Goal: Task Accomplishment & Management: Use online tool/utility

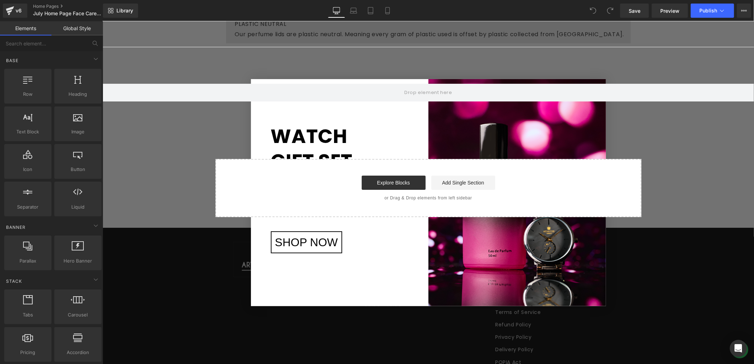
scroll to position [1500, 0]
click at [595, 88] on div "Row" at bounding box center [428, 95] width 652 height 55
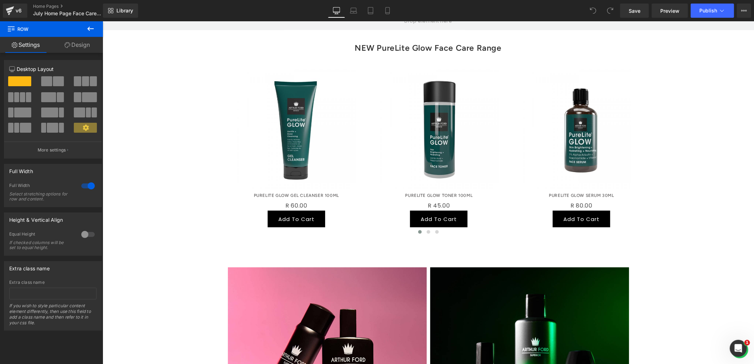
scroll to position [355, 0]
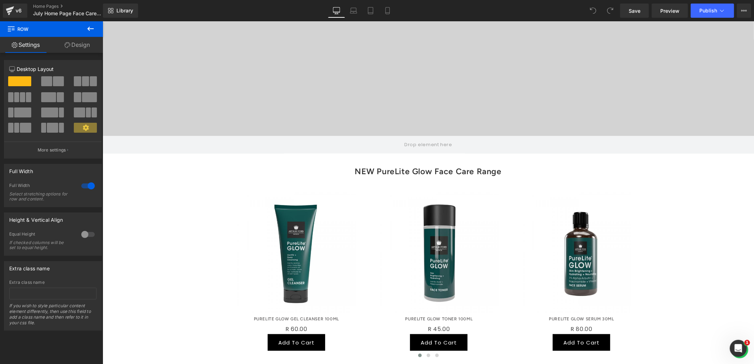
click at [43, 2] on div "v6 Home Pages July Home Page Face Care '25 (v2)" at bounding box center [51, 10] width 103 height 21
click at [44, 6] on link "Home Pages" at bounding box center [74, 7] width 82 height 6
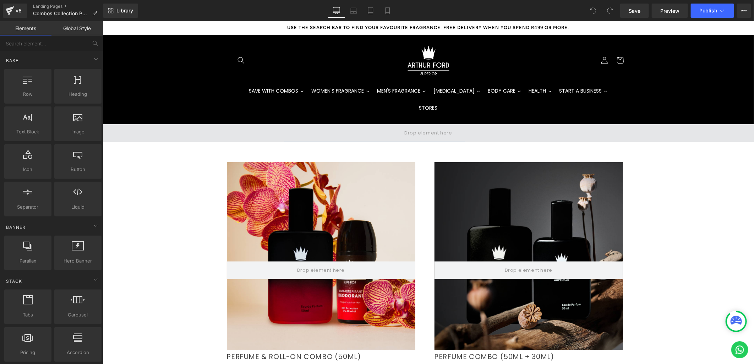
click at [366, 124] on span at bounding box center [428, 133] width 652 height 18
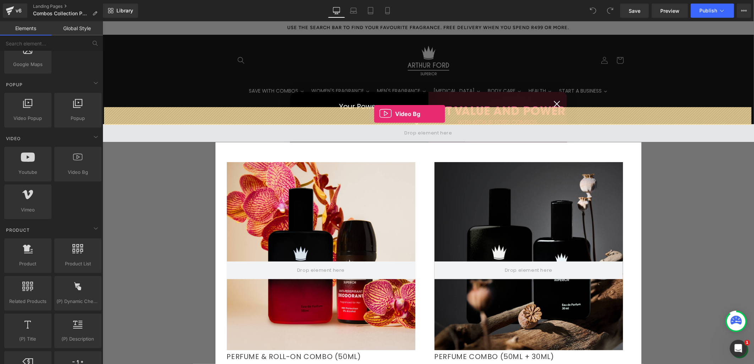
drag, startPoint x: 175, startPoint y: 189, endPoint x: 374, endPoint y: 114, distance: 213.2
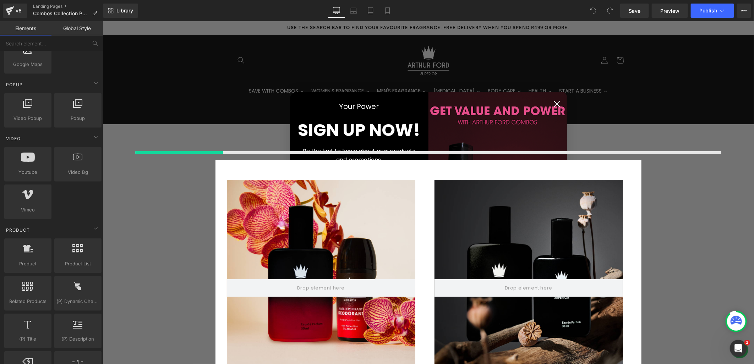
click at [555, 103] on icon "Close dialog" at bounding box center [556, 103] width 5 height 5
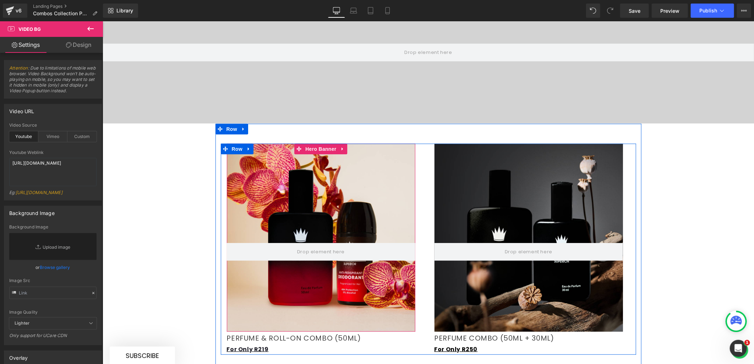
scroll to position [36, 0]
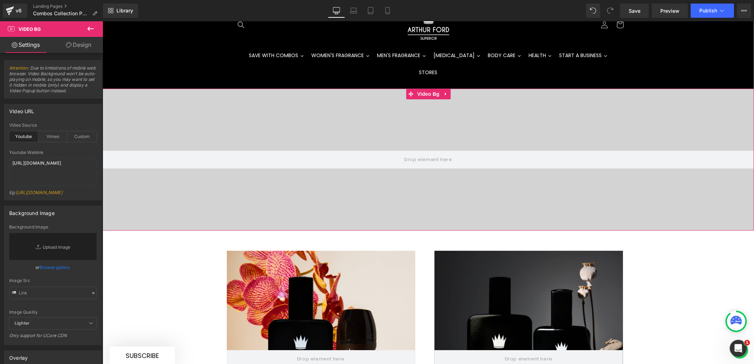
click at [283, 115] on div at bounding box center [428, 159] width 652 height 142
click at [86, 137] on div "Custom" at bounding box center [81, 136] width 29 height 11
drag, startPoint x: 75, startPoint y: 178, endPoint x: 9, endPoint y: 162, distance: 68.7
click at [9, 162] on div "custom Video Source Youtube Vimeo Custom Youtube Weblink https://www.youtube.co…" at bounding box center [52, 161] width 97 height 77
paste textarea "videos/c/o/v/210ec3edcb4840a1b02d1cd2dc00a5fc.mp4"
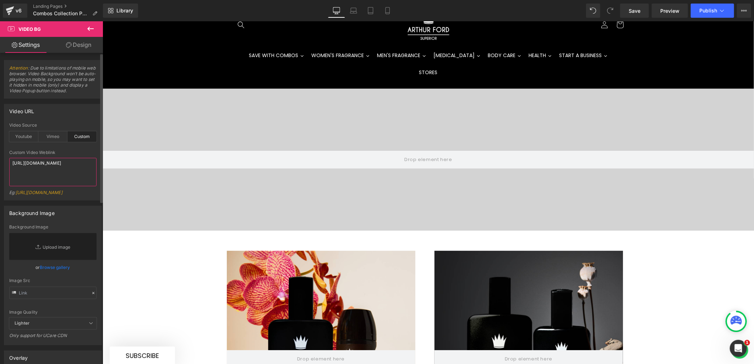
type textarea "https://cdn.shopify.com/videos/c/o/v/210ec3edcb4840a1b02d1cd2dc00a5fc.mp4"
click at [81, 150] on div at bounding box center [52, 148] width 87 height 5
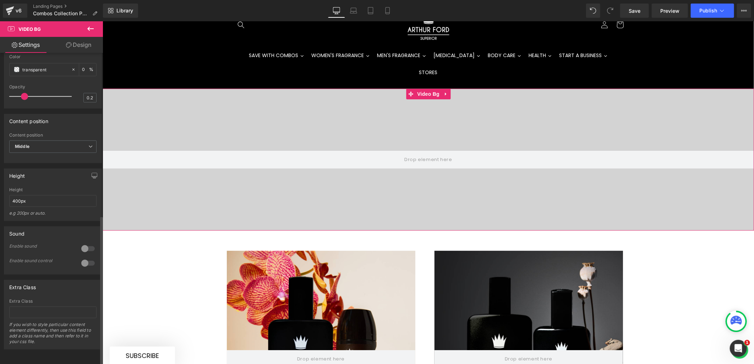
scroll to position [339, 0]
click at [302, 193] on div at bounding box center [428, 159] width 652 height 367
click at [89, 27] on icon at bounding box center [90, 29] width 6 height 4
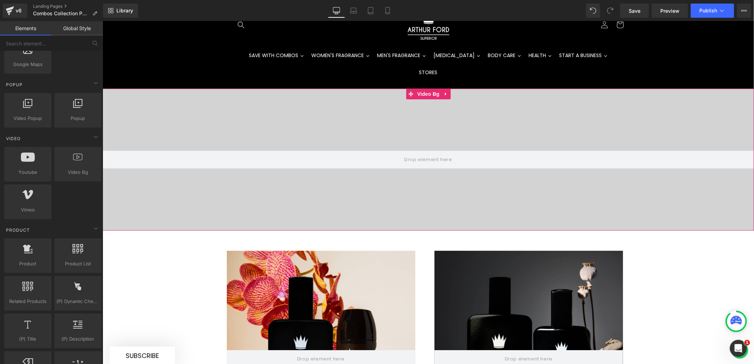
click at [415, 171] on div at bounding box center [428, 159] width 652 height 367
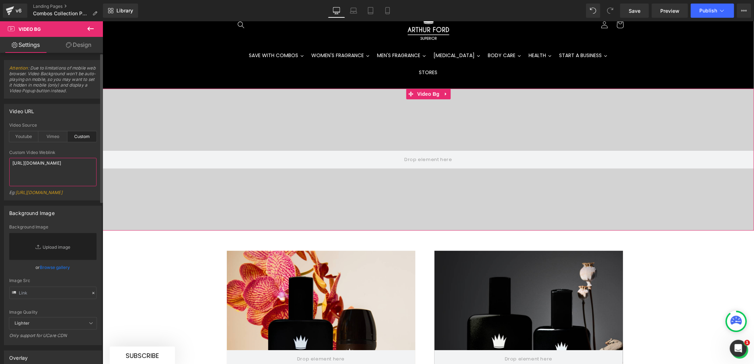
click at [51, 173] on textarea "https://cdn.shopify.com/videos/c/o/v/210ec3edcb4840a1b02d1cd2dc00a5fc.mp4" at bounding box center [52, 172] width 87 height 28
click at [667, 7] on span "Preview" at bounding box center [670, 10] width 19 height 7
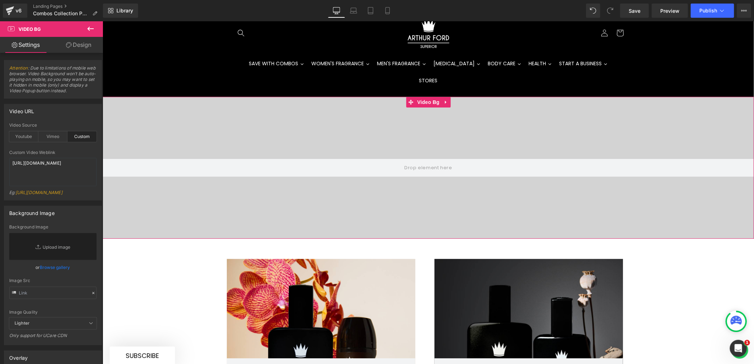
scroll to position [39, 0]
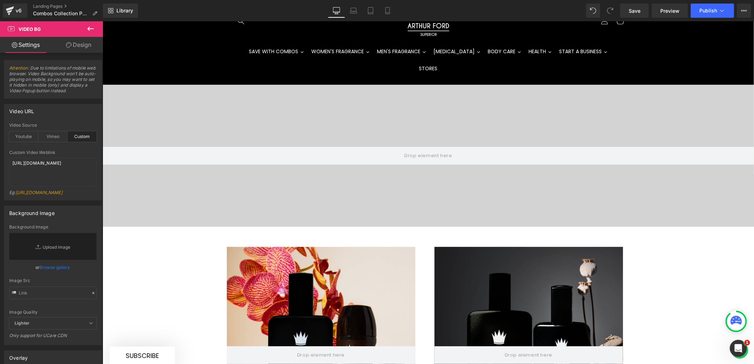
click at [93, 28] on icon at bounding box center [90, 29] width 9 height 9
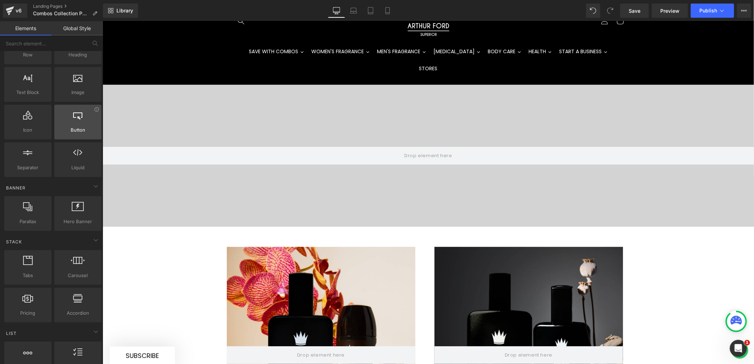
scroll to position [0, 0]
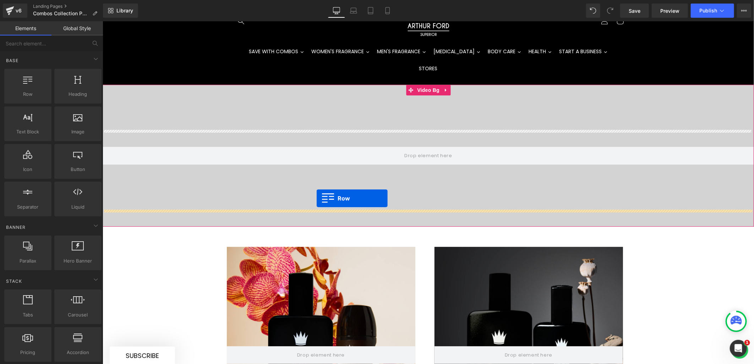
drag, startPoint x: 141, startPoint y: 111, endPoint x: 316, endPoint y: 198, distance: 195.4
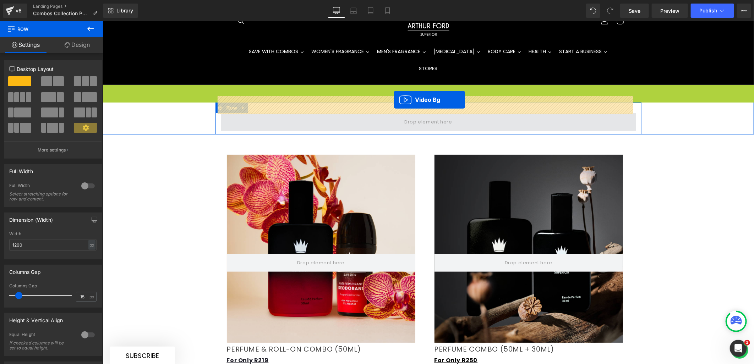
drag, startPoint x: 411, startPoint y: 72, endPoint x: 394, endPoint y: 99, distance: 32.7
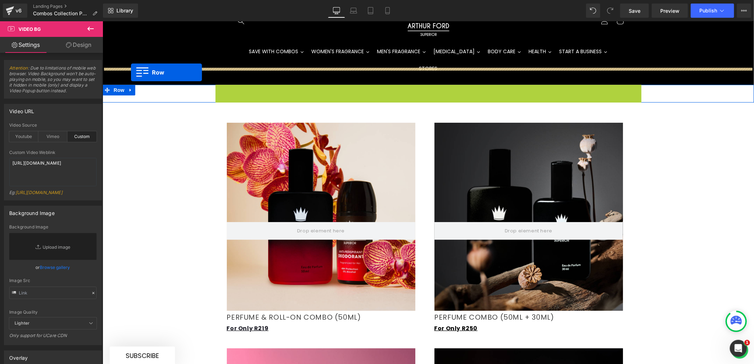
drag, startPoint x: 218, startPoint y: 72, endPoint x: 131, endPoint y: 72, distance: 87.0
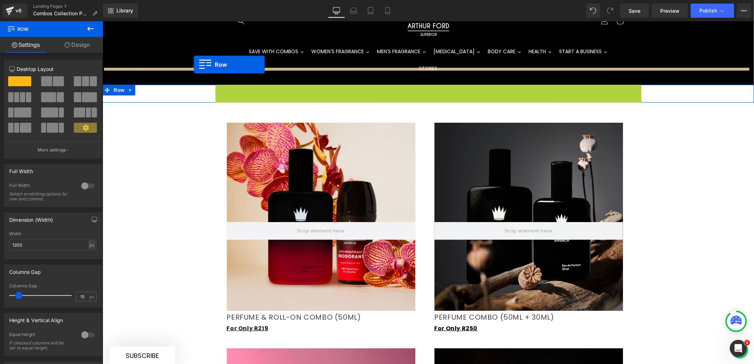
drag, startPoint x: 217, startPoint y: 72, endPoint x: 194, endPoint y: 64, distance: 24.8
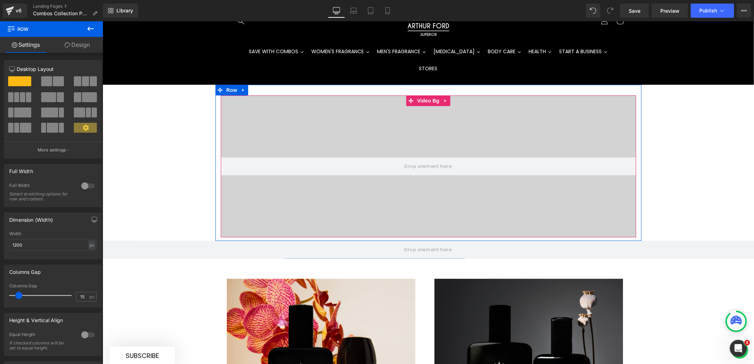
click at [286, 103] on video at bounding box center [428, 146] width 652 height 326
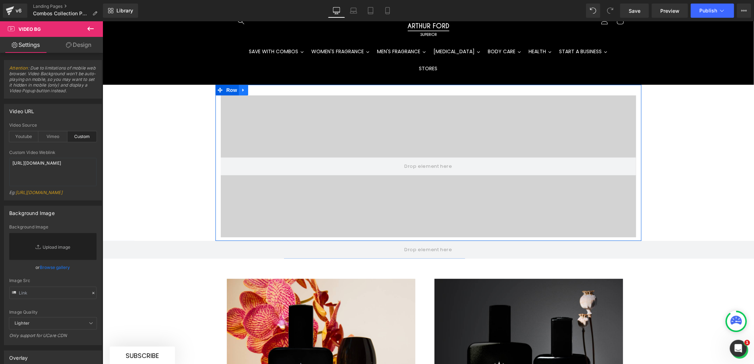
click at [241, 87] on icon at bounding box center [243, 89] width 5 height 5
click at [260, 87] on icon at bounding box center [261, 89] width 5 height 5
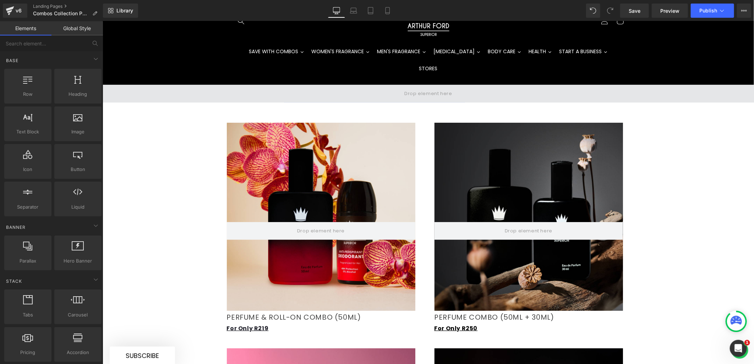
click at [180, 85] on span at bounding box center [428, 94] width 652 height 18
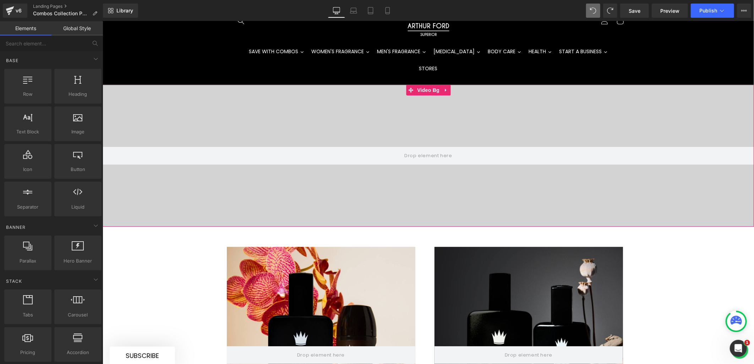
click at [235, 82] on video at bounding box center [428, 135] width 652 height 326
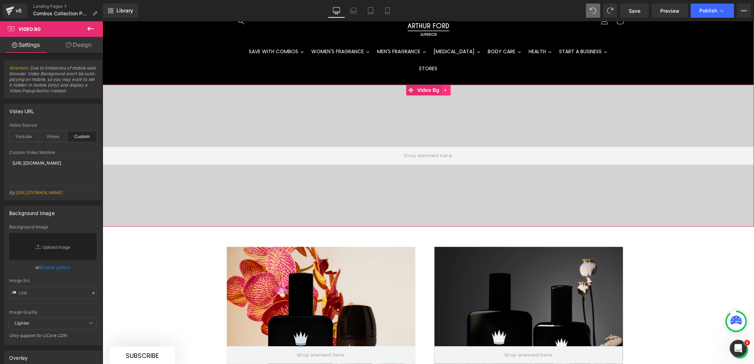
click at [444, 87] on icon at bounding box center [445, 89] width 5 height 5
click at [448, 87] on icon at bounding box center [450, 89] width 5 height 5
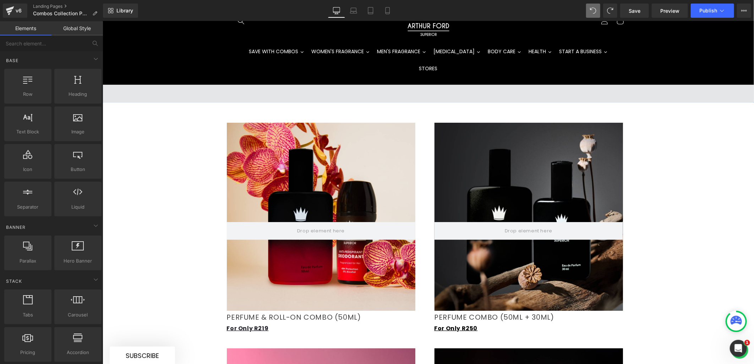
click at [119, 85] on span at bounding box center [428, 94] width 652 height 18
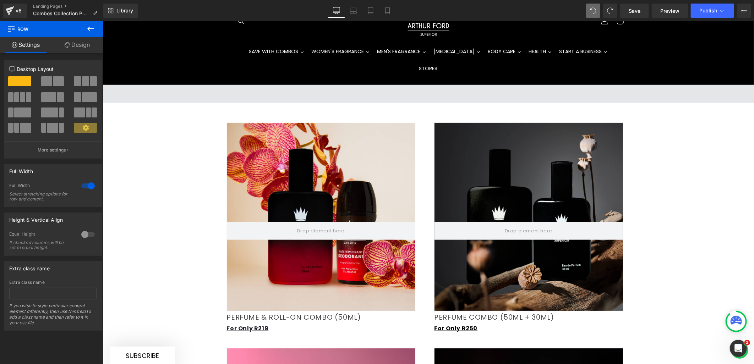
click at [295, 85] on span at bounding box center [428, 94] width 652 height 18
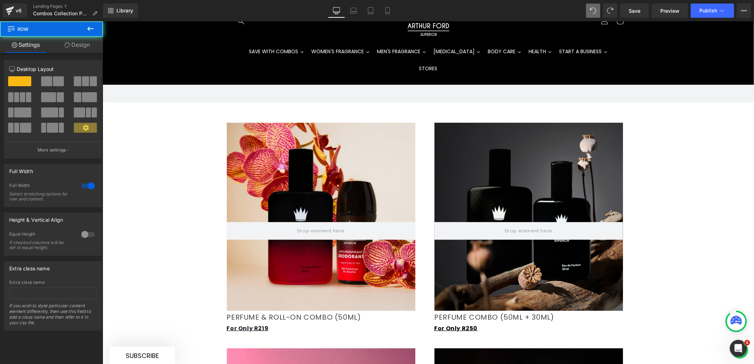
click at [90, 26] on icon at bounding box center [90, 29] width 9 height 9
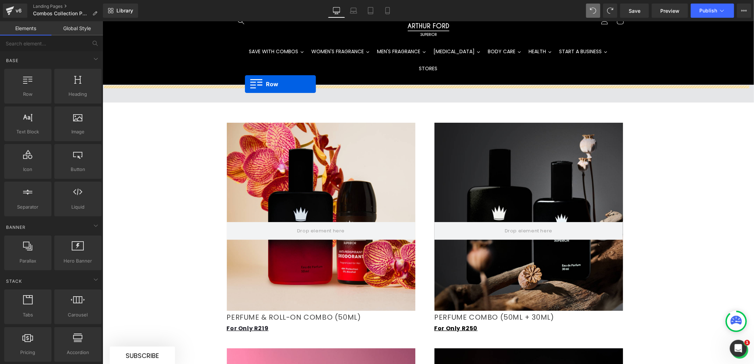
drag, startPoint x: 128, startPoint y: 107, endPoint x: 245, endPoint y: 84, distance: 119.4
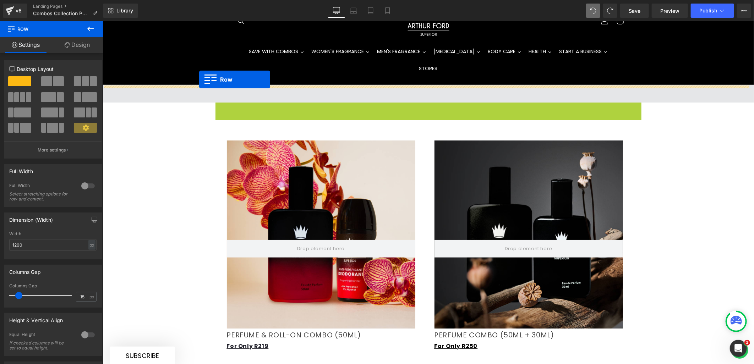
drag, startPoint x: 215, startPoint y: 91, endPoint x: 199, endPoint y: 79, distance: 19.3
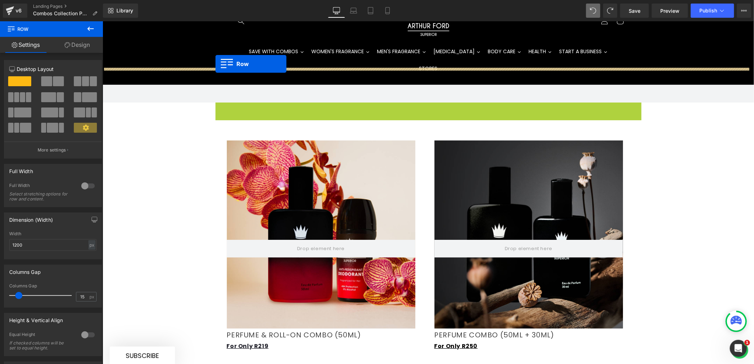
drag, startPoint x: 216, startPoint y: 88, endPoint x: 215, endPoint y: 64, distance: 24.9
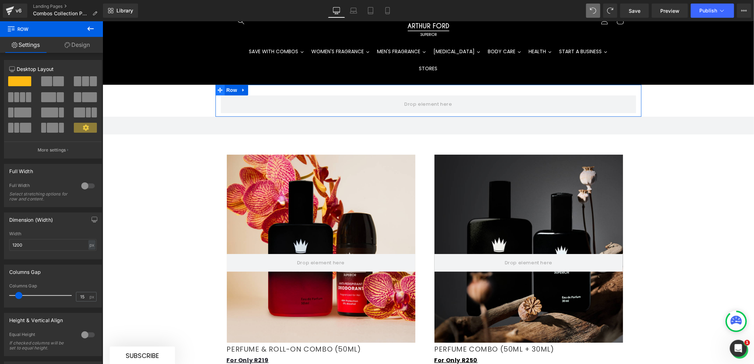
click at [217, 87] on icon at bounding box center [219, 89] width 5 height 5
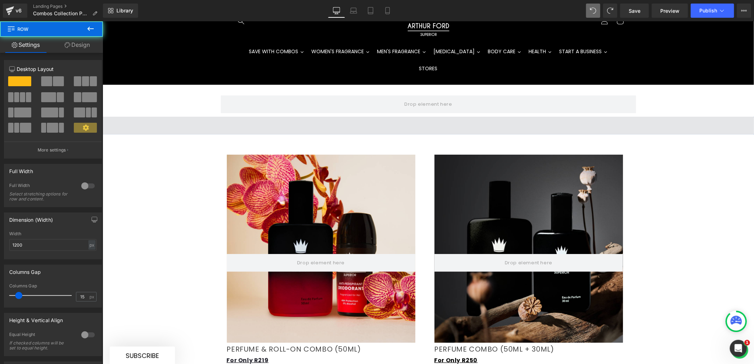
click at [172, 117] on span at bounding box center [428, 126] width 652 height 18
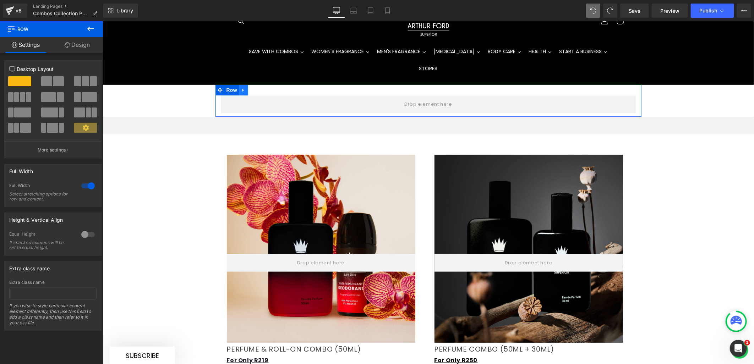
click at [241, 87] on icon at bounding box center [243, 89] width 5 height 5
click at [271, 85] on link at bounding box center [270, 90] width 9 height 11
click at [242, 87] on icon at bounding box center [243, 89] width 5 height 5
click at [259, 87] on icon at bounding box center [261, 89] width 5 height 5
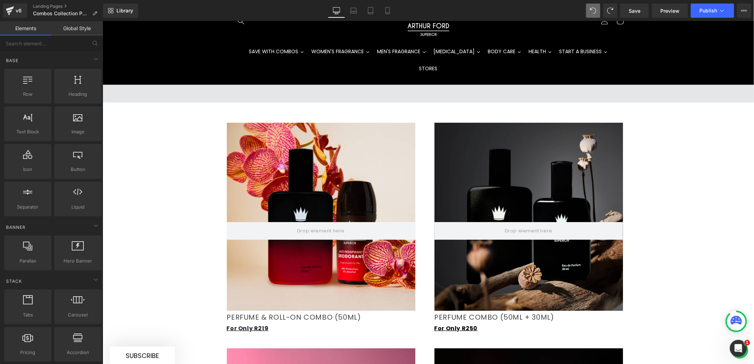
click at [168, 85] on span at bounding box center [428, 94] width 652 height 18
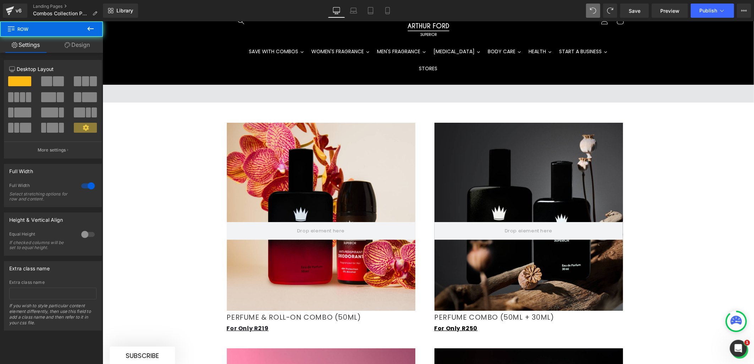
click at [219, 85] on span at bounding box center [428, 94] width 652 height 18
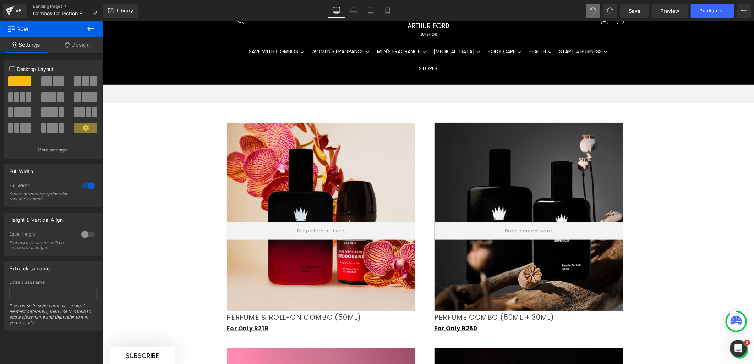
click at [96, 27] on button at bounding box center [90, 29] width 25 height 16
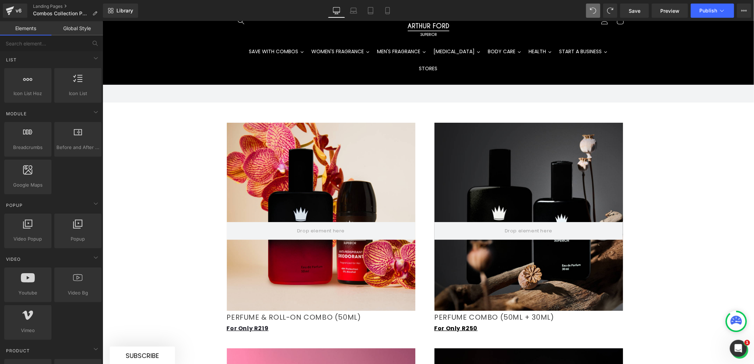
scroll to position [355, 0]
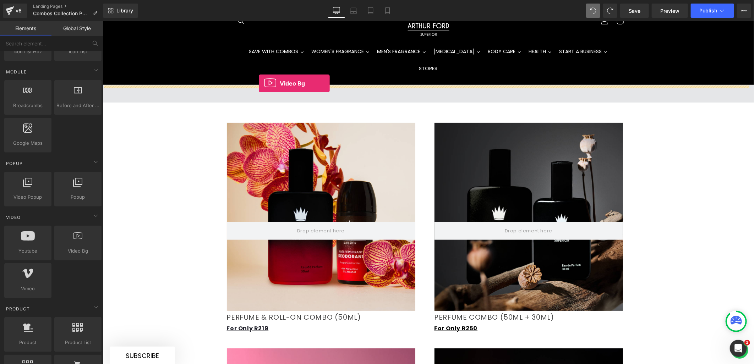
drag, startPoint x: 176, startPoint y: 266, endPoint x: 259, endPoint y: 83, distance: 200.8
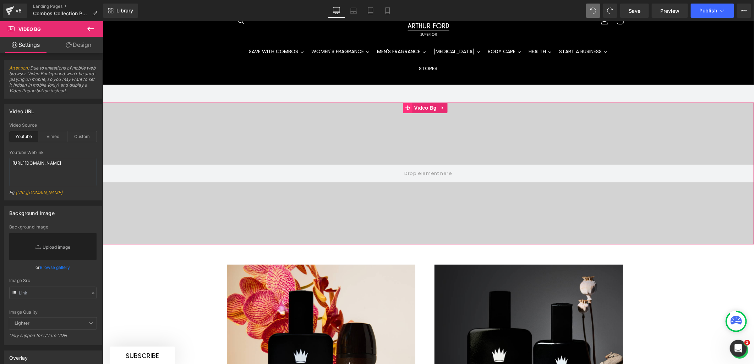
click at [407, 105] on icon at bounding box center [407, 107] width 5 height 5
click at [86, 42] on link "Design" at bounding box center [79, 45] width 52 height 16
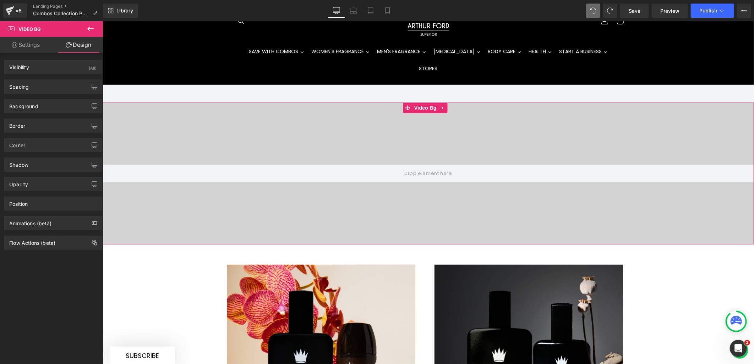
click at [31, 49] on link "Settings" at bounding box center [26, 45] width 52 height 16
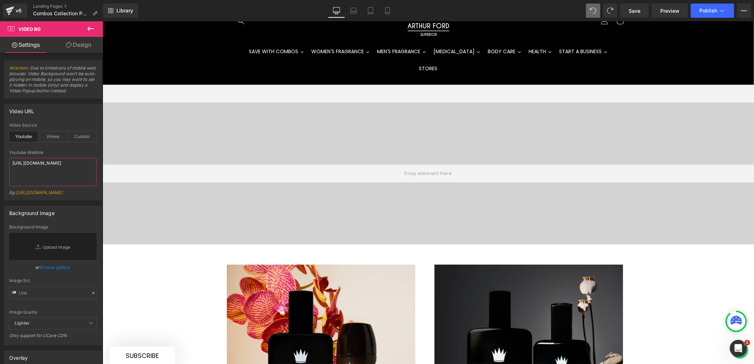
drag, startPoint x: 16, startPoint y: 161, endPoint x: -16, endPoint y: 154, distance: 32.4
click at [0, 154] on html "Video Bg You are previewing how the will restyle your page. You can not edit El…" at bounding box center [377, 182] width 754 height 364
paste textarea "cdn.shopify.com/videos/c/o/v/210ec3edcb4840a1b02d1cd2dc00a5fc.mp4"
type textarea "https://cdn.shopify.com/videos/c/o/v/210ec3edcb4840a1b02d1cd2dc00a5fc.mp4"
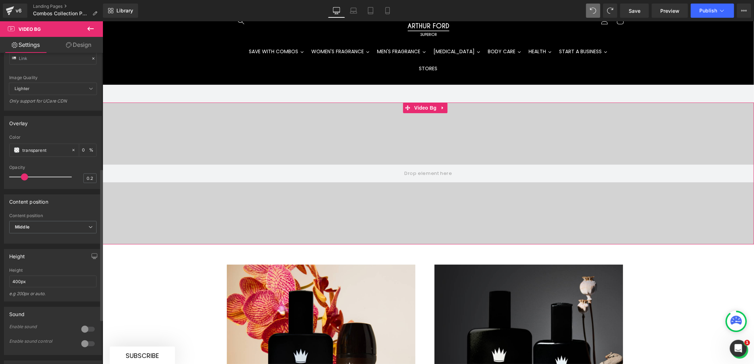
scroll to position [237, 0]
click at [42, 285] on input "400px" at bounding box center [52, 280] width 87 height 12
drag, startPoint x: 43, startPoint y: 282, endPoint x: 6, endPoint y: 279, distance: 37.5
click at [6, 280] on div "400px Height 400px e.g 200px or auto. 400px Height 400px e.g 200px or auto. 400…" at bounding box center [52, 282] width 97 height 33
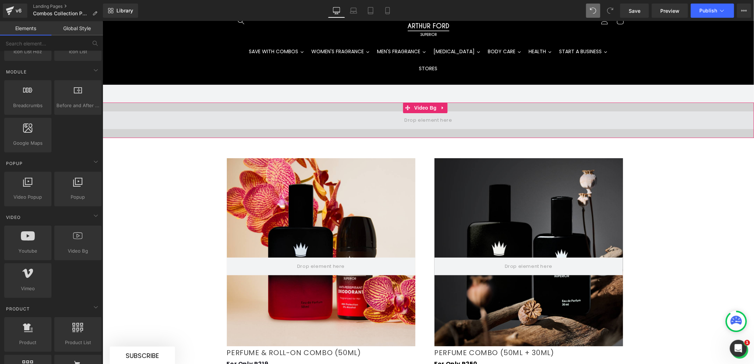
click at [315, 111] on span at bounding box center [428, 120] width 652 height 18
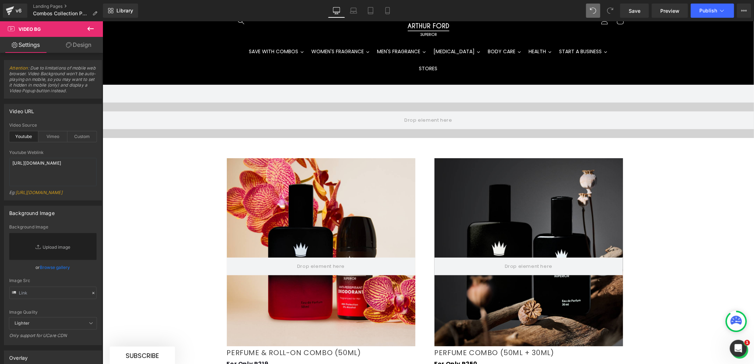
click at [91, 26] on icon at bounding box center [90, 29] width 9 height 9
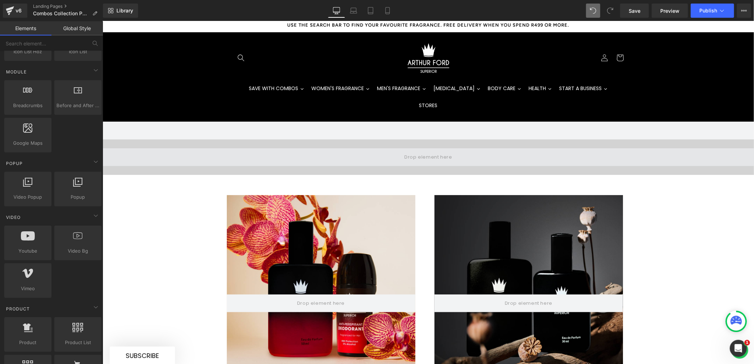
scroll to position [0, 0]
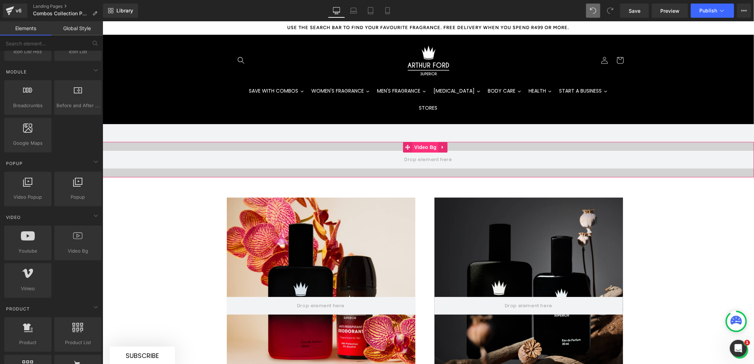
click at [420, 142] on span "Video Bg" at bounding box center [425, 147] width 26 height 11
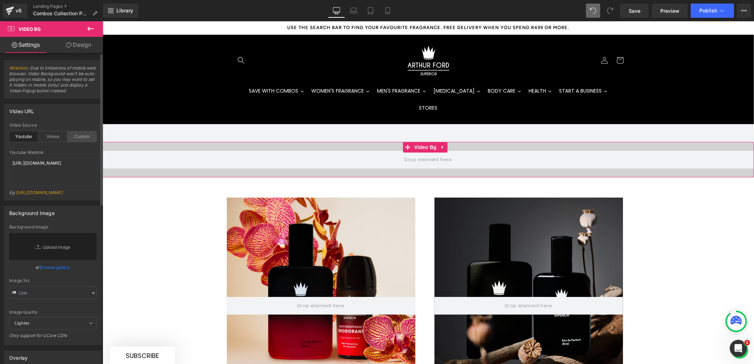
click at [86, 135] on div "Custom" at bounding box center [81, 136] width 29 height 11
drag, startPoint x: 72, startPoint y: 172, endPoint x: 6, endPoint y: 160, distance: 67.2
click at [6, 160] on div "custom Video Source Youtube Vimeo Custom Youtube Weblink https://cdn.shopify.co…" at bounding box center [52, 161] width 97 height 77
paste textarea "videos/c/o/v/210ec3edcb4840a1b02d1cd2dc00a5fc.mp4"
type textarea "https://cdn.shopify.com/videos/c/o/v/210ec3edcb4840a1b02d1cd2dc00a5fc.mp4"
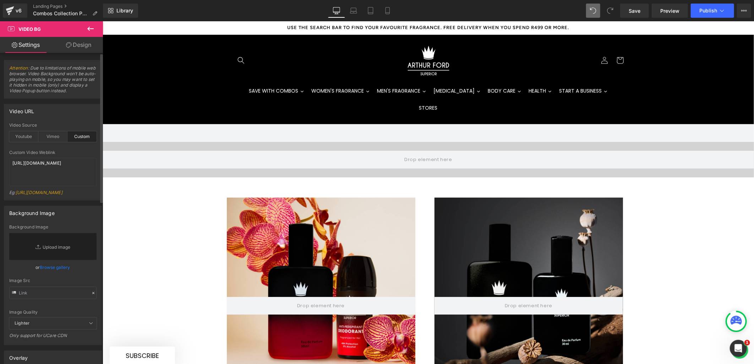
click at [93, 151] on div "Custom Video Weblink" at bounding box center [52, 152] width 87 height 5
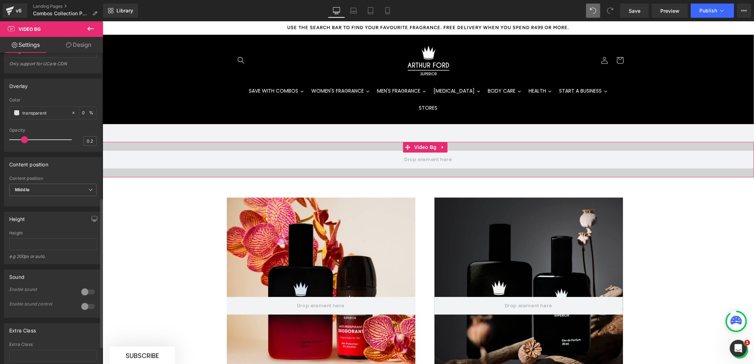
scroll to position [315, 0]
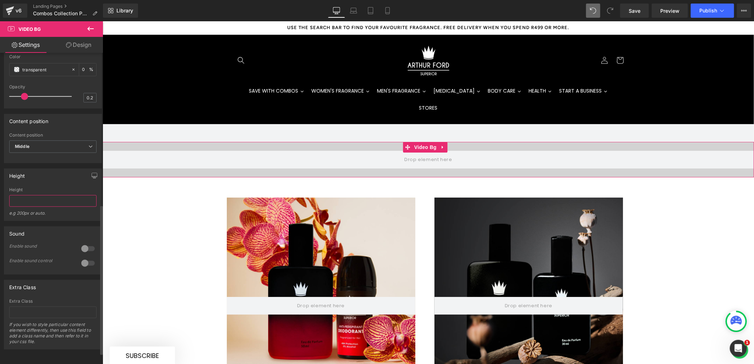
click at [32, 207] on input "text" at bounding box center [52, 201] width 87 height 12
click at [67, 183] on div "Height" at bounding box center [52, 175] width 97 height 13
click at [54, 195] on input "text" at bounding box center [52, 201] width 87 height 12
type input "auto"
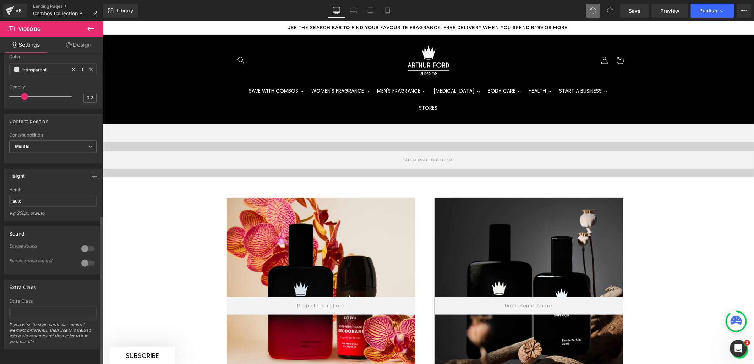
click at [52, 171] on div "Height" at bounding box center [52, 175] width 97 height 13
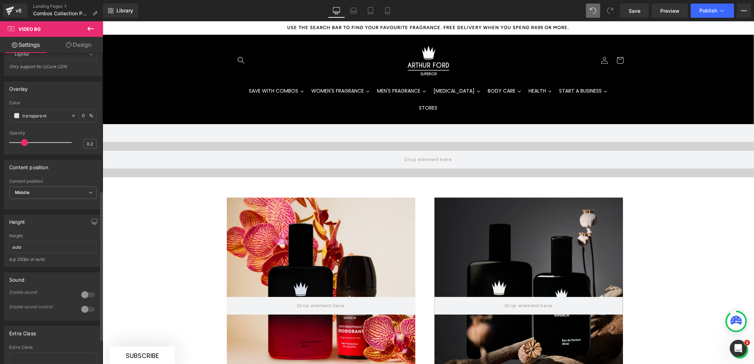
scroll to position [260, 0]
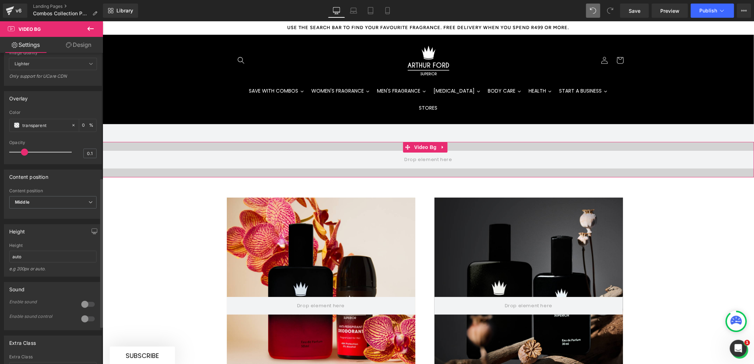
type input "0"
drag, startPoint x: 24, startPoint y: 167, endPoint x: 0, endPoint y: 167, distance: 23.8
click at [0, 164] on div "Overlay transparent Color transparent 0 % 0 Opacity 0" at bounding box center [53, 125] width 106 height 79
click at [71, 128] on icon at bounding box center [73, 125] width 5 height 5
type input "none"
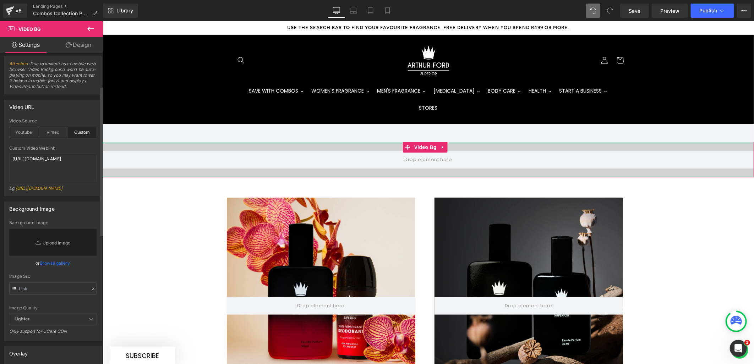
scroll to position [0, 0]
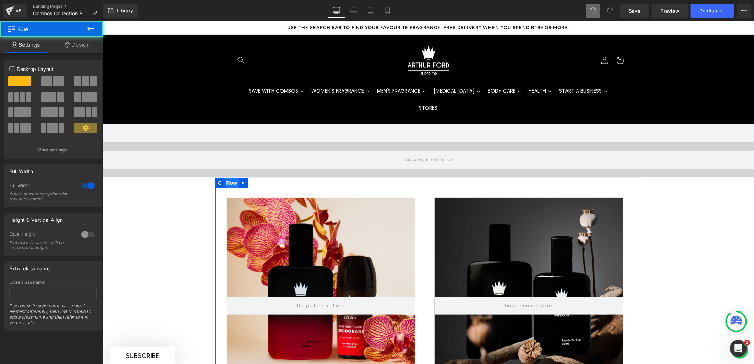
drag, startPoint x: 236, startPoint y: 160, endPoint x: 233, endPoint y: 168, distance: 8.4
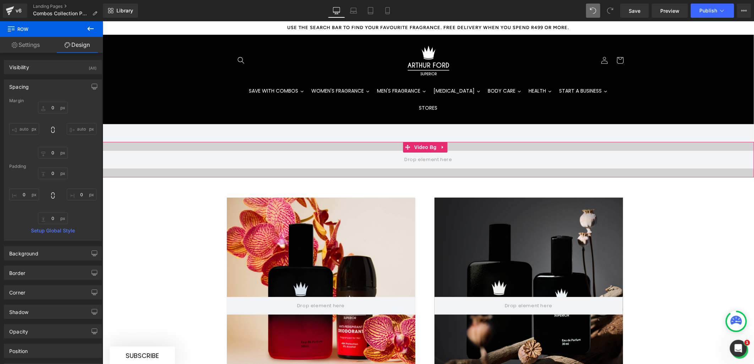
click at [308, 142] on div at bounding box center [428, 143] width 652 height 2
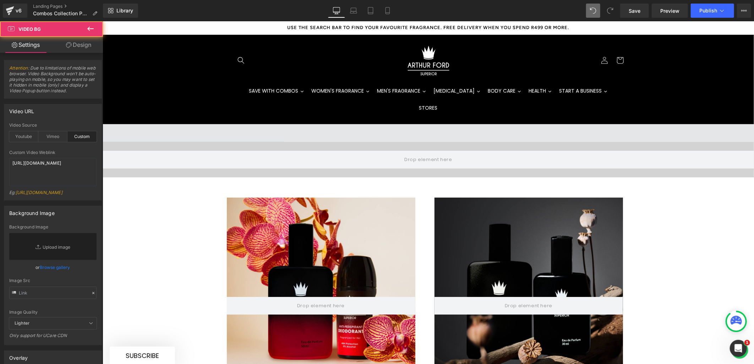
drag, startPoint x: 308, startPoint y: 126, endPoint x: 308, endPoint y: 113, distance: 12.4
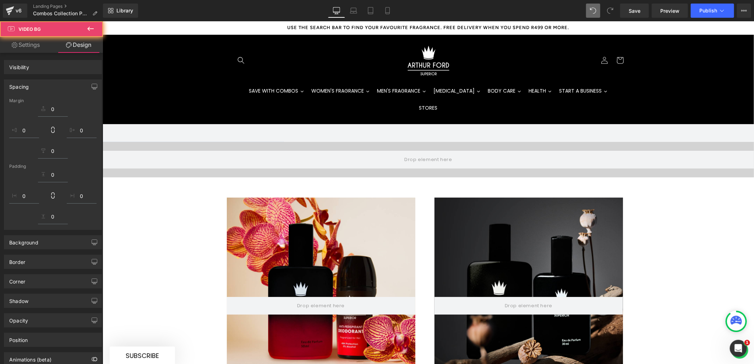
click at [308, 129] on video at bounding box center [428, 139] width 646 height 323
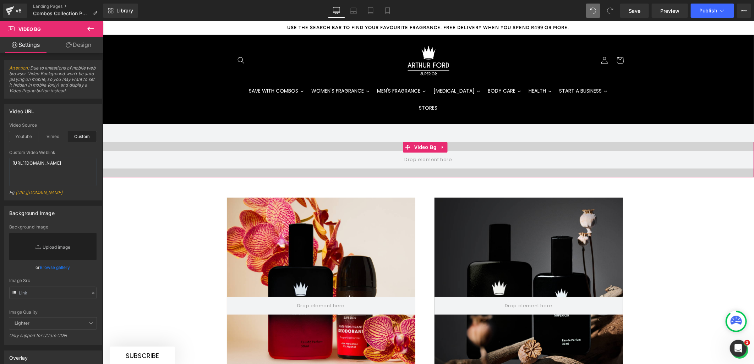
drag, startPoint x: 77, startPoint y: 48, endPoint x: 91, endPoint y: 75, distance: 29.7
click at [77, 48] on link "Design" at bounding box center [79, 45] width 52 height 16
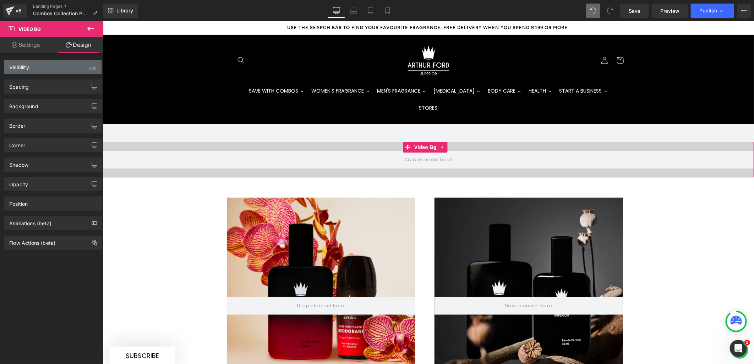
click at [82, 68] on div "Visibility (All)" at bounding box center [52, 66] width 97 height 13
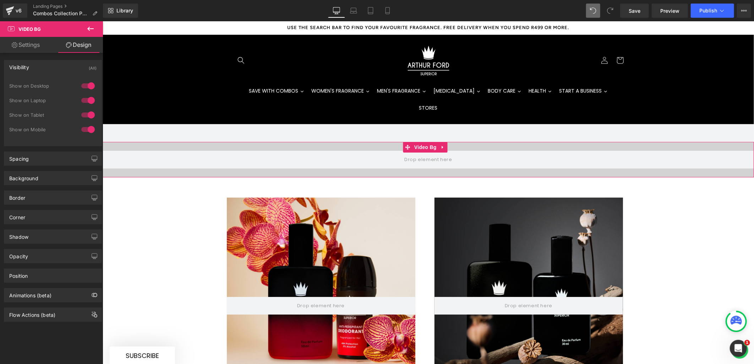
click at [89, 130] on div at bounding box center [88, 129] width 17 height 11
click at [66, 156] on div "Spacing" at bounding box center [52, 158] width 97 height 13
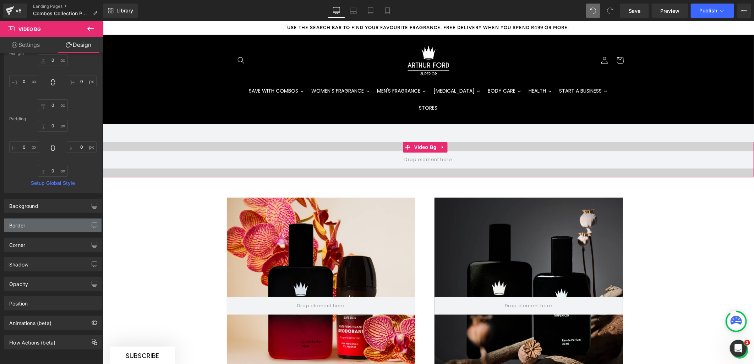
scroll to position [126, 0]
click at [56, 199] on div "Background" at bounding box center [52, 205] width 97 height 13
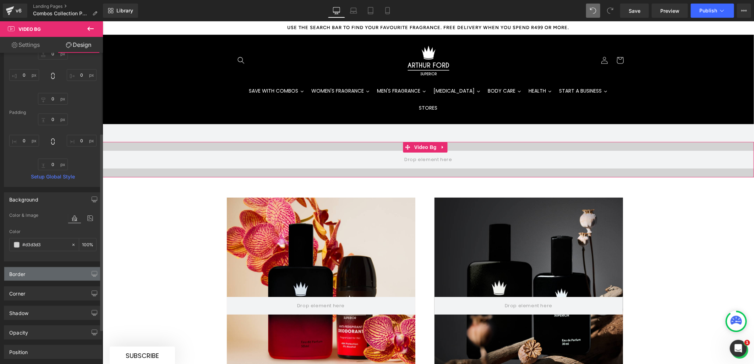
click at [57, 274] on div "Border" at bounding box center [52, 273] width 97 height 13
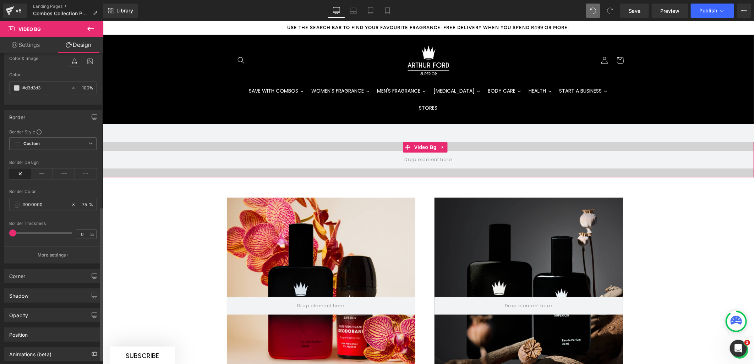
scroll to position [321, 0]
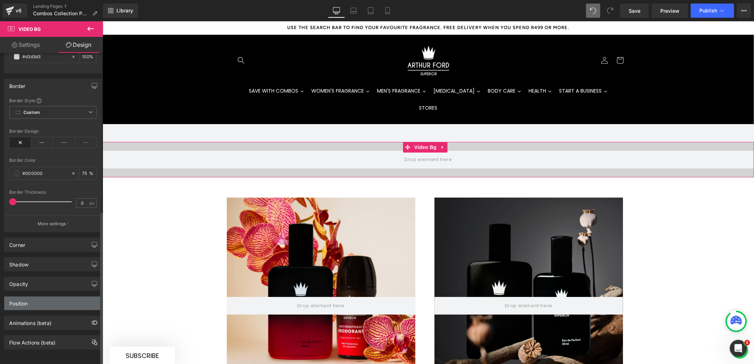
click at [28, 297] on div "Position" at bounding box center [18, 302] width 18 height 10
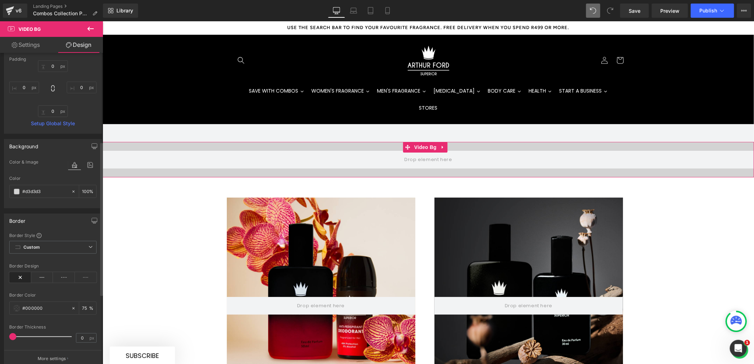
scroll to position [0, 0]
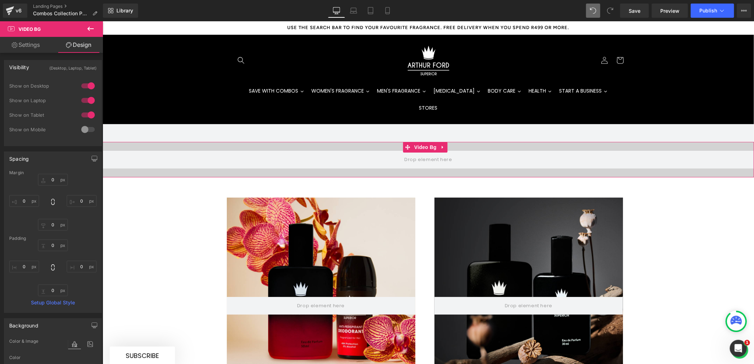
click at [38, 47] on link "Settings" at bounding box center [26, 45] width 52 height 16
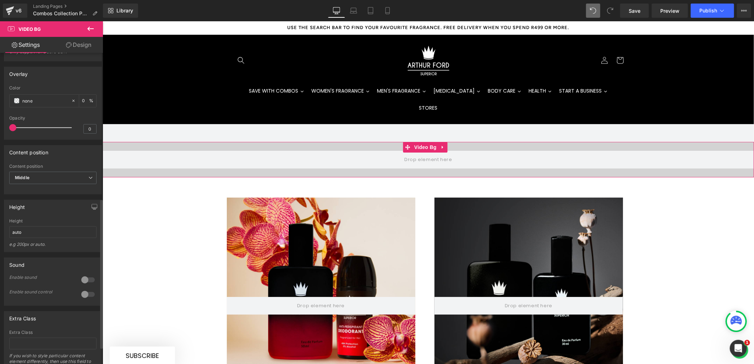
scroll to position [315, 0]
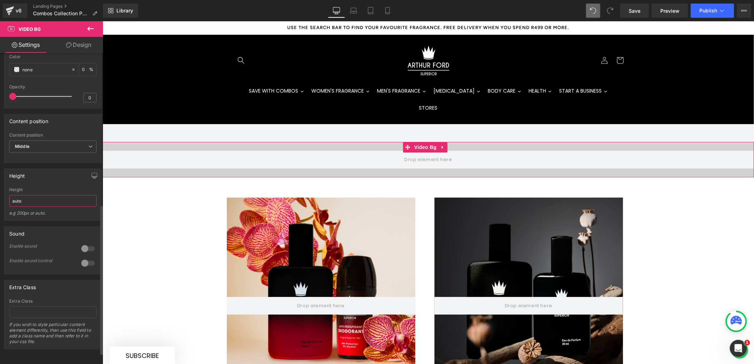
click at [32, 207] on input "auto" at bounding box center [52, 201] width 87 height 12
click at [40, 202] on div "Height auto Height auto e.g 200px or auto. 400px Height 400px e.g 200px or auto…" at bounding box center [53, 195] width 98 height 53
click at [33, 207] on input "auto" at bounding box center [52, 201] width 87 height 12
click at [55, 183] on div "Height" at bounding box center [52, 175] width 97 height 13
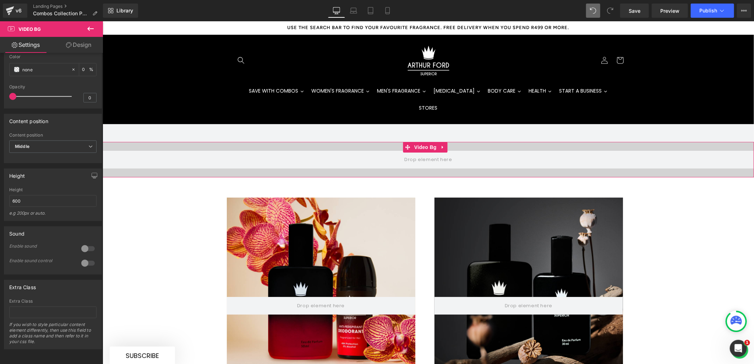
click at [327, 156] on video at bounding box center [428, 139] width 646 height 323
drag, startPoint x: 24, startPoint y: 216, endPoint x: 0, endPoint y: 214, distance: 23.9
click at [0, 214] on html "Video Bg You are previewing how the will restyle your page. You can not edit El…" at bounding box center [377, 182] width 754 height 364
type input "auto"
click at [440, 144] on icon at bounding box center [442, 146] width 5 height 5
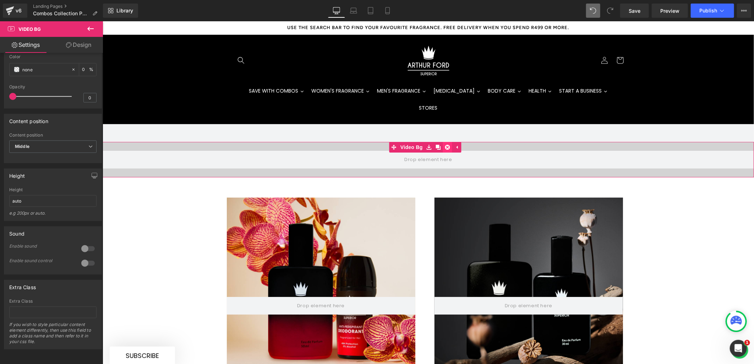
click at [444, 142] on link at bounding box center [447, 147] width 9 height 11
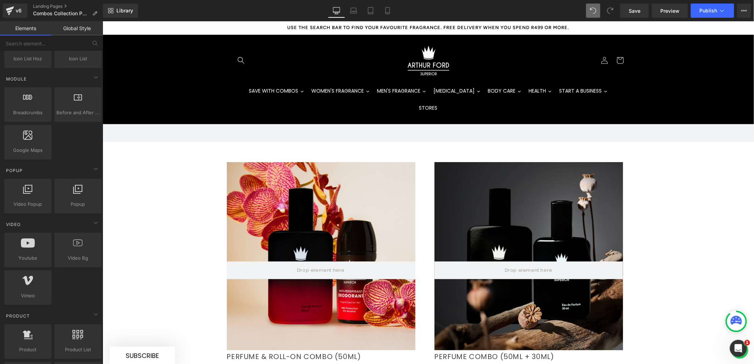
scroll to position [355, 0]
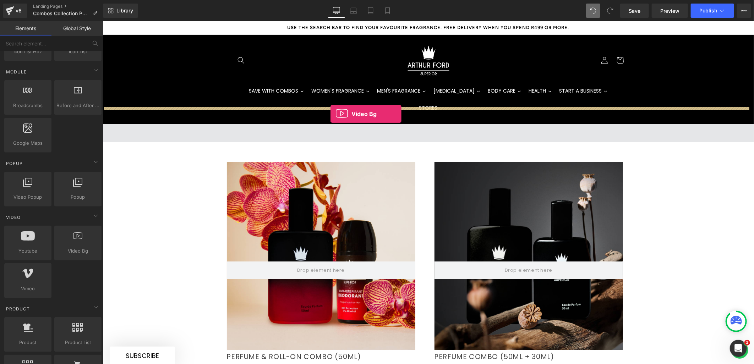
drag, startPoint x: 179, startPoint y: 271, endPoint x: 330, endPoint y: 114, distance: 218.6
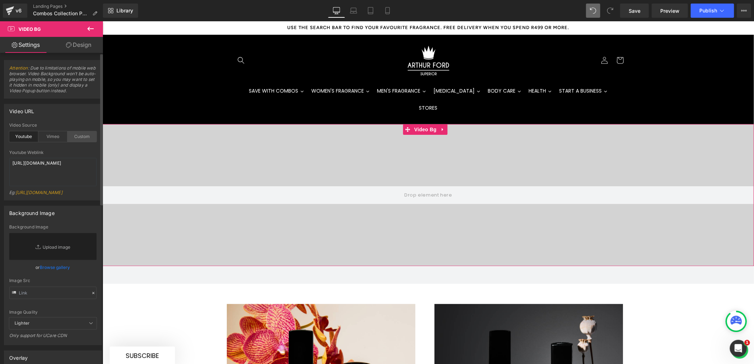
click at [83, 132] on div "Custom" at bounding box center [81, 136] width 29 height 11
drag, startPoint x: 68, startPoint y: 176, endPoint x: -27, endPoint y: 153, distance: 97.6
click at [0, 153] on html "Video Bg You are previewing how the will restyle your page. You can not edit El…" at bounding box center [377, 182] width 754 height 364
paste textarea "videos/c/o/v/210ec3edcb4840a1b02d1cd2dc00a5fc.mp4"
type textarea "https://cdn.shopify.com/videos/c/o/v/210ec3edcb4840a1b02d1cd2dc00a5fc.mp4"
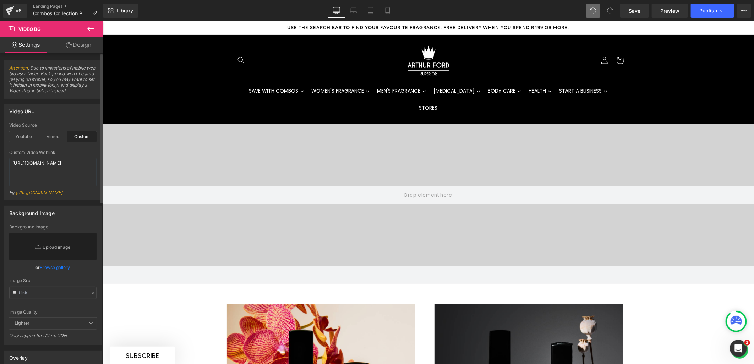
click at [84, 190] on div "Eg: https://cdn.shopify.com/s/files/1/0263/4153/9917/files/Stamped_Reviews.mp4?…" at bounding box center [52, 195] width 87 height 10
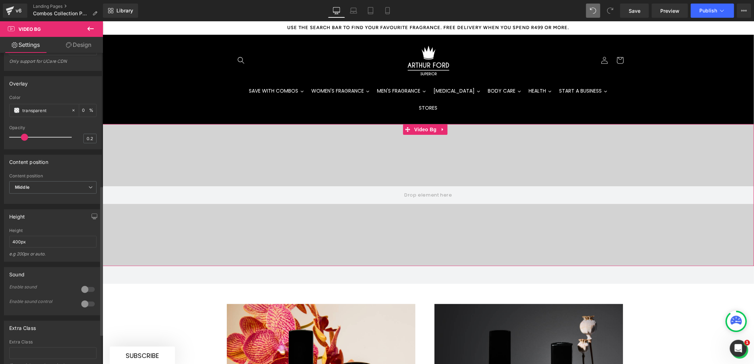
scroll to position [276, 0]
drag, startPoint x: 25, startPoint y: 260, endPoint x: 13, endPoint y: 260, distance: 11.7
click at [13, 247] on input "400px" at bounding box center [52, 241] width 87 height 12
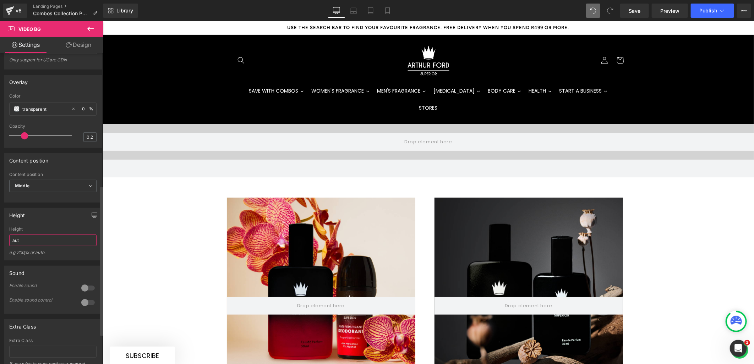
type input "auto"
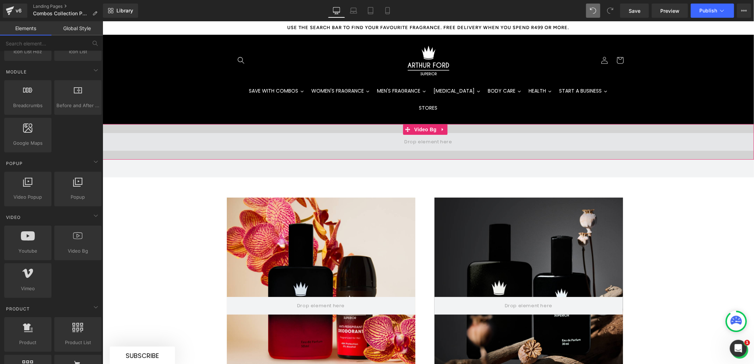
click at [201, 133] on span at bounding box center [428, 142] width 652 height 18
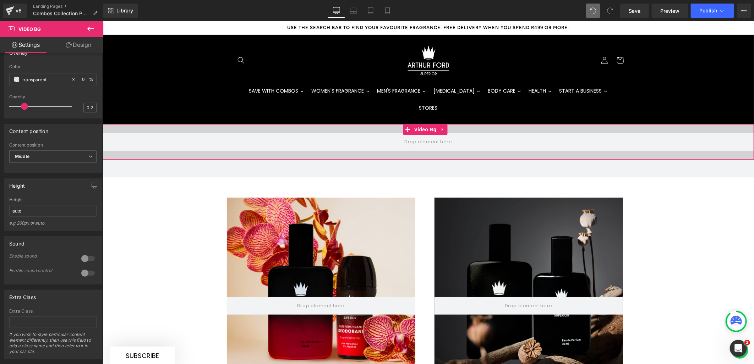
scroll to position [315, 0]
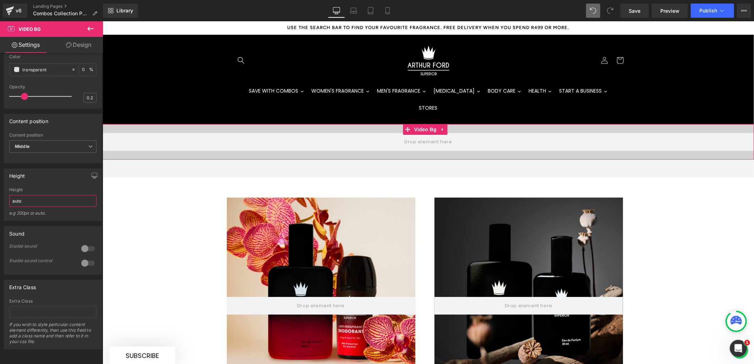
drag, startPoint x: 26, startPoint y: 221, endPoint x: -5, endPoint y: 216, distance: 31.2
click at [0, 216] on html "Video Bg You are previewing how the will restyle your page. You can not edit El…" at bounding box center [377, 182] width 754 height 364
click at [45, 202] on div "Height 600 Height 600 e.g 200px or auto. 400px Height 400px e.g 200px or auto. …" at bounding box center [53, 195] width 98 height 53
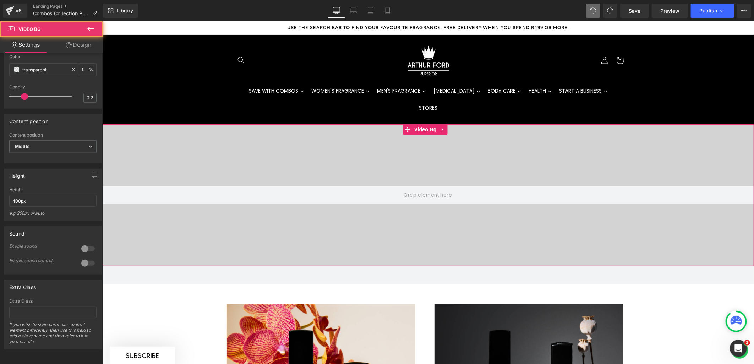
click at [254, 135] on video at bounding box center [428, 174] width 646 height 323
click at [62, 141] on span "Middle" at bounding box center [52, 147] width 87 height 12
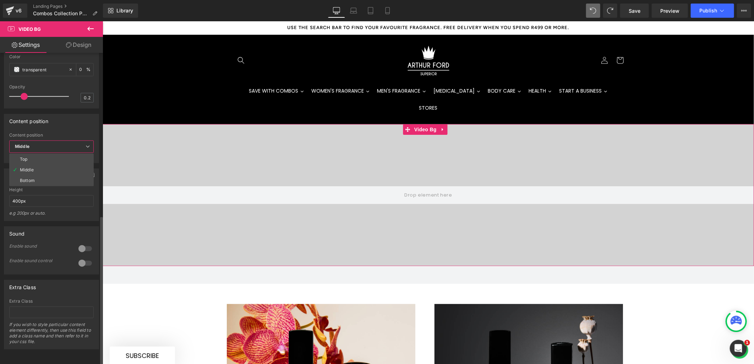
click at [62, 141] on span "Middle" at bounding box center [51, 147] width 85 height 12
click at [34, 197] on input "400px" at bounding box center [52, 201] width 87 height 12
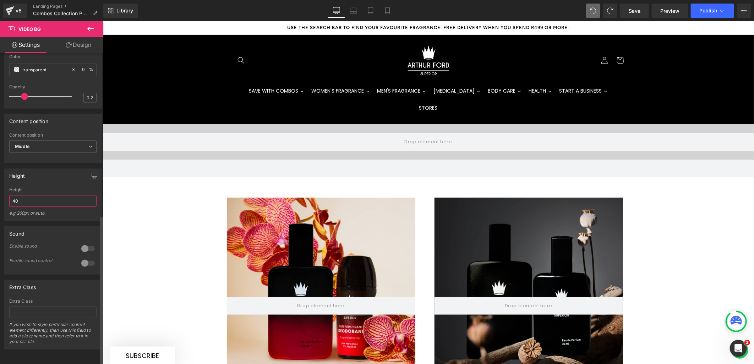
type input "4"
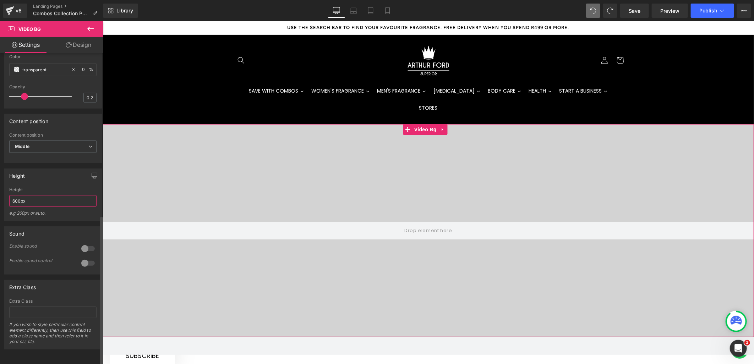
drag, startPoint x: 28, startPoint y: 195, endPoint x: 1, endPoint y: 195, distance: 26.6
click at [1, 195] on div "Height 600px Height 600px e.g 200px or auto. 400px Height 400px e.g 200px or au…" at bounding box center [53, 192] width 106 height 58
type input "600px"
click at [355, 16] on link "Laptop" at bounding box center [353, 11] width 17 height 14
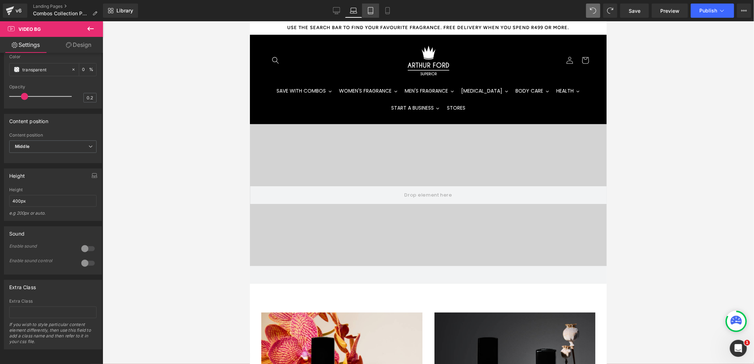
click at [372, 10] on icon at bounding box center [370, 10] width 7 height 7
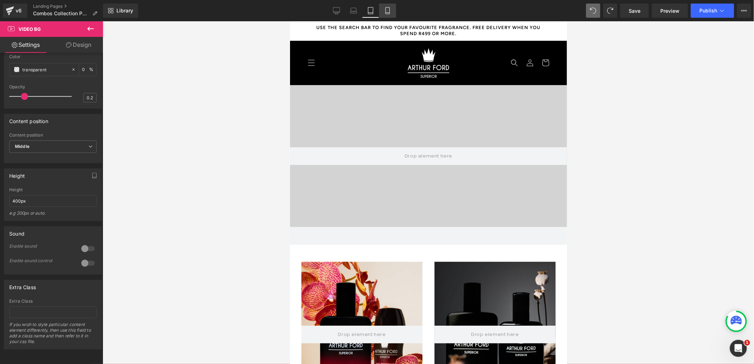
click at [386, 12] on icon at bounding box center [388, 10] width 4 height 7
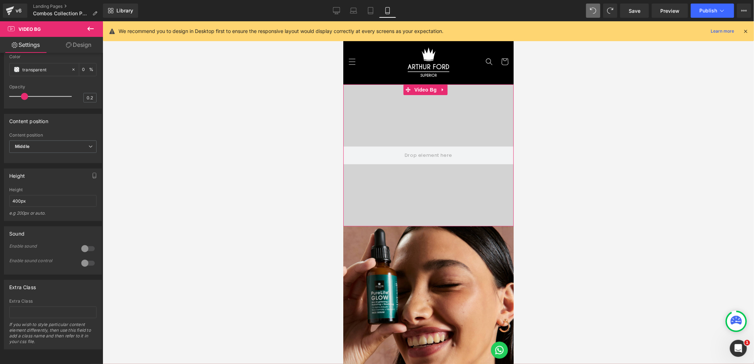
scroll to position [260, 0]
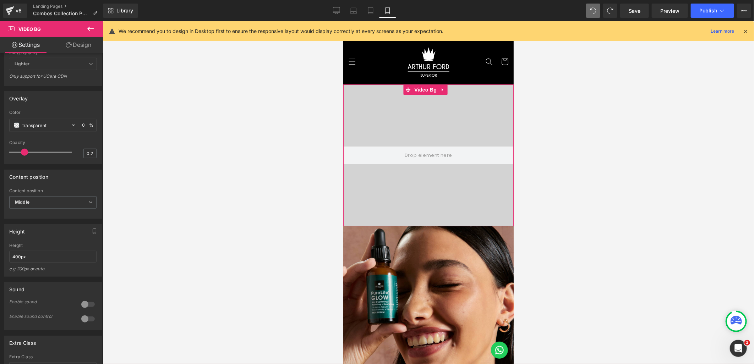
click at [81, 47] on link "Design" at bounding box center [79, 45] width 52 height 16
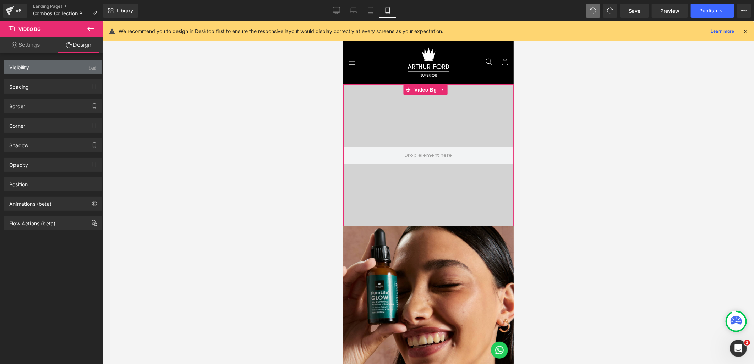
click at [89, 65] on div "(All)" at bounding box center [93, 66] width 8 height 12
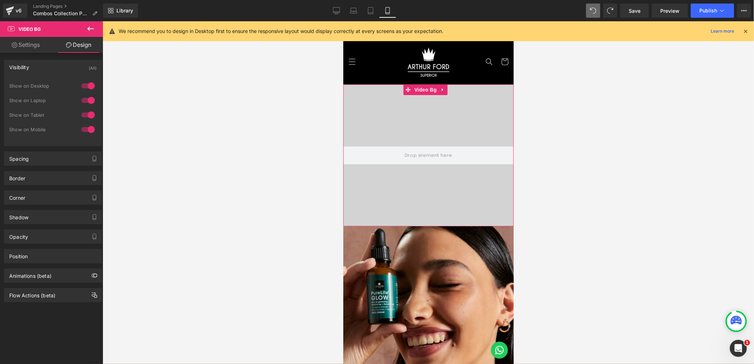
click at [83, 130] on div at bounding box center [88, 129] width 17 height 11
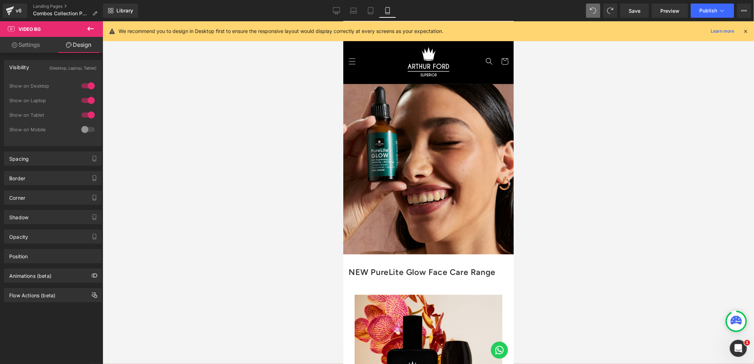
scroll to position [0, 0]
click at [369, 11] on icon at bounding box center [370, 10] width 7 height 7
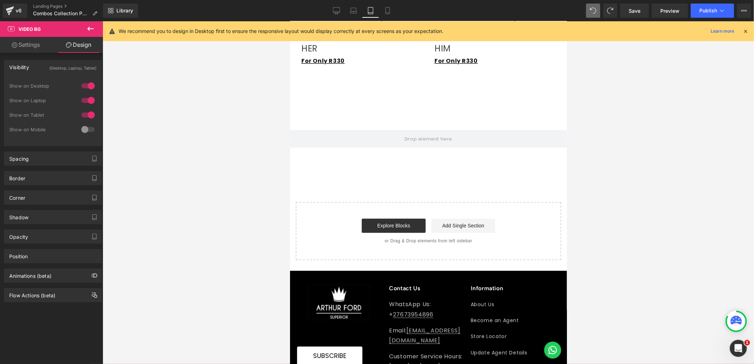
scroll to position [868, 0]
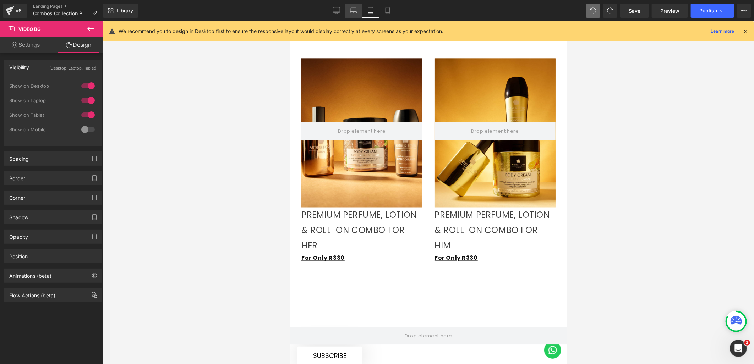
click at [355, 9] on icon at bounding box center [353, 10] width 7 height 7
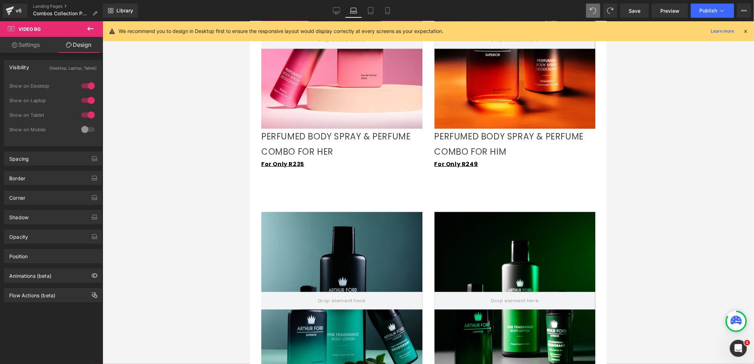
scroll to position [592, 0]
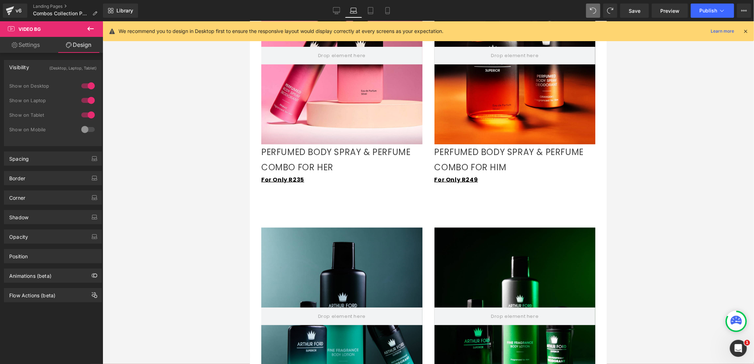
click at [301, 172] on p "PERFUMED BODY SPRAY & PERFUME COMBO FOR HER" at bounding box center [341, 159] width 161 height 31
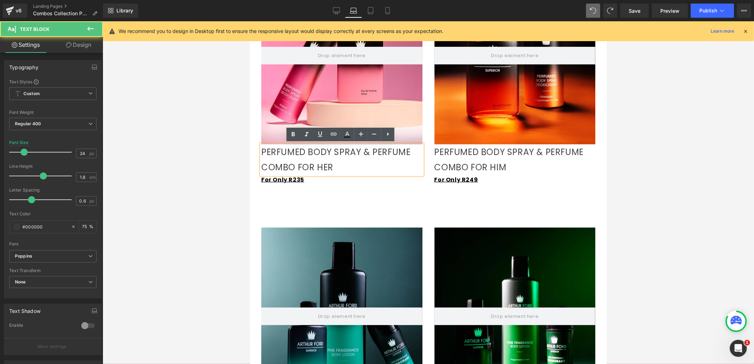
click at [350, 201] on div "Hero Banner PERFUMED BODY SPRAY & PERFUME COMBO FOR HER Text Block For Only R23…" at bounding box center [428, 79] width 357 height 261
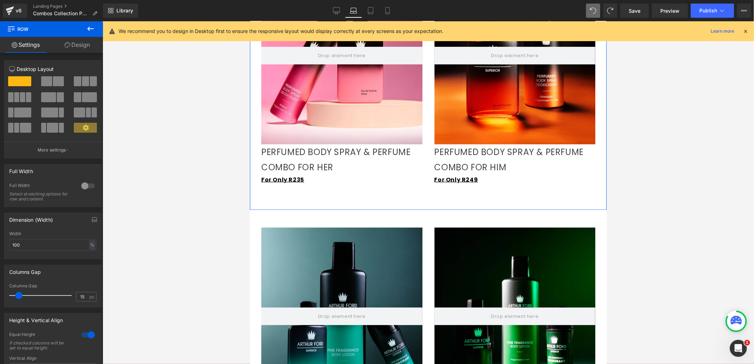
click at [84, 40] on link "Design" at bounding box center [78, 45] width 52 height 16
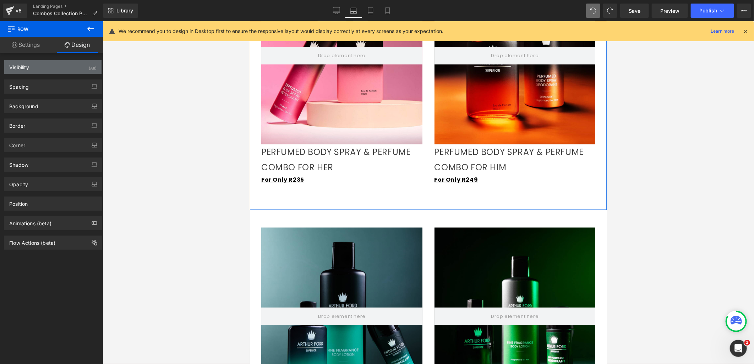
click at [43, 69] on div "Visibility (All)" at bounding box center [52, 66] width 97 height 13
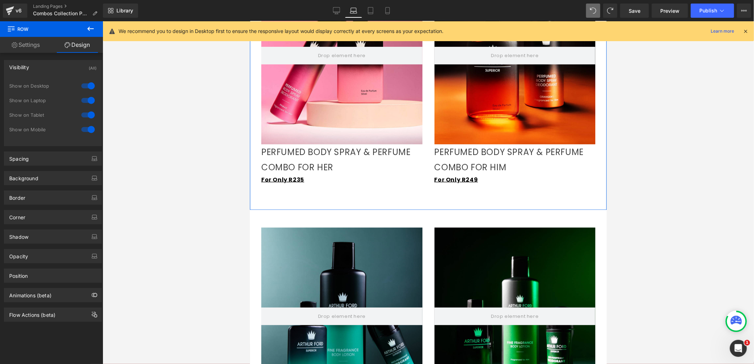
click at [50, 67] on div "Visibility (All)" at bounding box center [52, 66] width 97 height 13
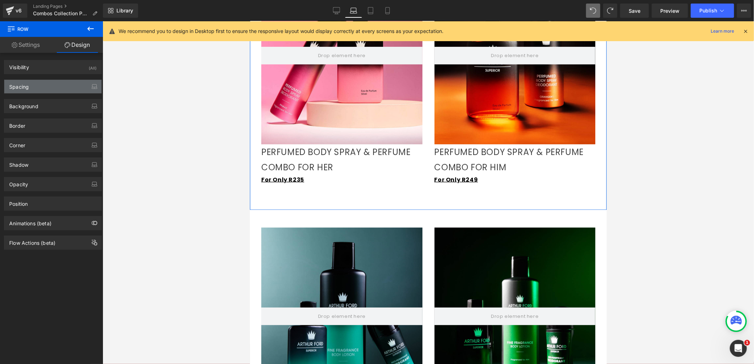
click at [47, 86] on div "Spacing" at bounding box center [52, 86] width 97 height 13
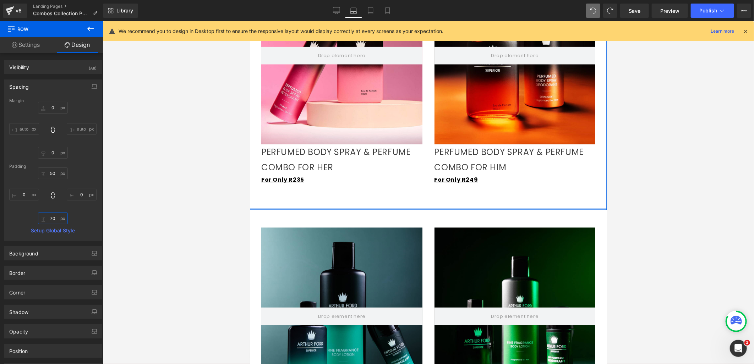
click at [54, 218] on input "70" at bounding box center [53, 219] width 30 height 12
type input "0"
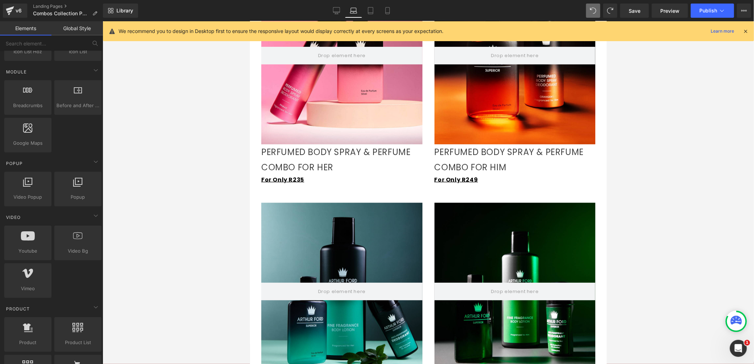
click at [175, 135] on div at bounding box center [429, 192] width 652 height 343
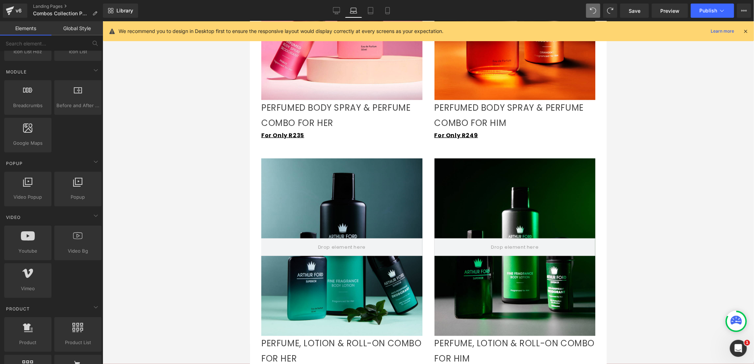
scroll to position [631, 0]
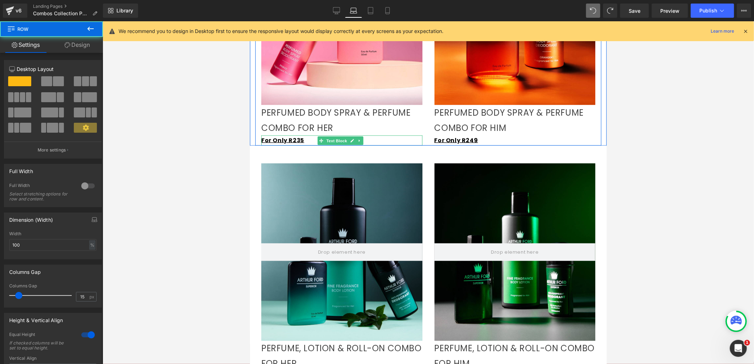
click at [299, 133] on p "PERFUMED BODY SPRAY & PERFUME COMBO FOR HER" at bounding box center [341, 120] width 161 height 31
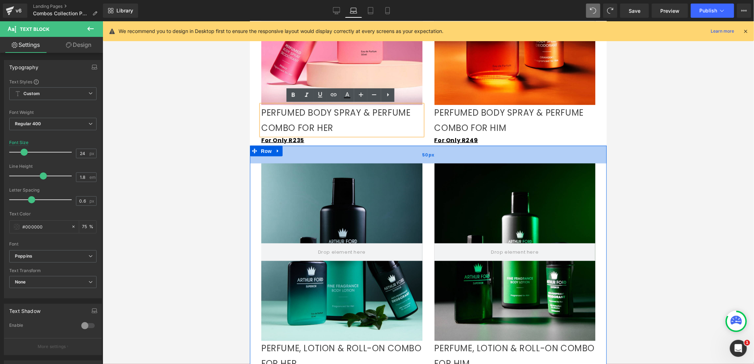
click at [338, 160] on div "50px" at bounding box center [428, 155] width 357 height 18
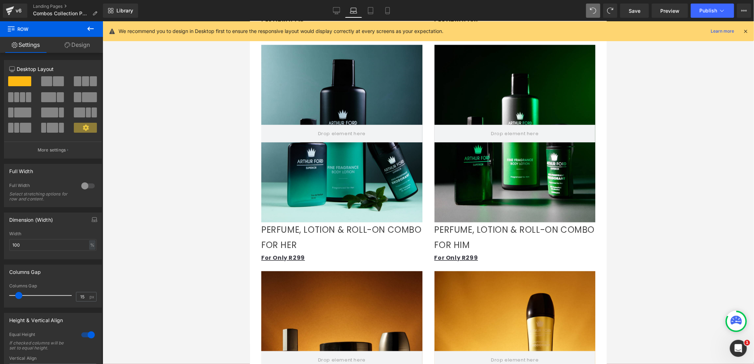
scroll to position [671, 0]
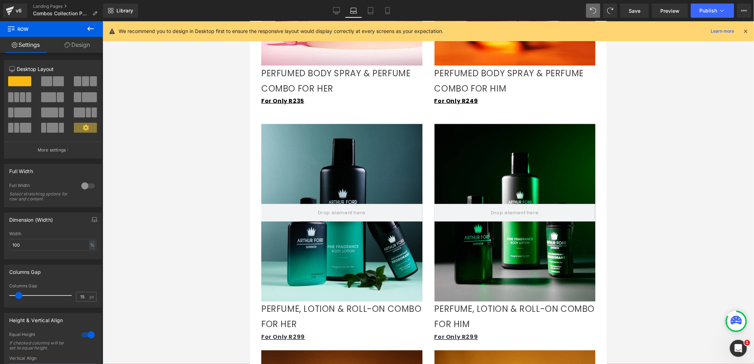
click at [447, 121] on div "Hero Banner PERFUME, LOTION & ROLL-ON COMBO FOR HER Text Block For Only R2 99 T…" at bounding box center [428, 350] width 357 height 488
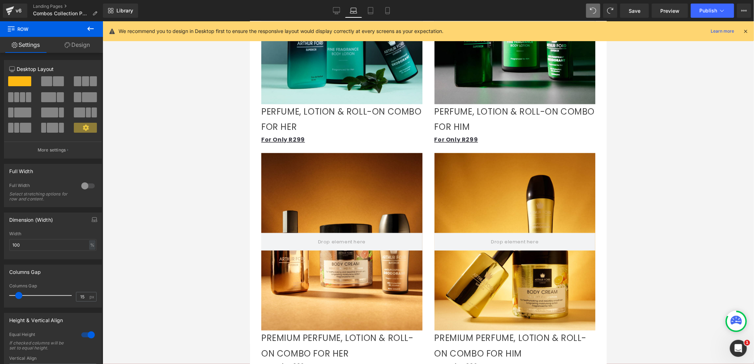
scroll to position [829, 0]
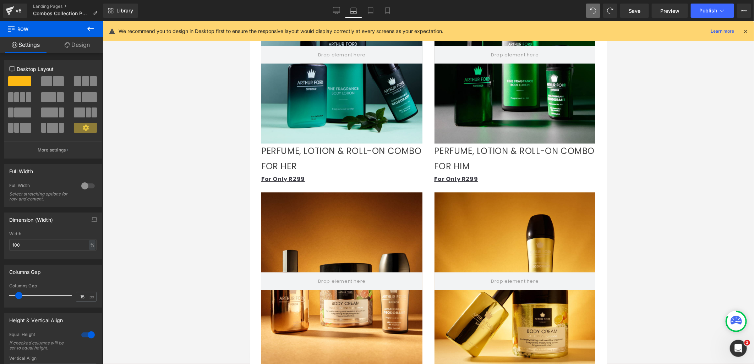
click at [336, 169] on p "PERFUME, LOTION & ROLL-ON COMBO FOR HER" at bounding box center [341, 159] width 161 height 31
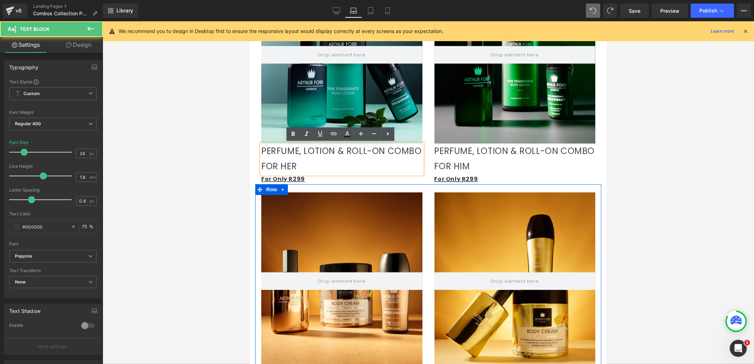
click at [308, 182] on div "For Only R2 99 Text Block" at bounding box center [341, 179] width 161 height 10
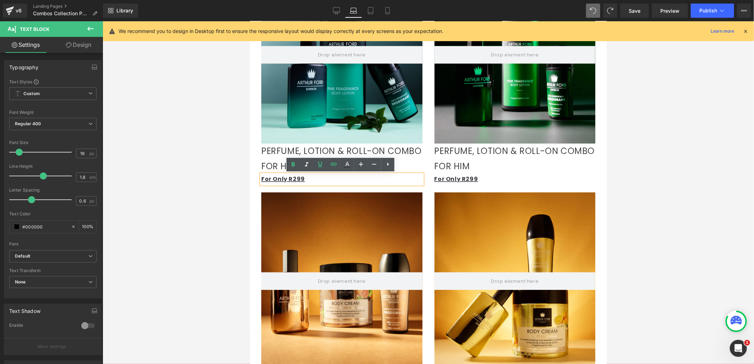
click at [595, 173] on div "Hero Banner PERFUME, LOTION & ROLL-ON COMBO FOR HIM Text Block For Only R2 99 T…" at bounding box center [514, 75] width 173 height 218
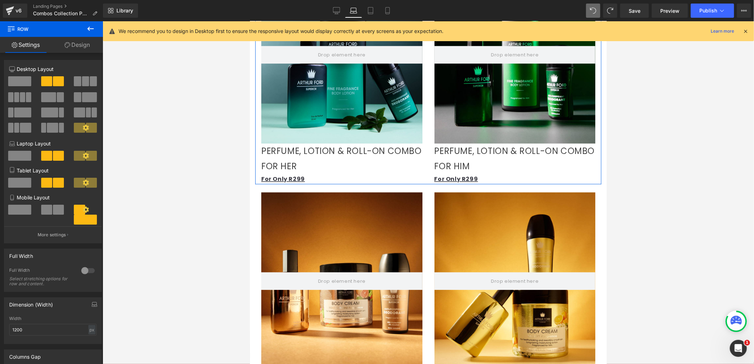
click at [78, 47] on link "Design" at bounding box center [78, 45] width 52 height 16
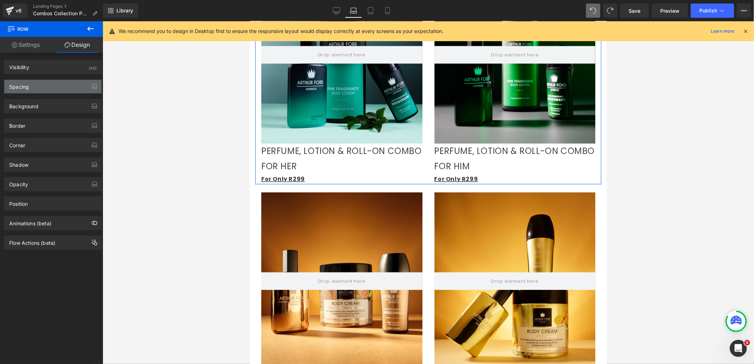
type input "0"
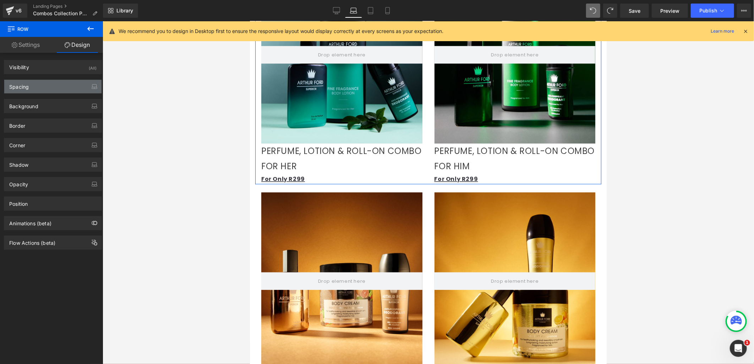
type input "0"
click at [52, 86] on div "Spacing" at bounding box center [52, 86] width 97 height 13
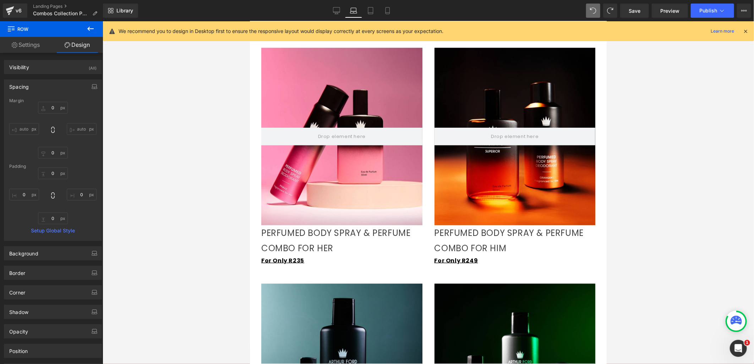
scroll to position [434, 0]
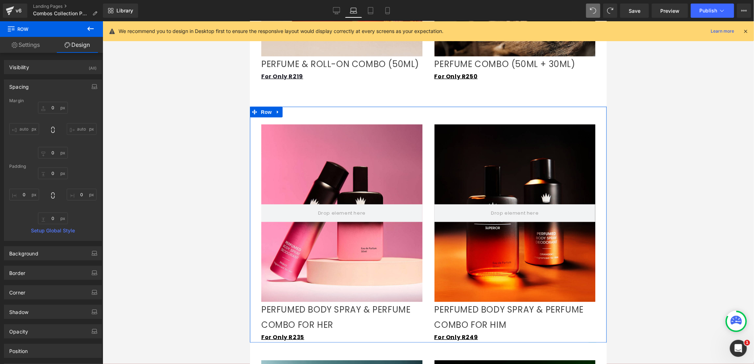
click at [404, 112] on div "Hero Banner PERFUMED BODY SPRAY & PERFUME COMBO FOR HER Text Block For Only R23…" at bounding box center [428, 225] width 357 height 236
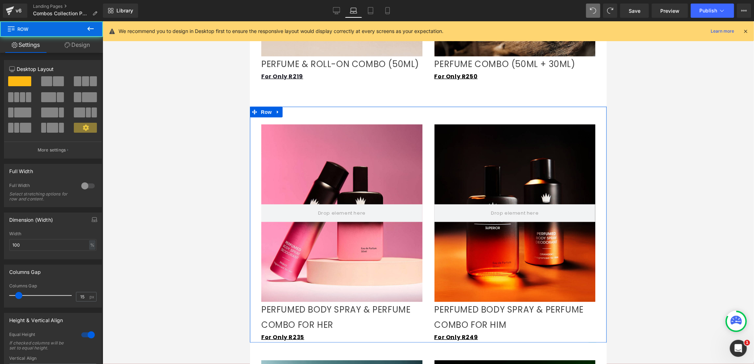
click at [82, 40] on link "Design" at bounding box center [78, 45] width 52 height 16
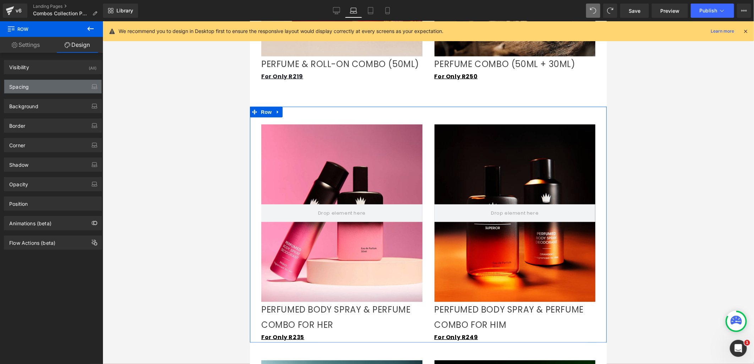
click at [44, 81] on div "Spacing" at bounding box center [52, 86] width 97 height 13
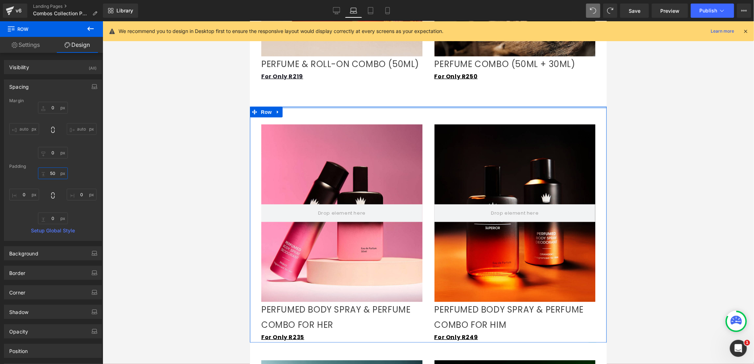
click at [54, 176] on input "50" at bounding box center [53, 174] width 30 height 12
type input "0"
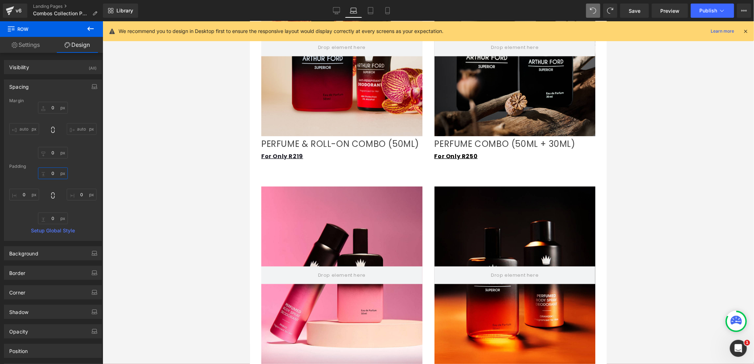
scroll to position [276, 0]
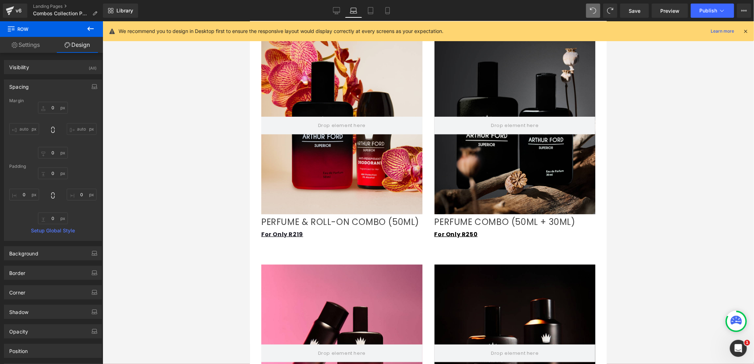
click at [250, 21] on div "70px" at bounding box center [250, 21] width 0 height 0
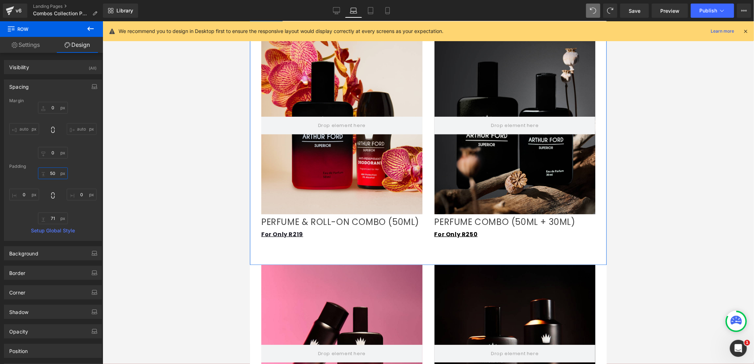
click at [48, 173] on input "50" at bounding box center [53, 174] width 30 height 12
type input "0"
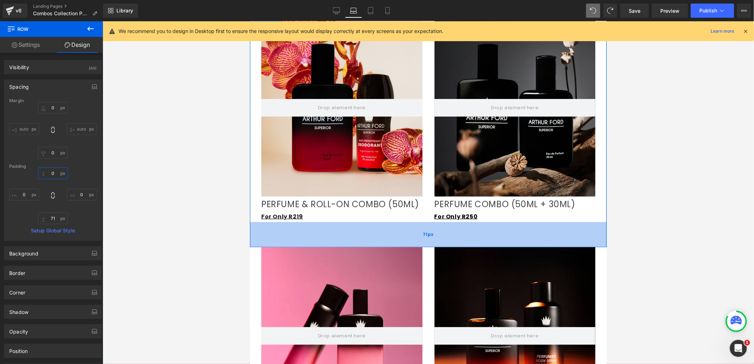
type input "72px"
click at [330, 231] on div "72px" at bounding box center [428, 235] width 357 height 26
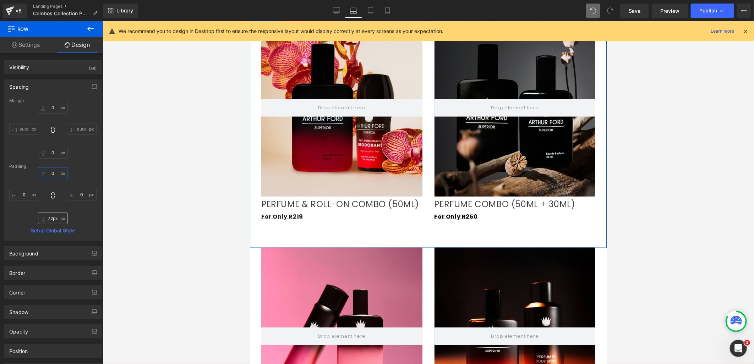
type input "0"
click at [54, 215] on input "72px" at bounding box center [53, 219] width 30 height 12
type input "0"
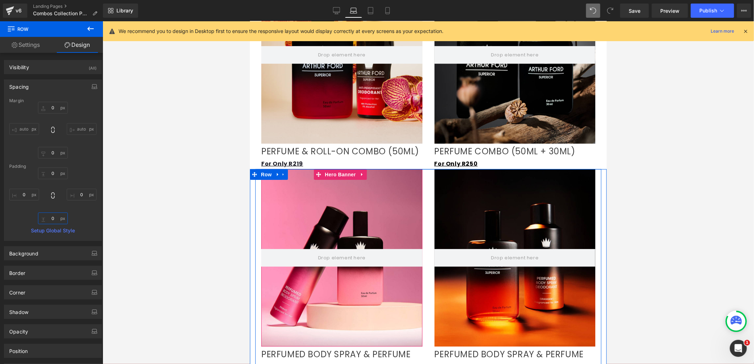
scroll to position [237, 0]
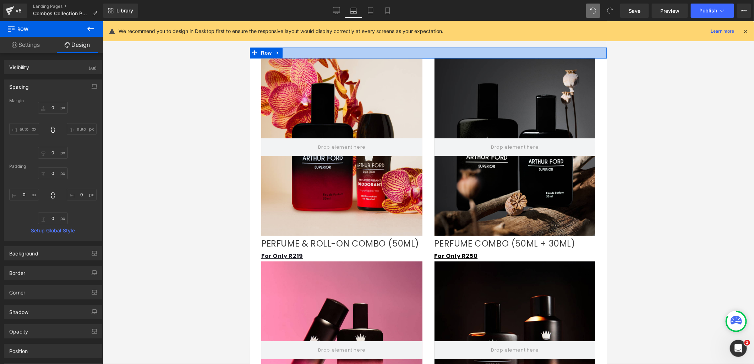
click at [424, 57] on div at bounding box center [428, 57] width 357 height 2
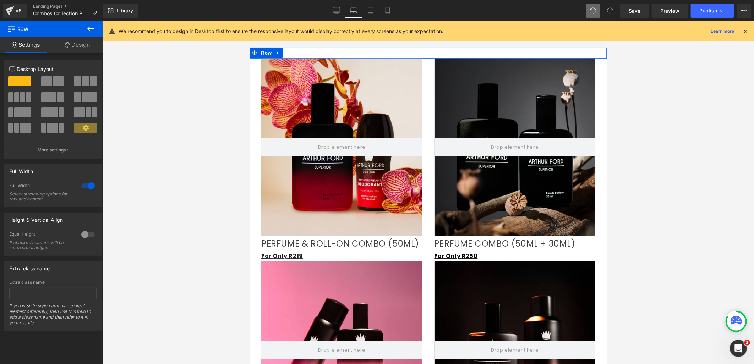
drag, startPoint x: 89, startPoint y: 45, endPoint x: 37, endPoint y: 107, distance: 80.2
click at [88, 45] on link "Design" at bounding box center [78, 45] width 52 height 16
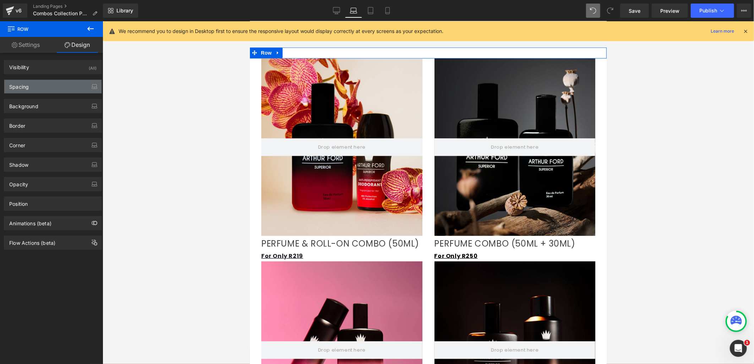
click at [39, 89] on div "Spacing" at bounding box center [52, 86] width 97 height 13
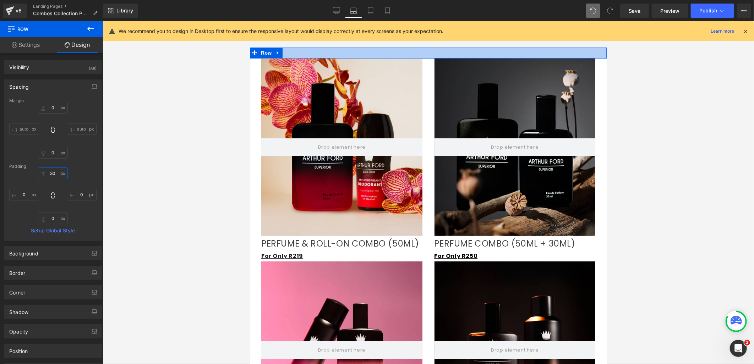
click at [51, 175] on input "30" at bounding box center [53, 174] width 30 height 12
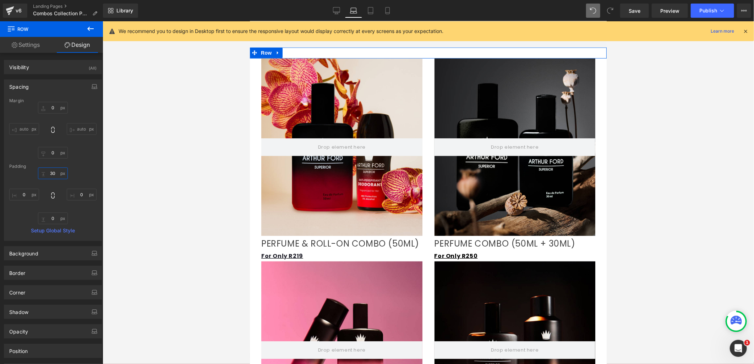
click at [51, 175] on input "30" at bounding box center [53, 174] width 30 height 12
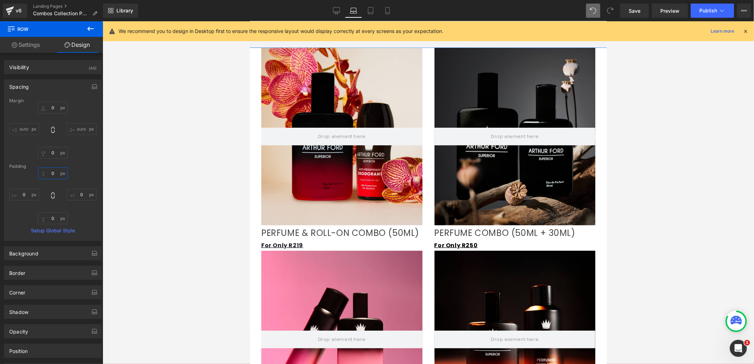
type input "50"
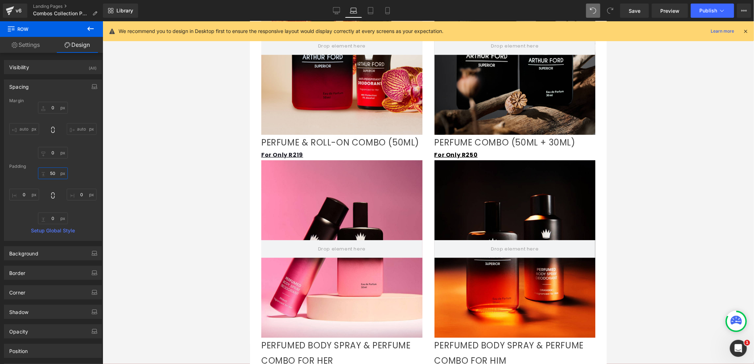
scroll to position [355, 0]
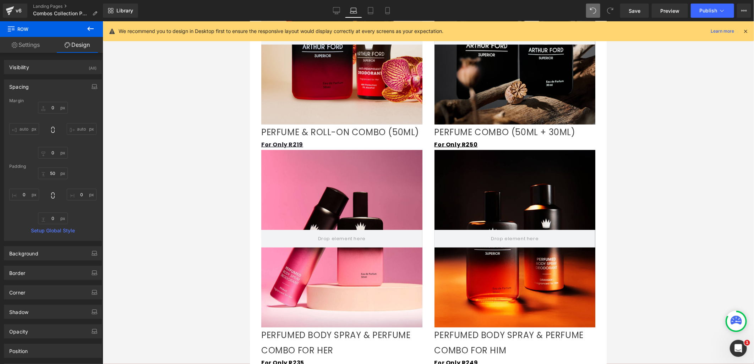
click at [362, 170] on div at bounding box center [341, 239] width 161 height 178
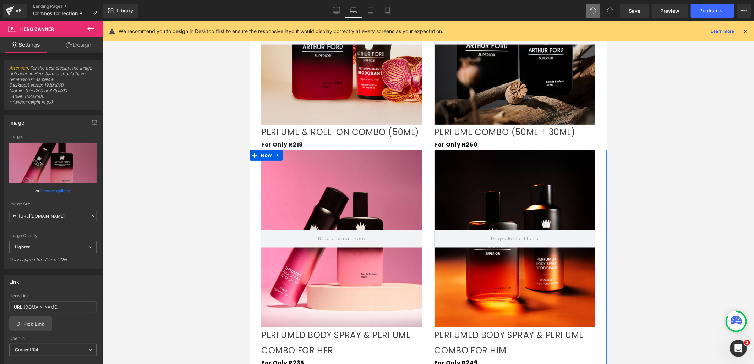
click at [251, 168] on div "Hero Banner PERFUMED BODY SPRAY & PERFUME COMBO FOR HER Text Block For Only R23…" at bounding box center [428, 259] width 357 height 218
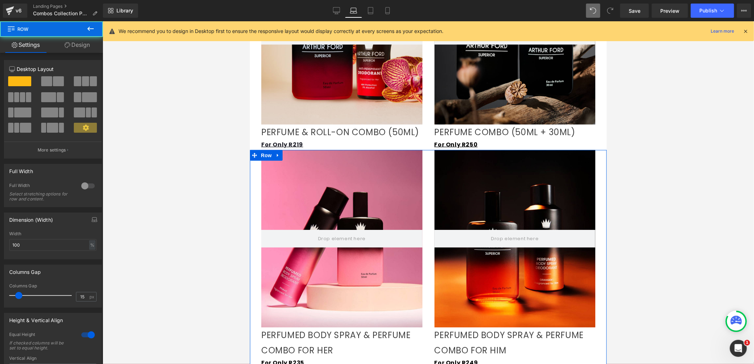
click at [75, 46] on link "Design" at bounding box center [78, 45] width 52 height 16
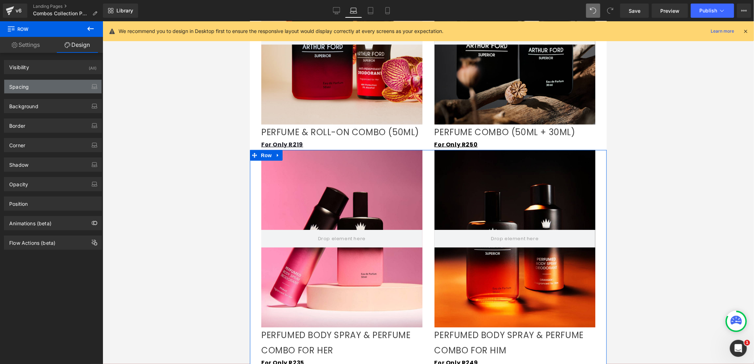
click at [62, 84] on div "Spacing" at bounding box center [52, 86] width 97 height 13
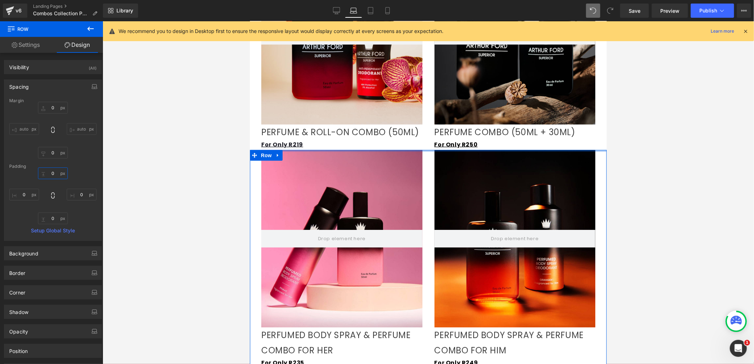
click at [52, 171] on input "0" at bounding box center [53, 174] width 30 height 12
type input "50"
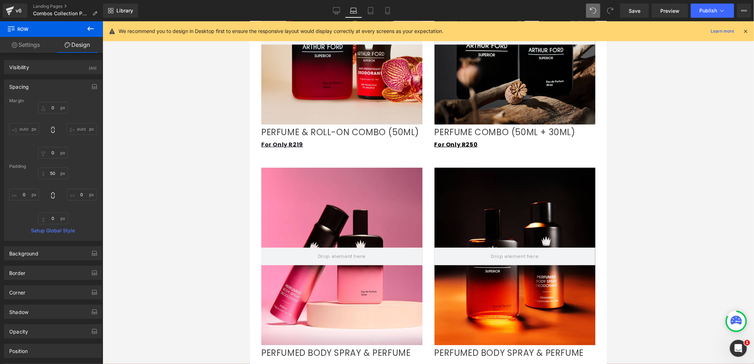
click at [697, 155] on div at bounding box center [429, 192] width 652 height 343
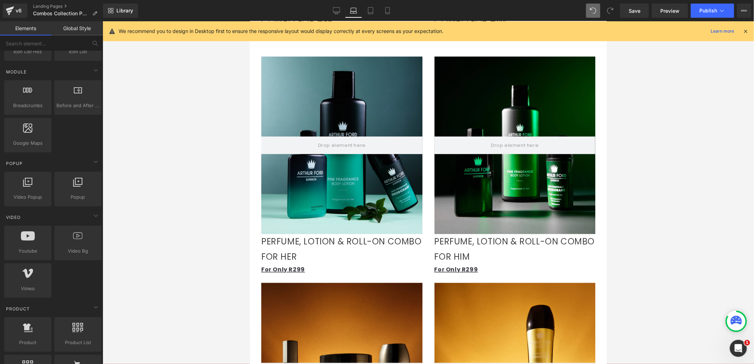
scroll to position [829, 0]
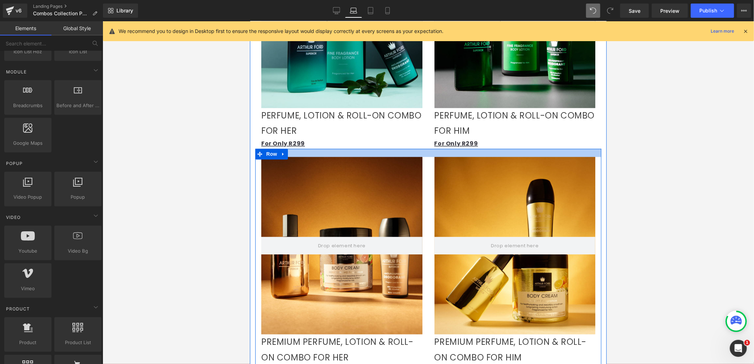
click at [422, 155] on div at bounding box center [428, 153] width 346 height 8
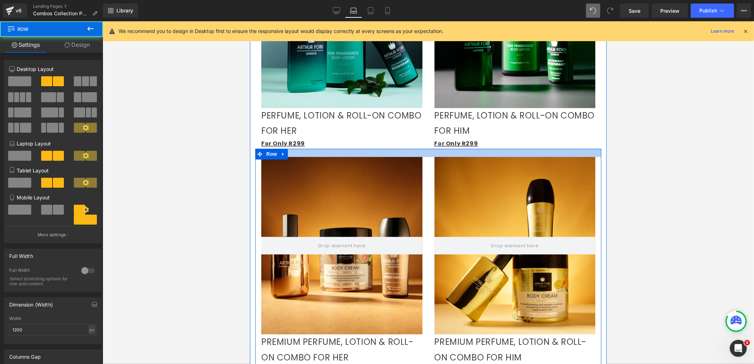
click at [422, 152] on div at bounding box center [428, 153] width 346 height 8
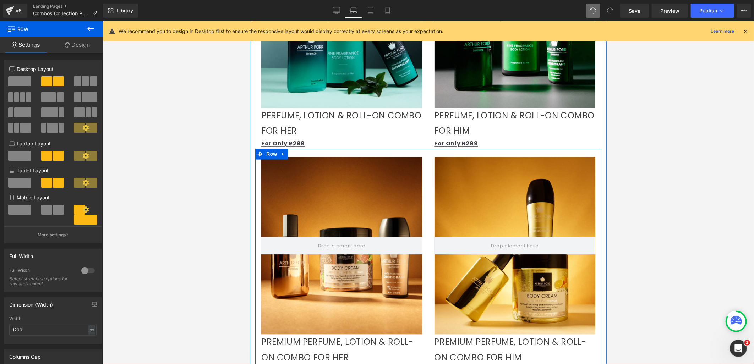
click at [422, 152] on div at bounding box center [428, 153] width 346 height 8
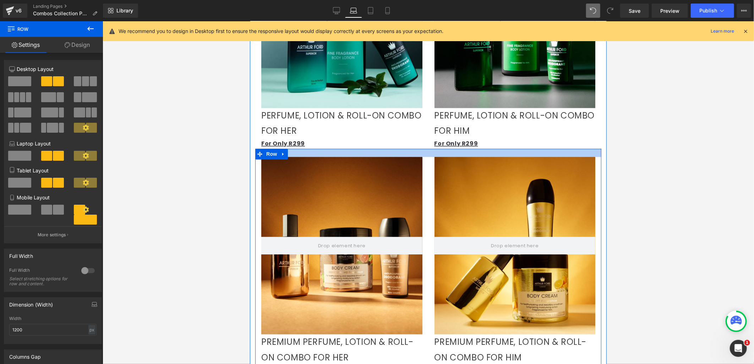
click at [422, 152] on div at bounding box center [428, 153] width 346 height 8
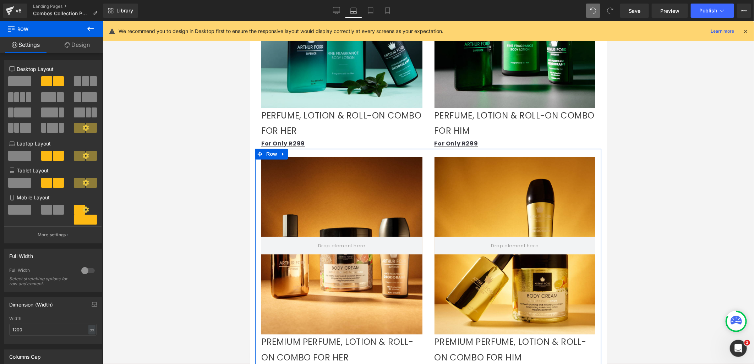
click at [83, 44] on link "Design" at bounding box center [78, 45] width 52 height 16
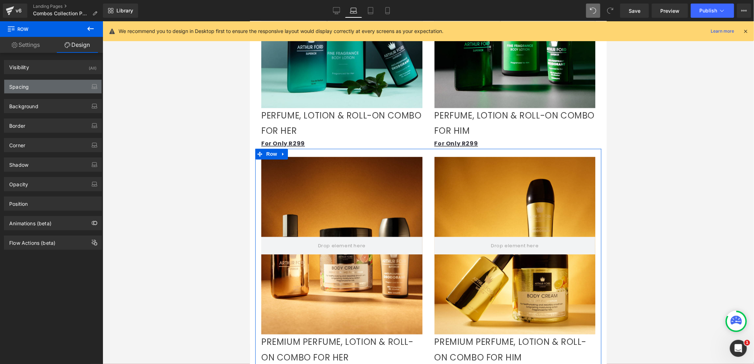
click at [52, 87] on div "Spacing" at bounding box center [52, 86] width 97 height 13
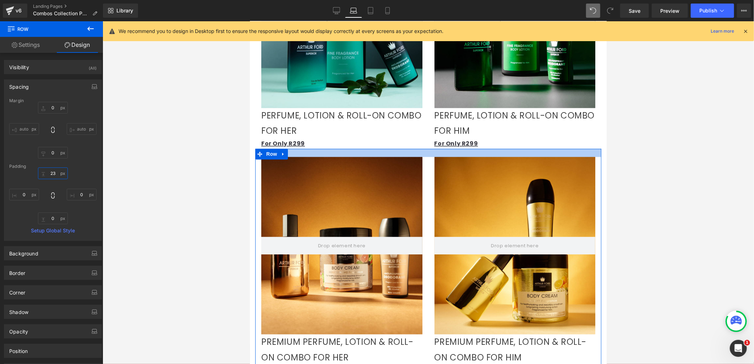
click at [53, 175] on input "23" at bounding box center [53, 174] width 30 height 12
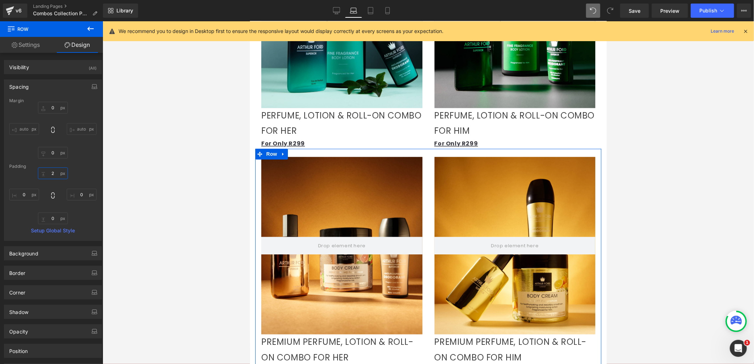
type input "20"
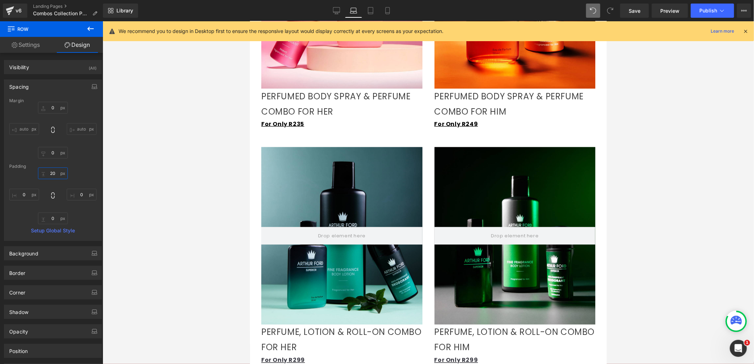
scroll to position [592, 0]
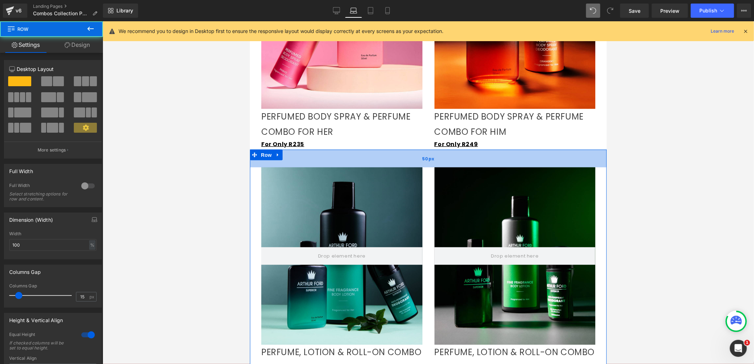
click at [329, 155] on div "50px" at bounding box center [428, 159] width 357 height 18
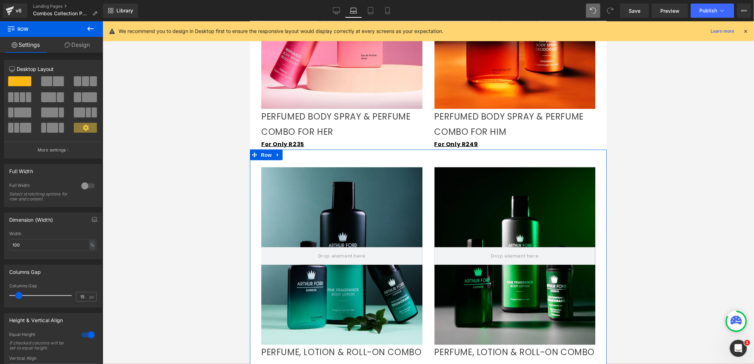
click at [89, 45] on link "Design" at bounding box center [78, 45] width 52 height 16
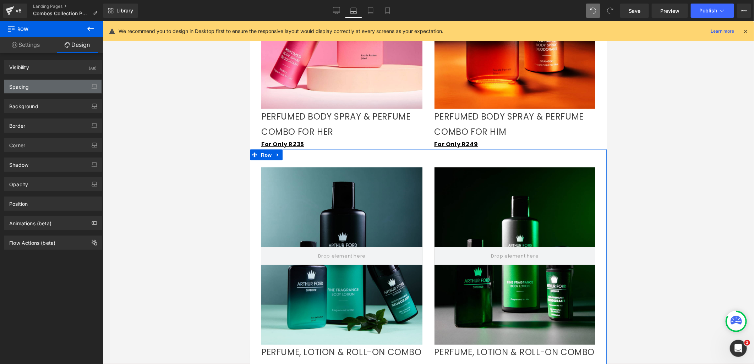
click at [49, 87] on div "Spacing" at bounding box center [52, 86] width 97 height 13
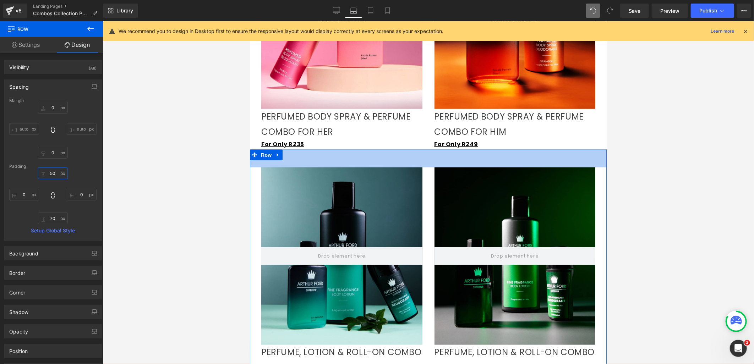
click at [52, 173] on input "50" at bounding box center [53, 174] width 30 height 12
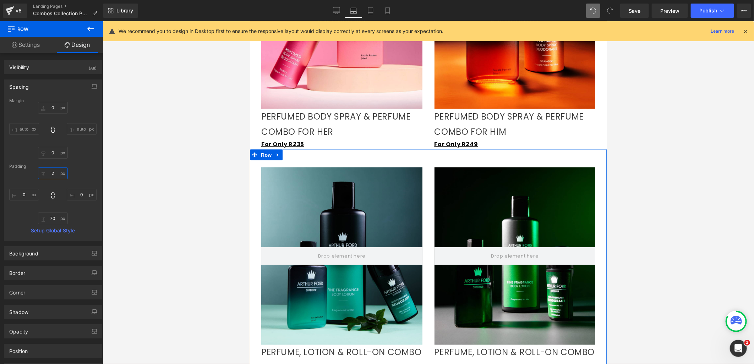
type input "20"
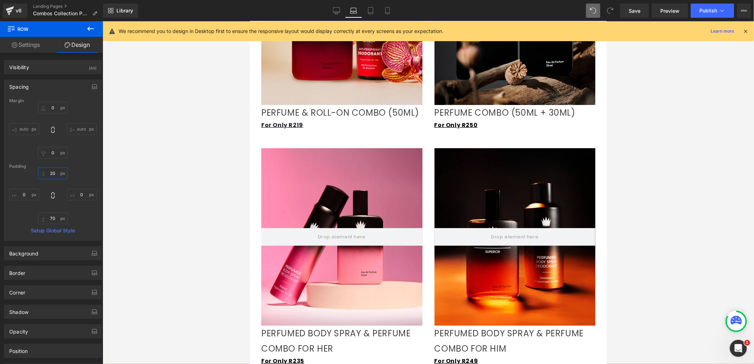
scroll to position [355, 0]
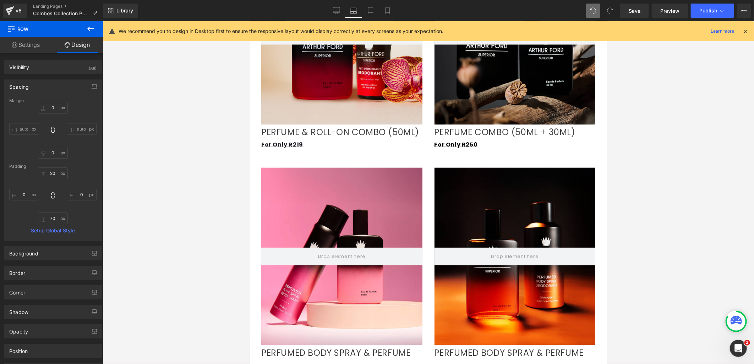
click at [363, 171] on div "Hero Banner" at bounding box center [341, 257] width 161 height 178
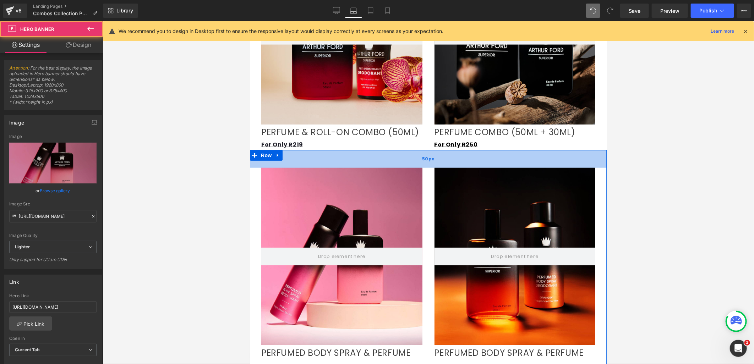
click at [348, 161] on div "50px" at bounding box center [428, 159] width 357 height 18
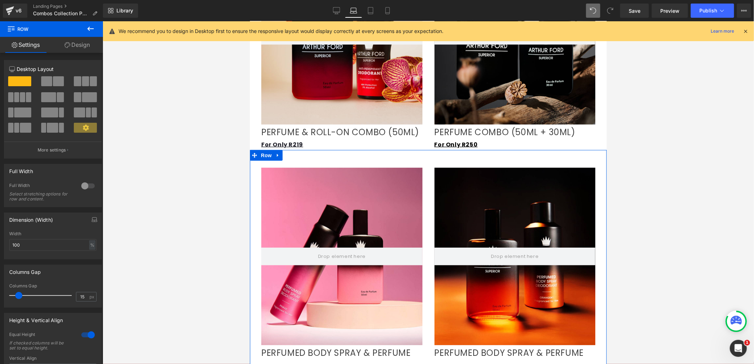
click at [77, 45] on link "Design" at bounding box center [78, 45] width 52 height 16
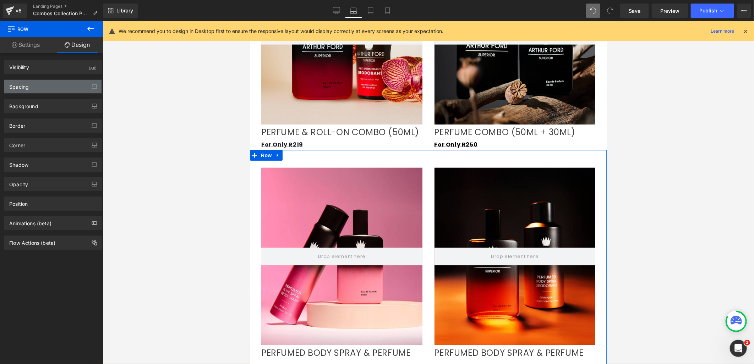
type input "0"
type input "50"
type input "0"
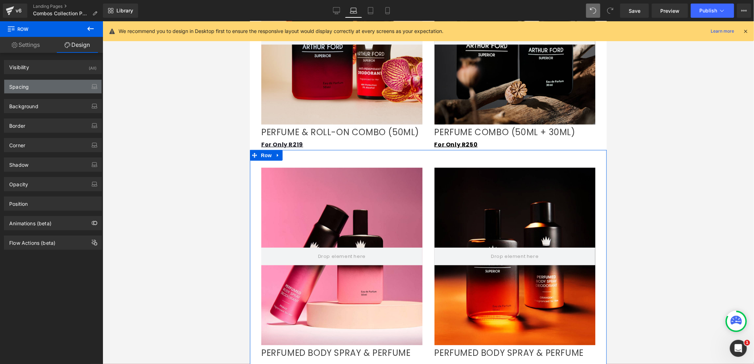
type input "0"
click at [58, 91] on div "Spacing" at bounding box center [52, 86] width 97 height 13
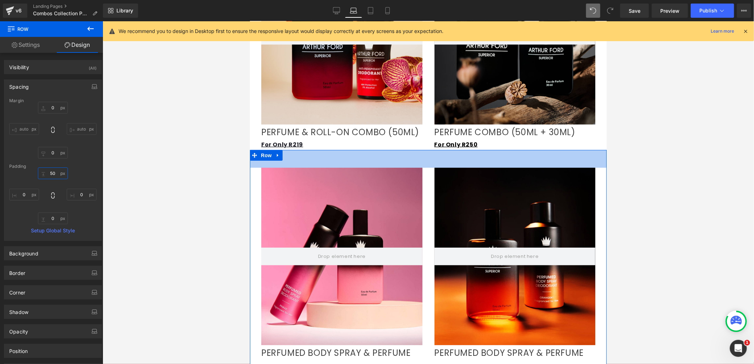
click at [52, 172] on input "50" at bounding box center [53, 174] width 30 height 12
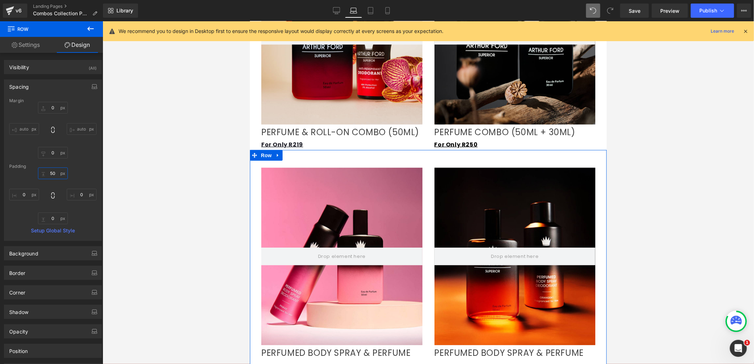
click at [52, 172] on input "50" at bounding box center [53, 174] width 30 height 12
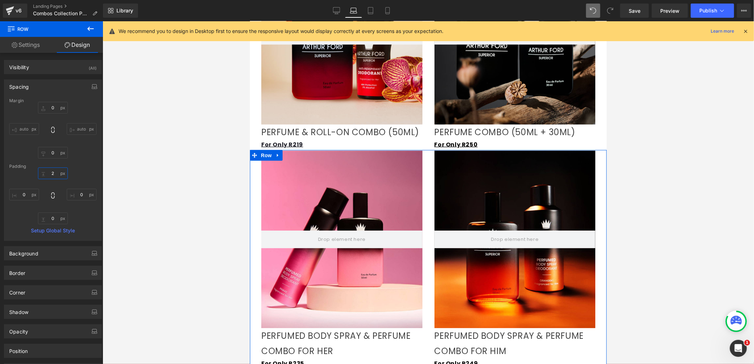
type input "20"
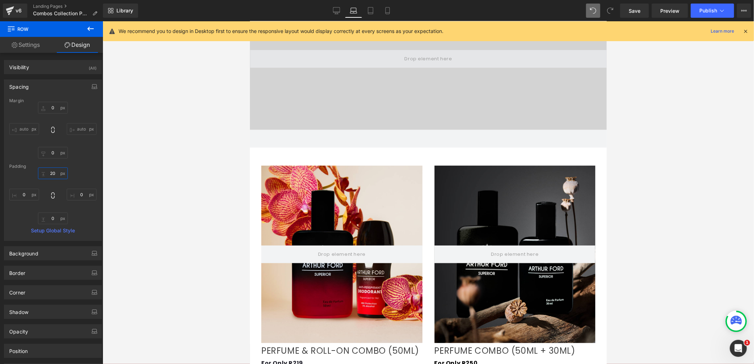
scroll to position [0, 0]
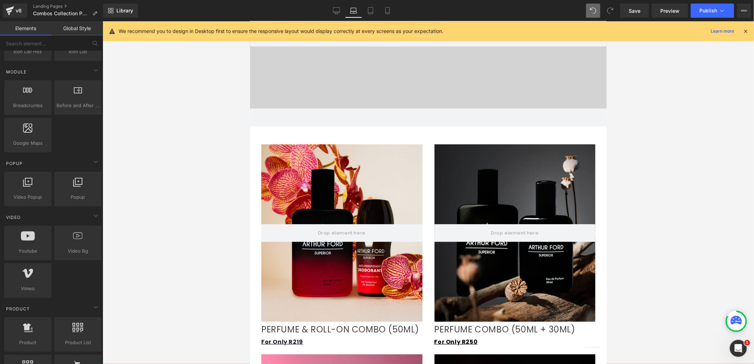
click at [648, 172] on div at bounding box center [429, 192] width 652 height 343
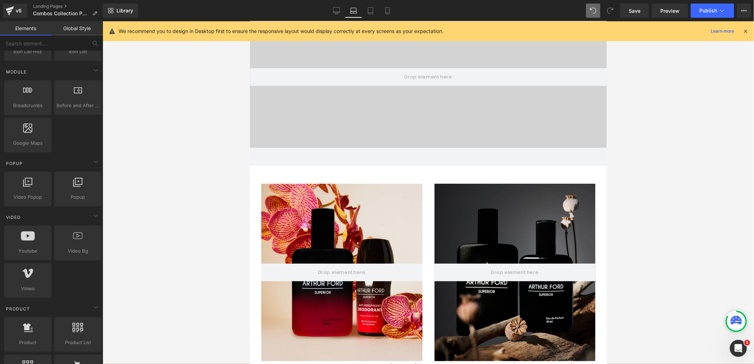
scroll to position [79, 0]
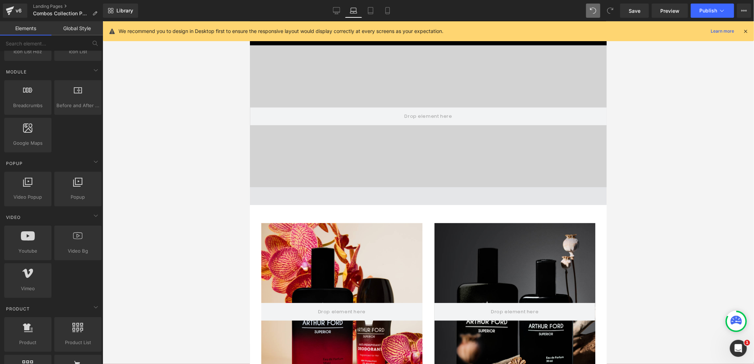
click at [357, 201] on span at bounding box center [428, 196] width 357 height 18
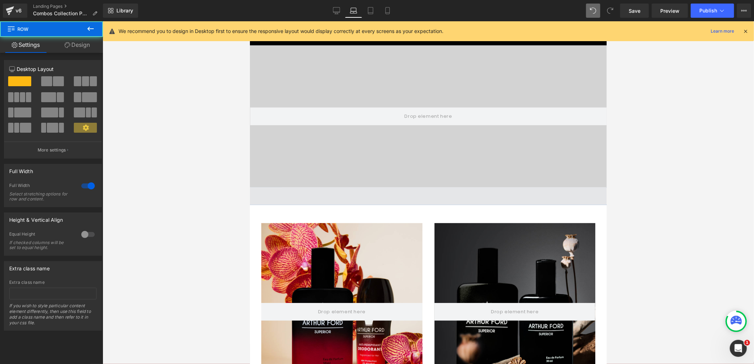
click at [393, 197] on span at bounding box center [428, 196] width 357 height 18
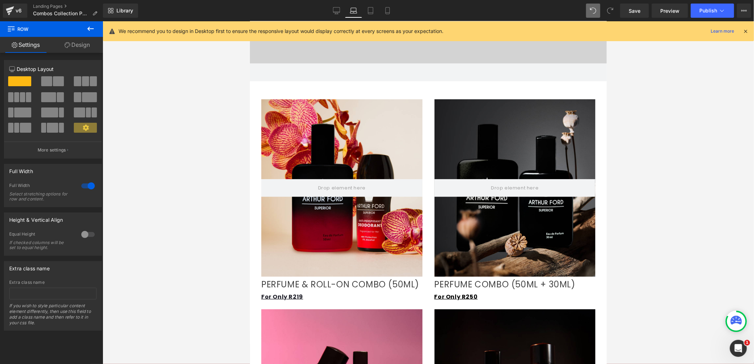
scroll to position [118, 0]
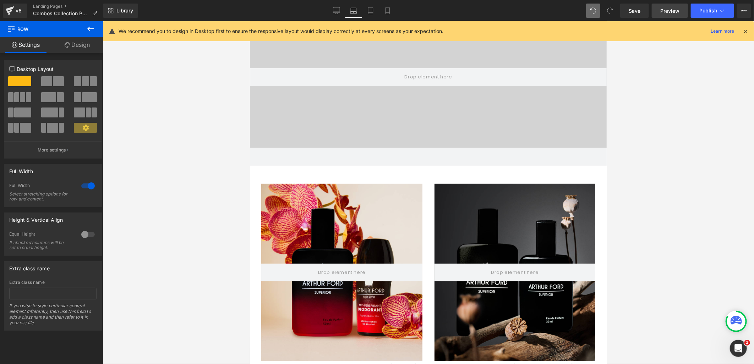
click at [672, 12] on span "Preview" at bounding box center [670, 10] width 19 height 7
click at [638, 11] on span "Save" at bounding box center [635, 10] width 12 height 7
click at [659, 11] on link "Preview" at bounding box center [670, 11] width 36 height 14
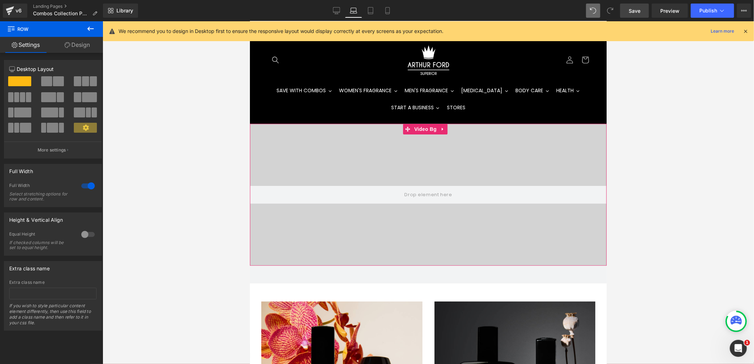
scroll to position [0, 0]
click at [324, 167] on video at bounding box center [428, 184] width 351 height 176
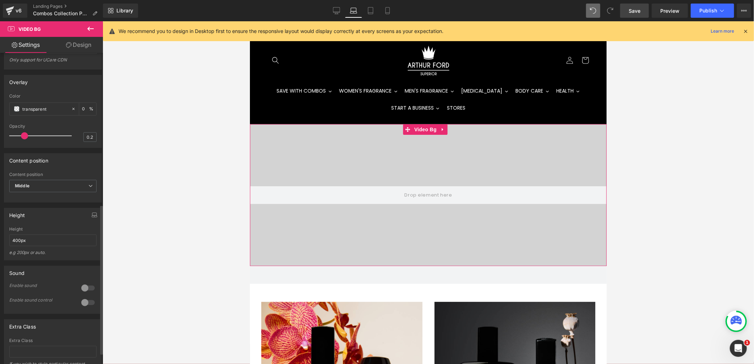
scroll to position [315, 0]
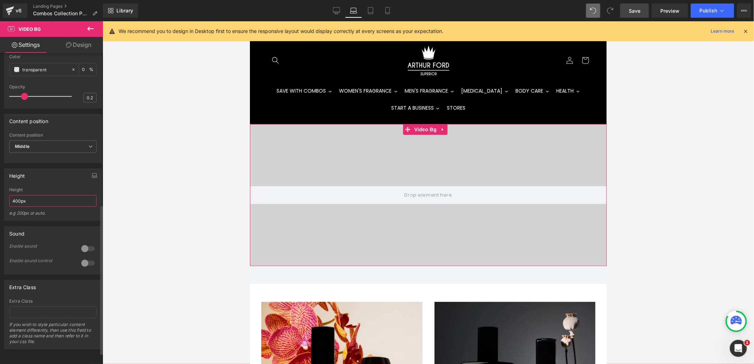
click at [16, 207] on input "400px" at bounding box center [52, 201] width 87 height 12
type input "600px"
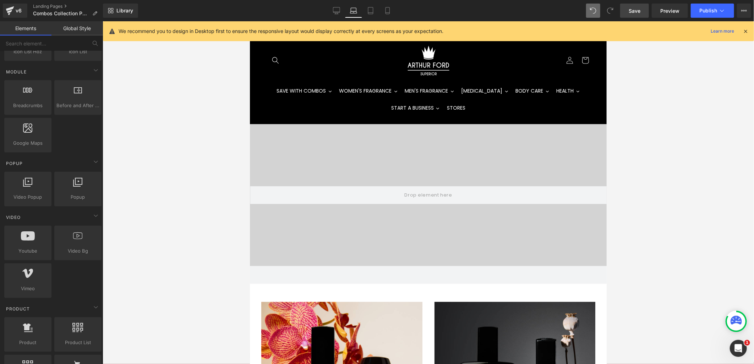
click at [136, 232] on div at bounding box center [429, 192] width 652 height 343
click at [278, 228] on video at bounding box center [428, 184] width 351 height 176
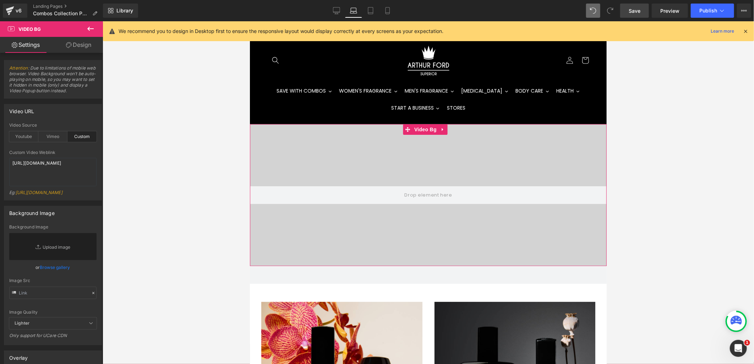
drag, startPoint x: 73, startPoint y: 49, endPoint x: 31, endPoint y: 233, distance: 188.6
click at [73, 49] on link "Design" at bounding box center [79, 45] width 52 height 16
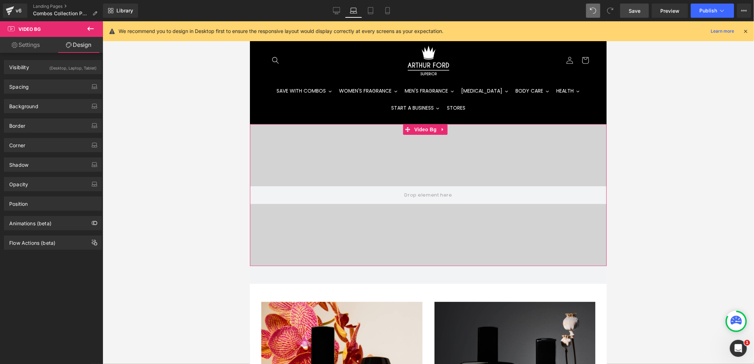
click at [36, 50] on link "Settings" at bounding box center [26, 45] width 52 height 16
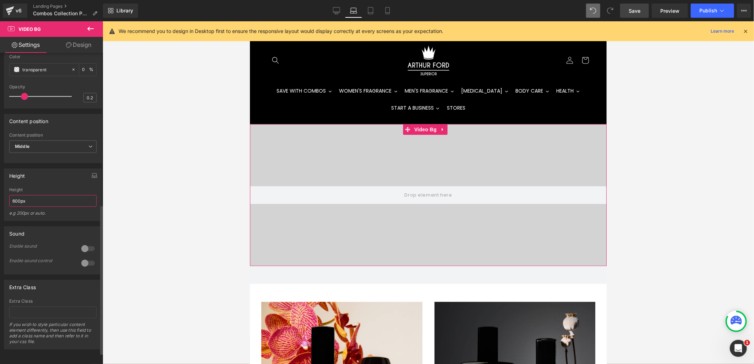
click at [15, 207] on input "600px" at bounding box center [52, 201] width 87 height 12
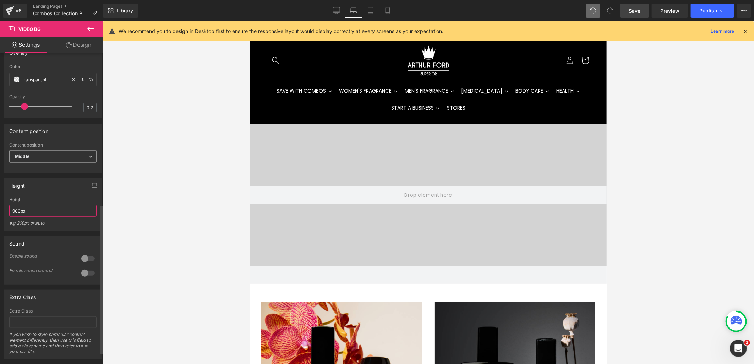
scroll to position [276, 0]
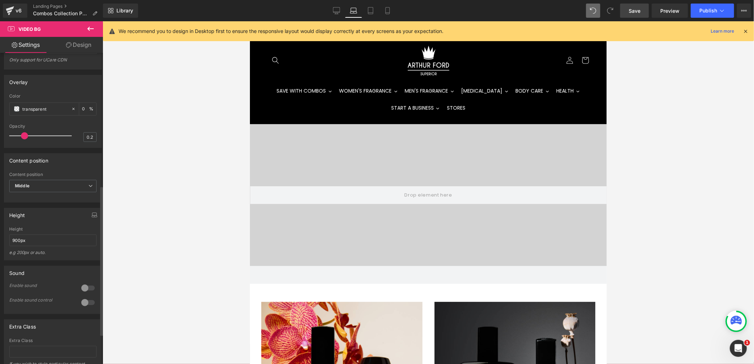
click at [51, 222] on div "Height" at bounding box center [52, 215] width 97 height 13
drag, startPoint x: 14, startPoint y: 261, endPoint x: 5, endPoint y: 261, distance: 9.6
click at [5, 260] on div "600px Height 600px e.g 200px or auto. 900px Height 900px e.g 200px or auto. 400…" at bounding box center [52, 243] width 97 height 33
type input "auto"
click at [68, 241] on div "Height 600px Height 600px e.g 200px or auto. auto Height auto e.g 200px or auto…" at bounding box center [53, 234] width 98 height 53
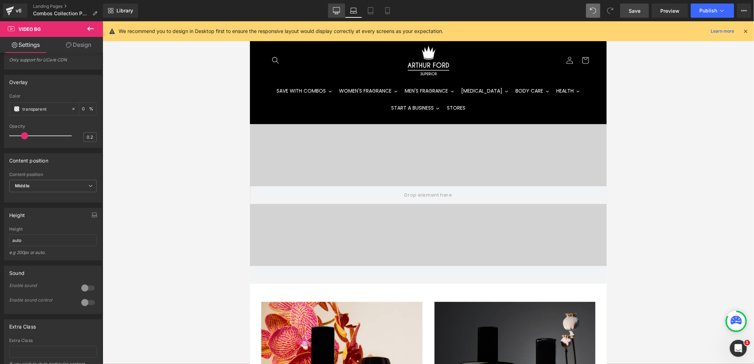
click at [337, 8] on icon at bounding box center [336, 10] width 7 height 7
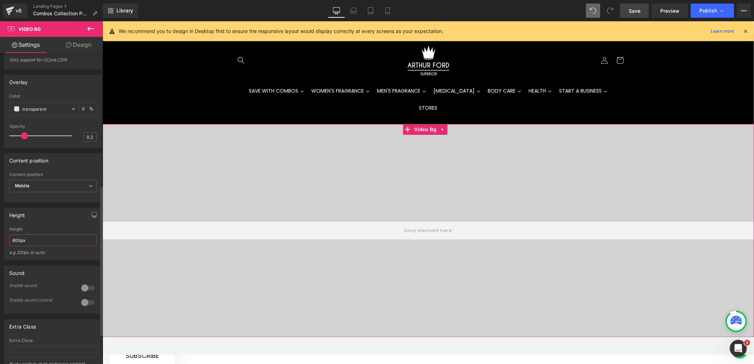
drag, startPoint x: 31, startPoint y: 258, endPoint x: 1, endPoint y: 259, distance: 30.2
click at [1, 259] on div "Height 600px Height 600px e.g 200px or auto. auto Height auto e.g 200px or auto…" at bounding box center [53, 232] width 106 height 58
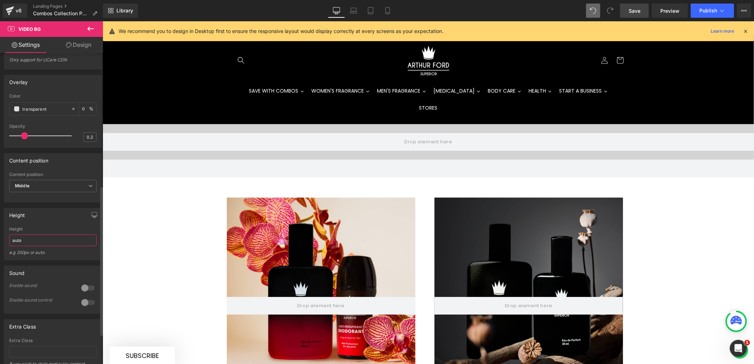
drag, startPoint x: 26, startPoint y: 254, endPoint x: 8, endPoint y: 255, distance: 18.1
click at [8, 255] on div "auto Height auto e.g 200px or auto. auto Height auto e.g 200px or auto. 400px H…" at bounding box center [52, 243] width 97 height 33
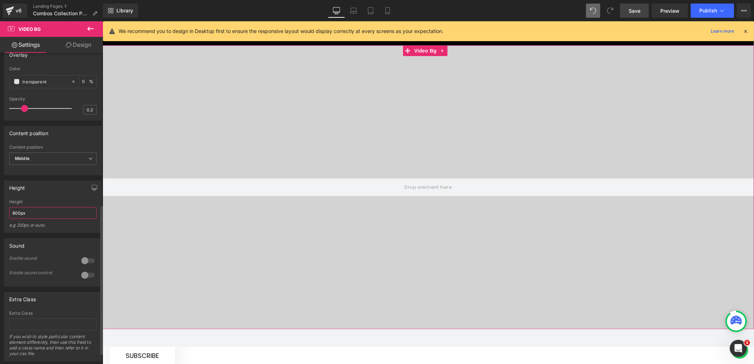
scroll to position [315, 0]
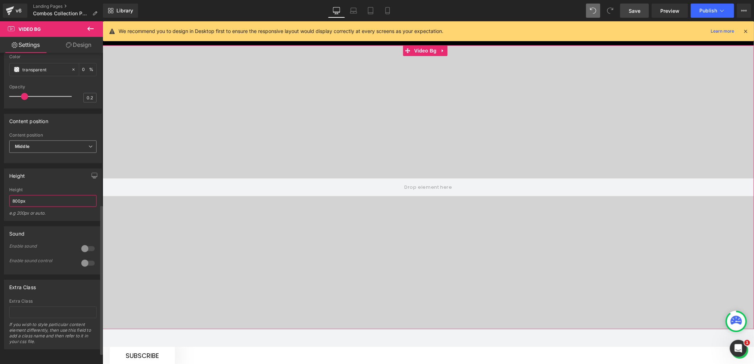
type input "800px"
click at [77, 153] on span "Middle" at bounding box center [52, 147] width 87 height 12
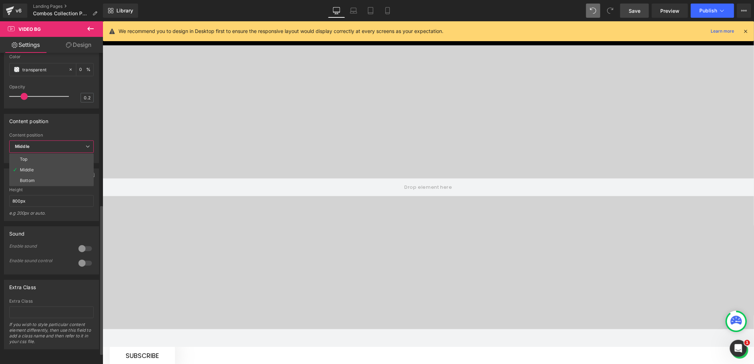
click at [76, 153] on span "Middle" at bounding box center [51, 147] width 85 height 12
click at [77, 45] on link "Design" at bounding box center [79, 45] width 52 height 16
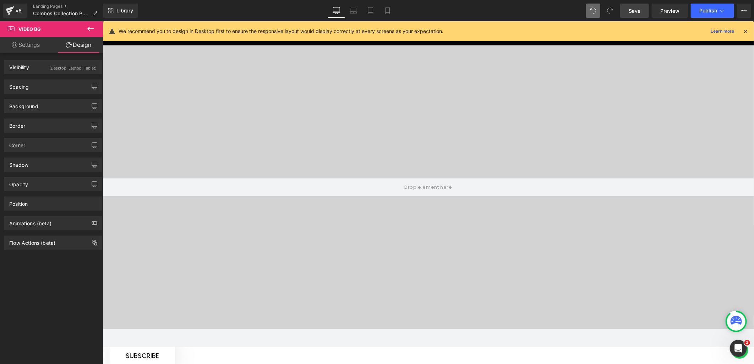
type input "0"
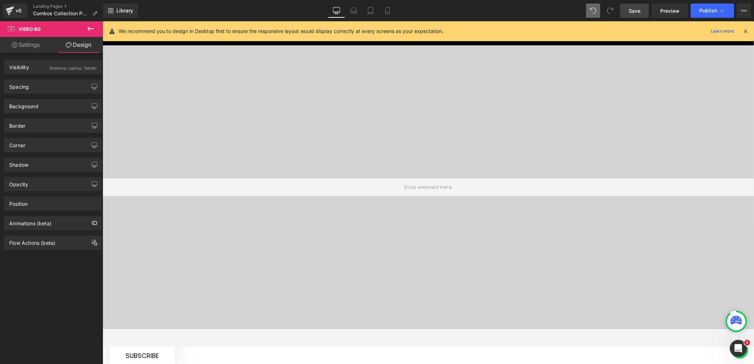
type input "0"
click at [61, 80] on div "Spacing" at bounding box center [52, 86] width 97 height 13
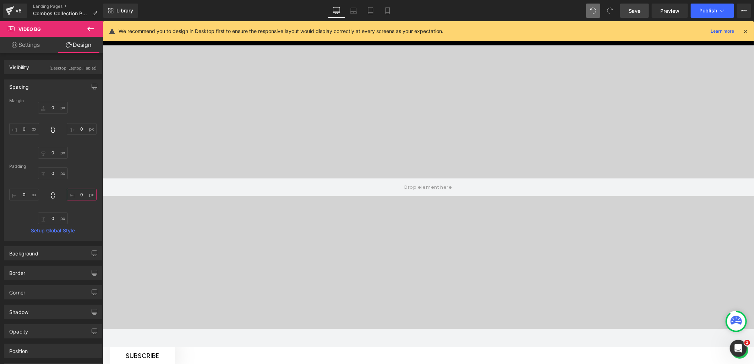
click at [80, 191] on input "0" at bounding box center [82, 195] width 30 height 12
type input "20"
click at [23, 196] on input "0" at bounding box center [24, 195] width 30 height 12
type input "20"
click at [81, 134] on input "0" at bounding box center [82, 129] width 30 height 12
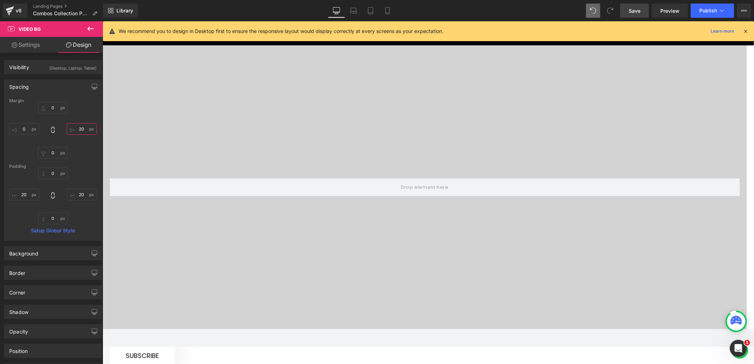
type input "2"
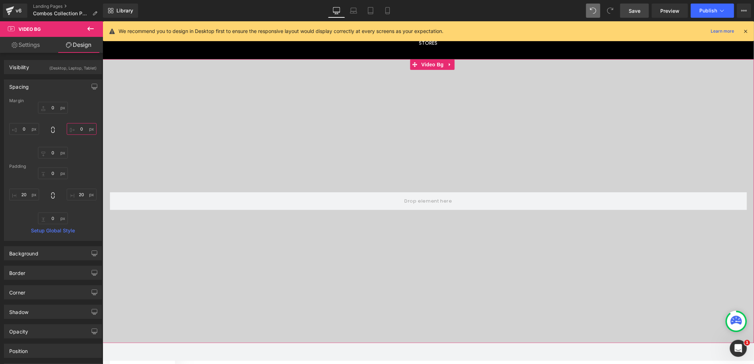
scroll to position [79, 0]
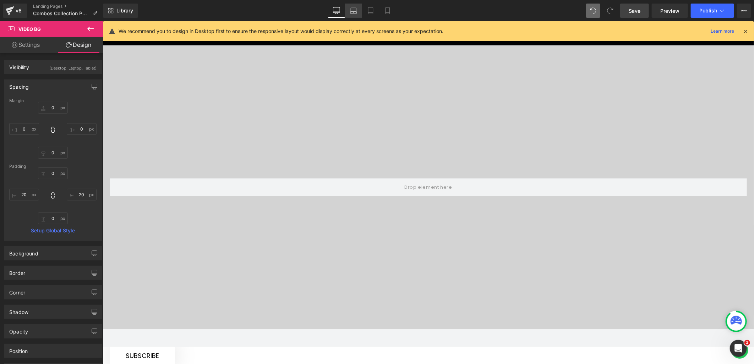
click at [348, 10] on link "Laptop" at bounding box center [353, 11] width 17 height 14
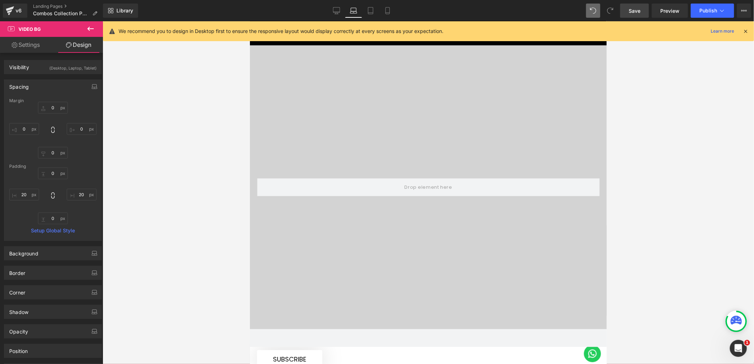
type input "0"
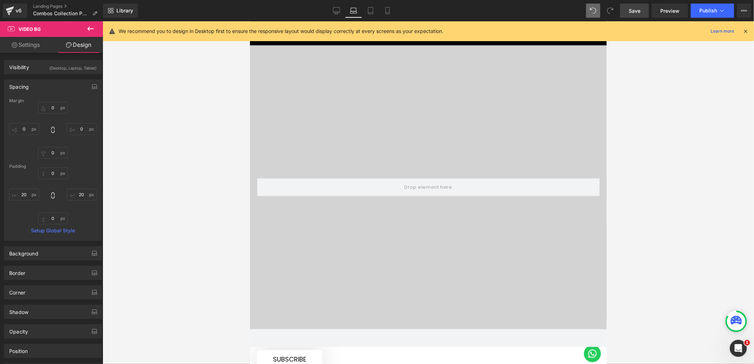
type input "20"
type input "0"
type input "20"
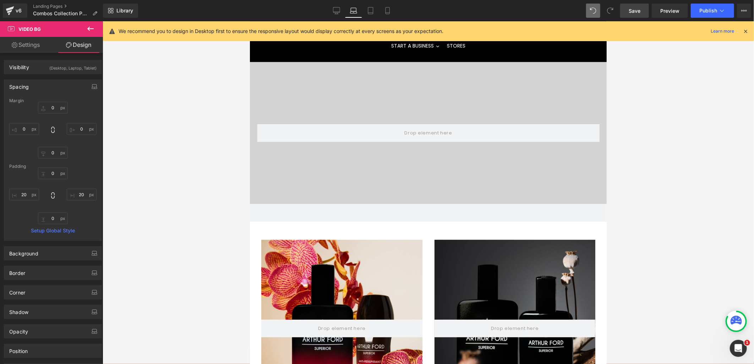
scroll to position [17, 0]
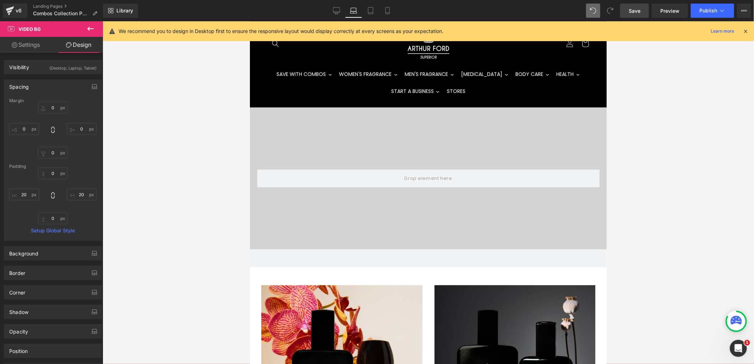
click at [408, 146] on video at bounding box center [428, 167] width 337 height 169
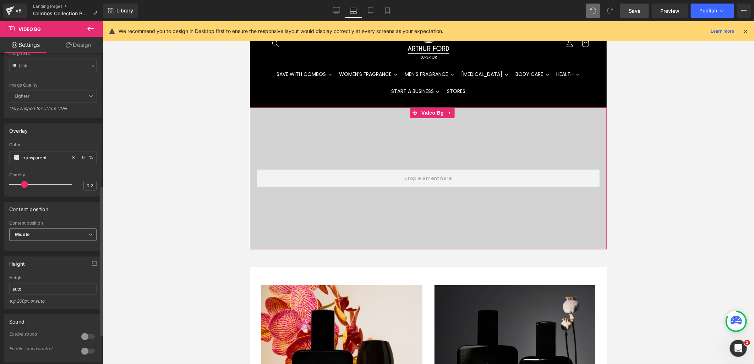
scroll to position [276, 0]
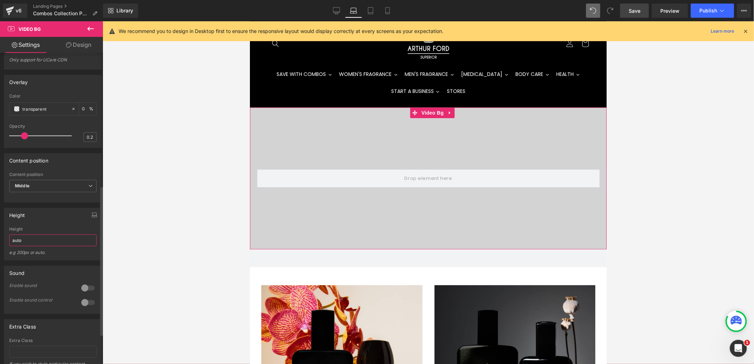
click at [25, 247] on input "auto" at bounding box center [52, 241] width 87 height 12
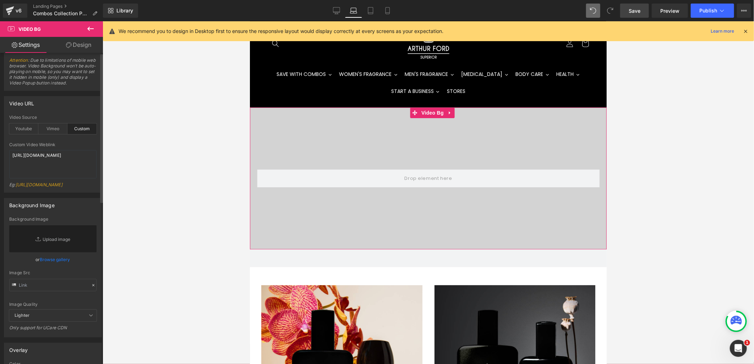
scroll to position [0, 0]
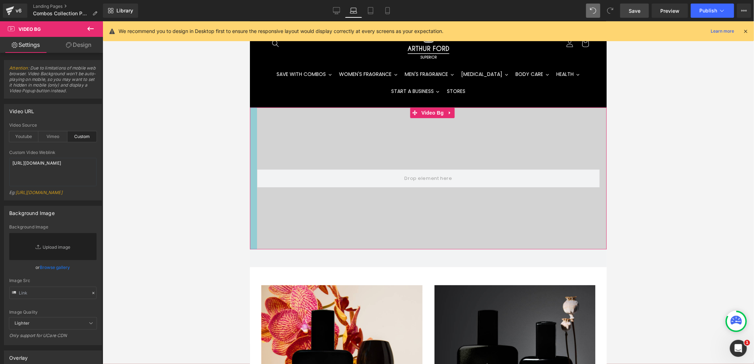
click at [254, 112] on div at bounding box center [253, 178] width 7 height 142
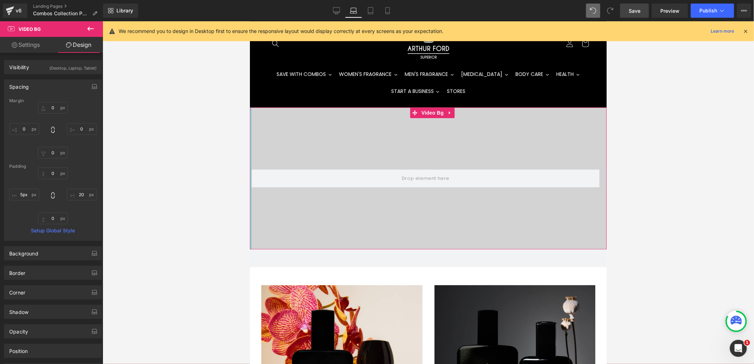
drag, startPoint x: 255, startPoint y: 131, endPoint x: 499, endPoint y: 155, distance: 245.6
click at [250, 134] on html "Skip to content USE THE SEARCH BAR TO FIND YOUR FAVOURITE FRAGRANCE. FREE DELIV…" at bounding box center [428, 175] width 357 height 343
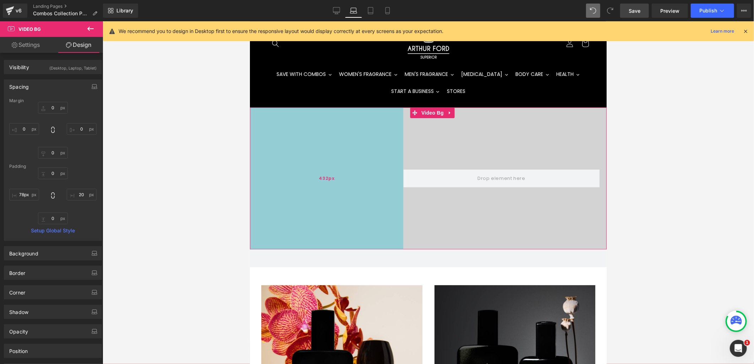
type input "45px"
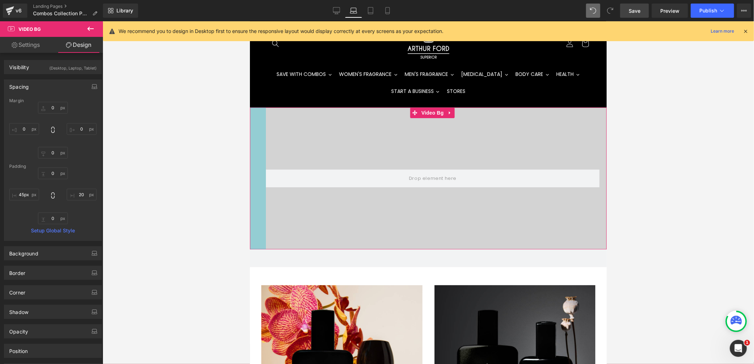
click at [167, 153] on div at bounding box center [429, 192] width 652 height 343
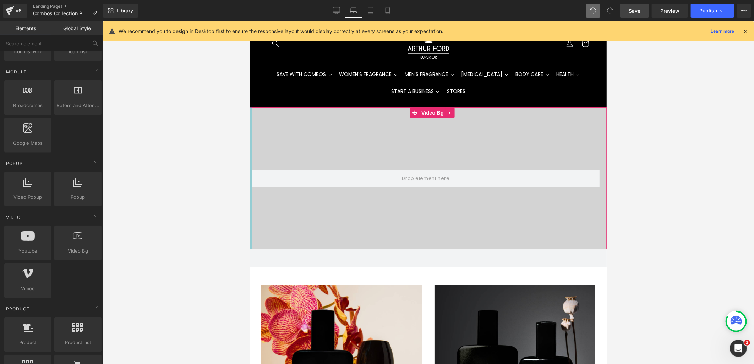
click at [241, 154] on div at bounding box center [429, 192] width 652 height 343
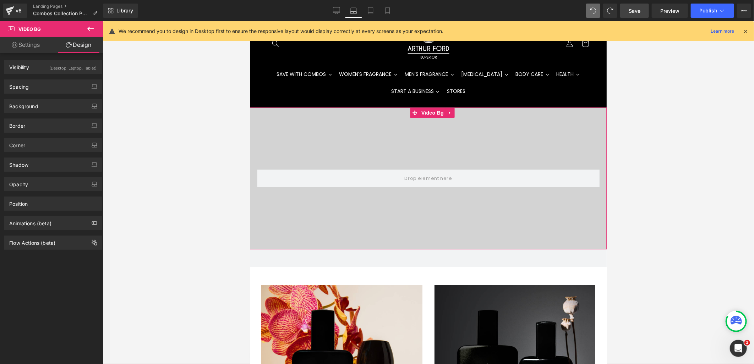
click at [280, 133] on video at bounding box center [428, 167] width 337 height 169
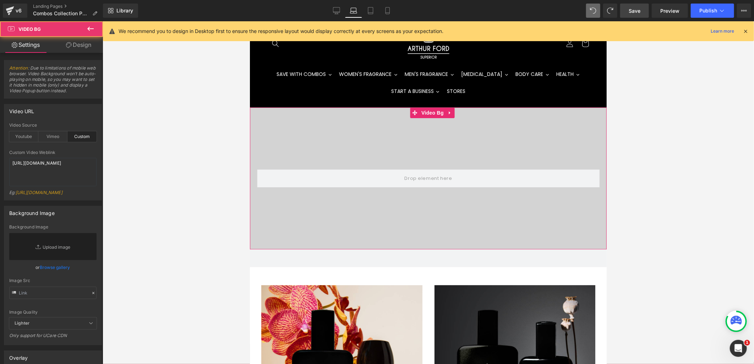
click at [82, 44] on link "Design" at bounding box center [79, 45] width 52 height 16
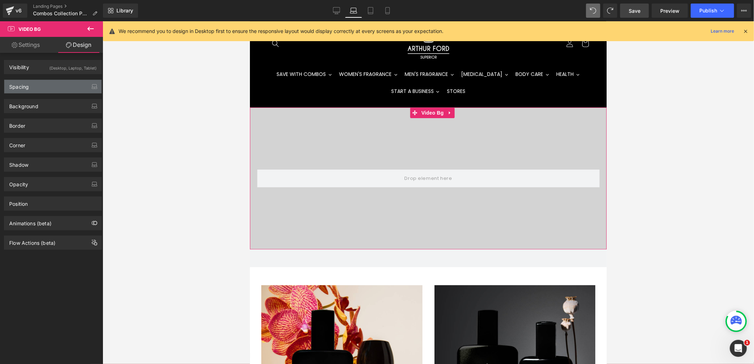
type input "0"
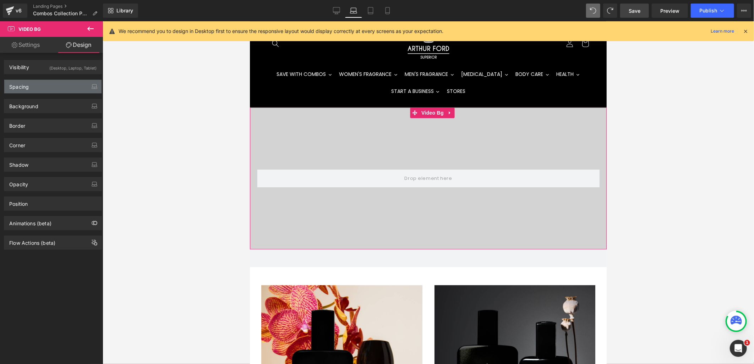
type input "20"
type input "0"
type input "20"
click at [69, 83] on div "Spacing" at bounding box center [52, 86] width 97 height 13
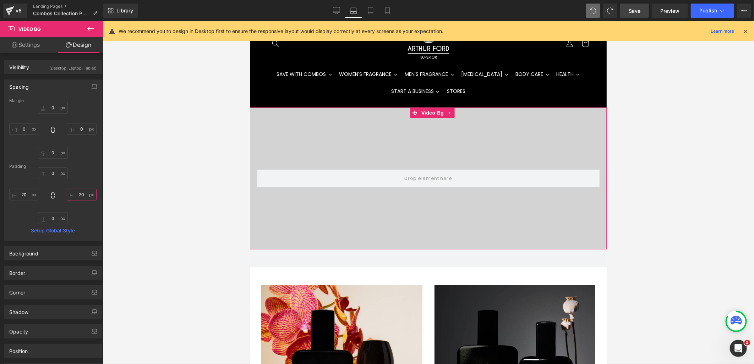
click at [76, 193] on input "20" at bounding box center [82, 195] width 30 height 12
type input "0"
click at [25, 193] on input "20" at bounding box center [24, 195] width 30 height 12
type input "0"
click at [94, 167] on div "Margin 0px 0 0px 0 0px 0 0px 0 Padding 0px 0 0 0 0px 0 0 0 Setup Global Style" at bounding box center [52, 169] width 97 height 142
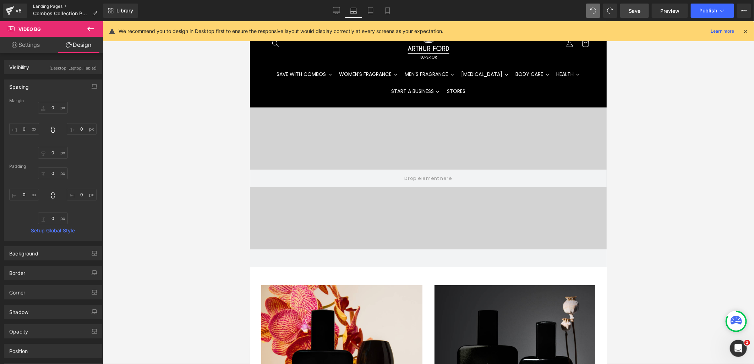
click at [39, 4] on link "Landing Pages" at bounding box center [68, 7] width 70 height 6
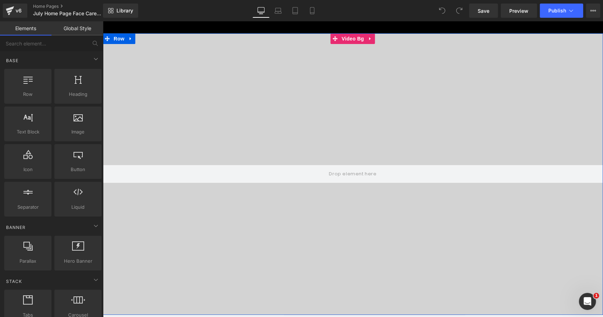
scroll to position [39, 0]
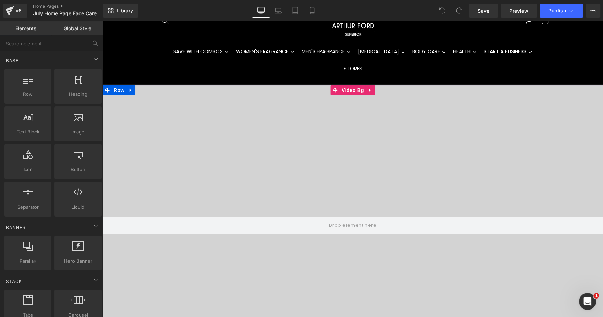
click at [308, 129] on video at bounding box center [353, 210] width 500 height 250
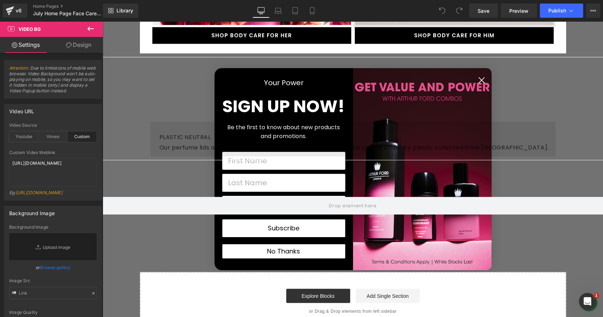
scroll to position [1302, 0]
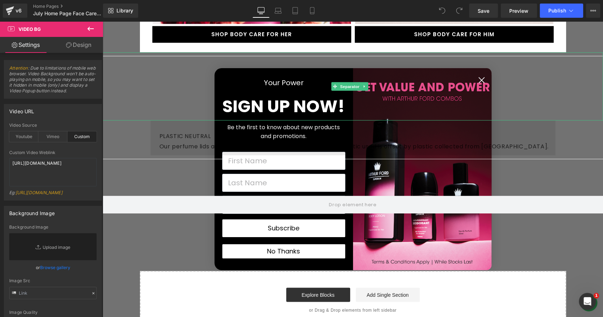
click at [479, 79] on hr at bounding box center [353, 88] width 500 height 65
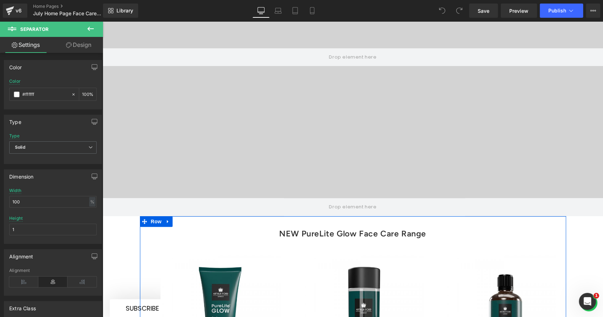
scroll to position [118, 0]
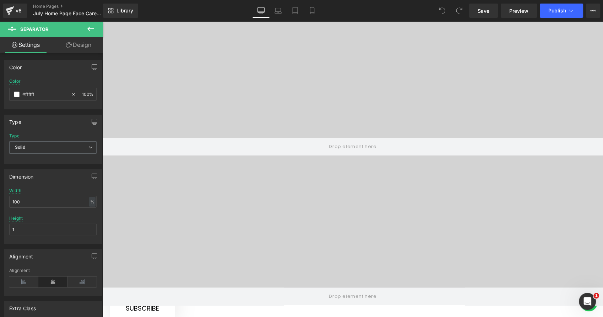
click at [269, 102] on video at bounding box center [353, 131] width 500 height 250
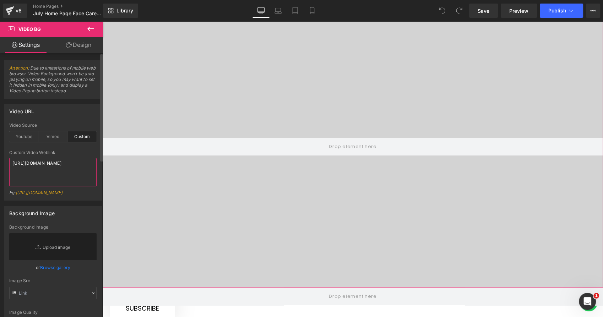
drag, startPoint x: 42, startPoint y: 176, endPoint x: 8, endPoint y: 161, distance: 37.4
click at [8, 161] on div "custom Video Source Youtube Vimeo Custom Youtube Weblink [URL][DOMAIN_NAME] Eg:…" at bounding box center [52, 161] width 97 height 77
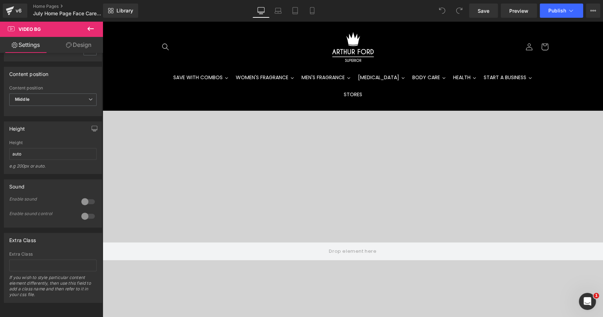
scroll to position [0, 0]
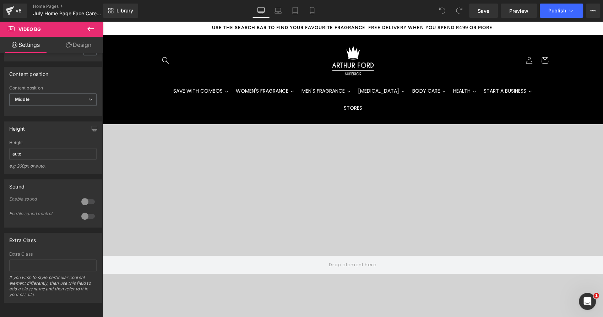
click at [88, 28] on icon at bounding box center [90, 29] width 6 height 4
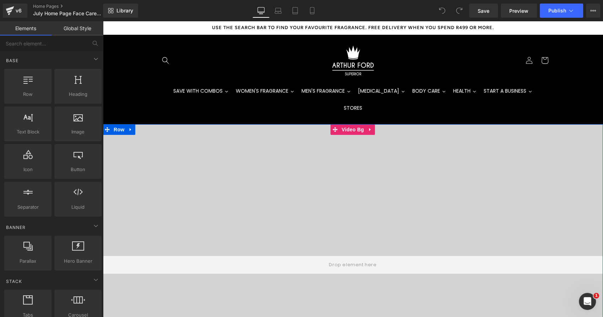
drag, startPoint x: 418, startPoint y: 137, endPoint x: 410, endPoint y: 134, distance: 9.6
click at [418, 137] on video at bounding box center [353, 249] width 500 height 250
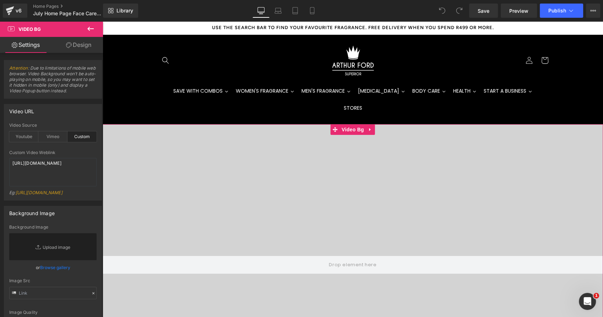
click at [83, 48] on link "Design" at bounding box center [79, 45] width 52 height 16
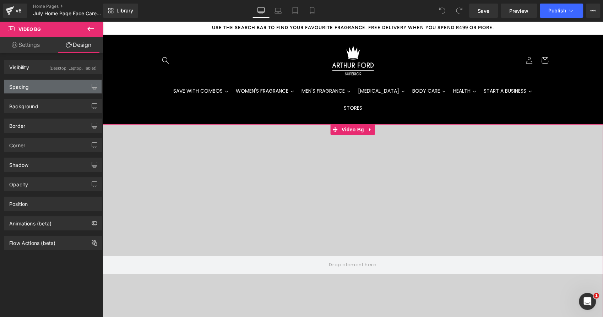
click at [60, 87] on div "Spacing" at bounding box center [52, 86] width 97 height 13
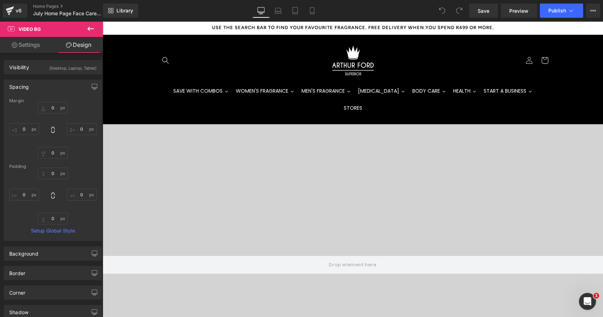
click at [132, 124] on video at bounding box center [353, 249] width 500 height 250
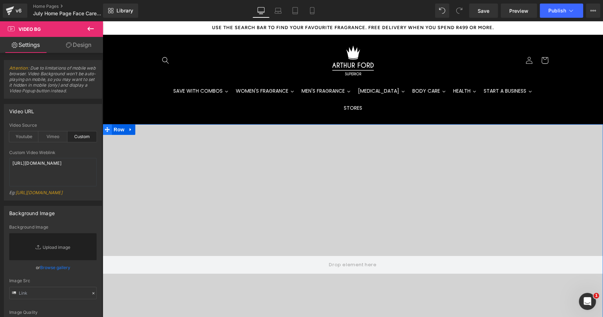
click at [107, 124] on span at bounding box center [107, 129] width 9 height 11
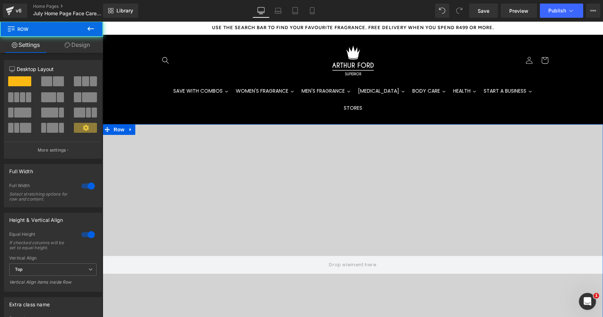
click at [74, 45] on link "Design" at bounding box center [78, 45] width 52 height 16
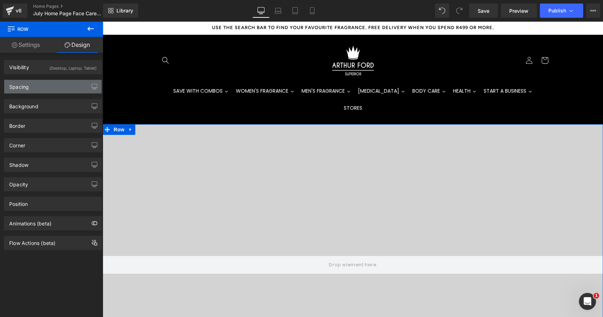
click at [58, 83] on div "Spacing" at bounding box center [52, 86] width 97 height 13
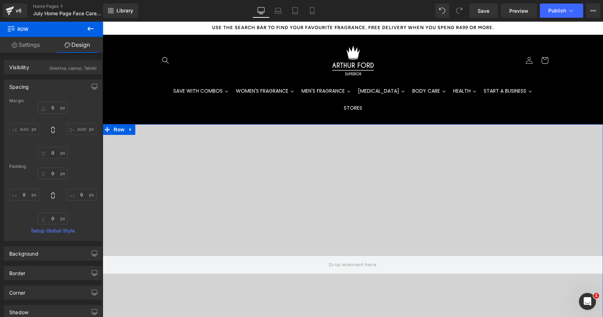
click at [58, 83] on div "Spacing" at bounding box center [52, 86] width 97 height 13
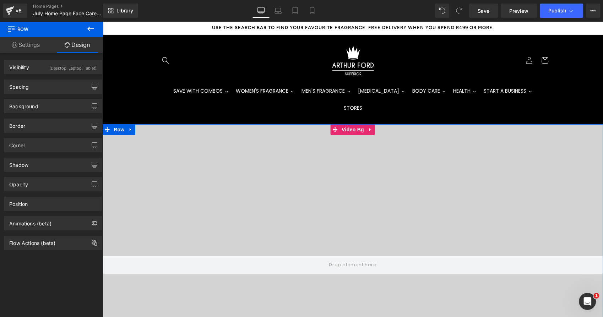
click at [236, 148] on video at bounding box center [353, 249] width 500 height 250
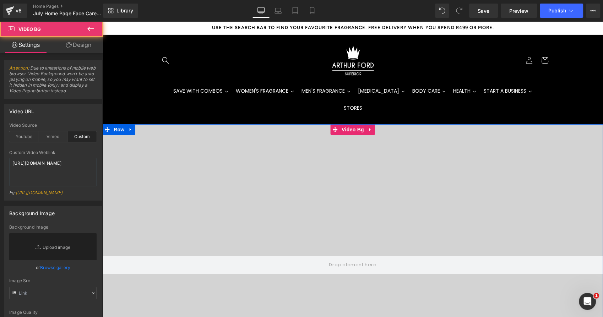
click at [203, 164] on video at bounding box center [353, 249] width 500 height 250
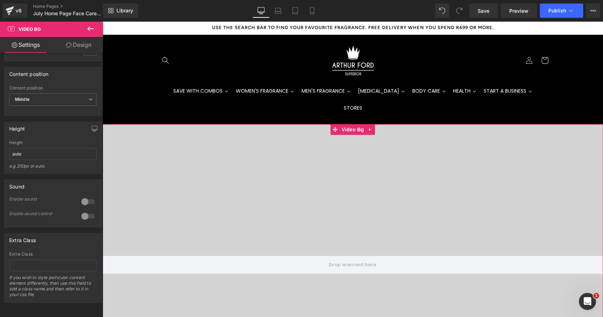
scroll to position [384, 0]
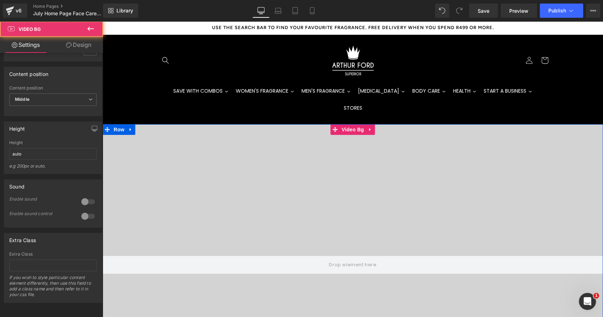
click at [161, 168] on video at bounding box center [353, 249] width 500 height 250
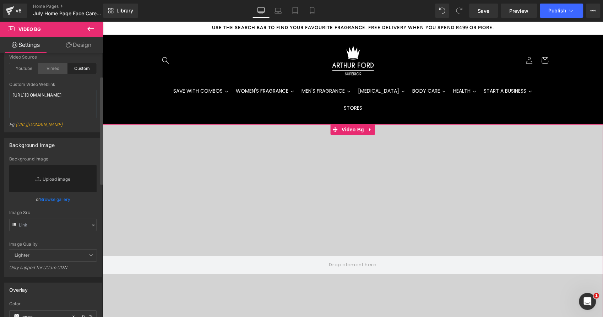
scroll to position [28, 0]
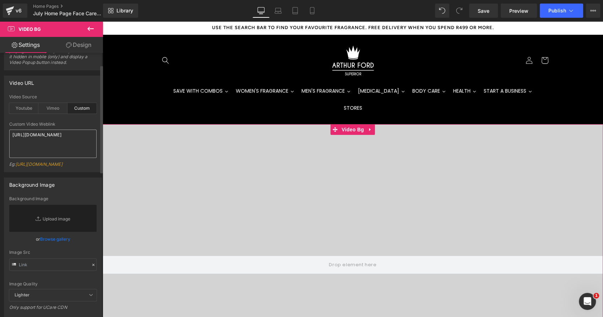
drag, startPoint x: 44, startPoint y: 146, endPoint x: 10, endPoint y: 130, distance: 37.7
click at [10, 130] on textarea "https://cdn.shopify.com/videos/c/o/v/210ec3edcb4840a1b02d1cd2dc00a5fc.mp4" at bounding box center [52, 144] width 87 height 28
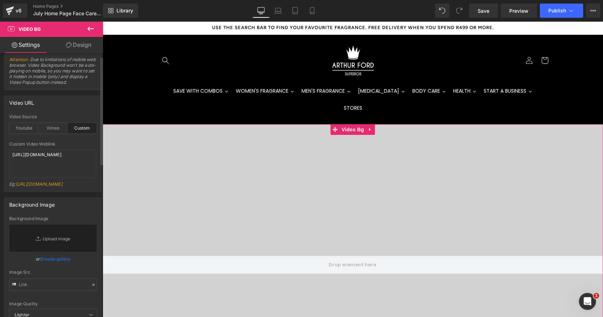
scroll to position [0, 0]
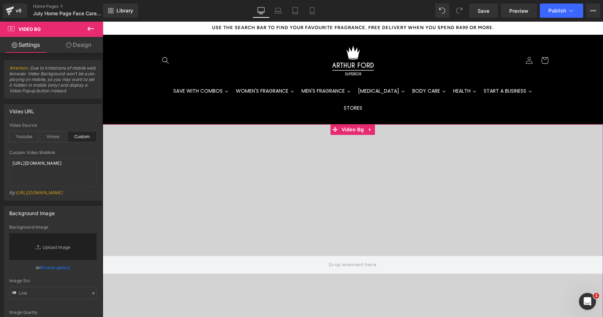
click at [85, 42] on link "Design" at bounding box center [79, 45] width 52 height 16
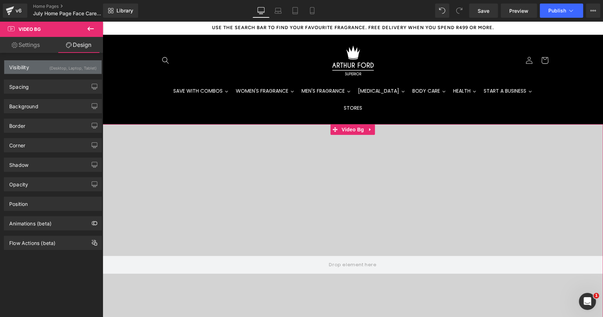
click at [65, 64] on div "(Desktop, Laptop, Tablet)" at bounding box center [72, 66] width 47 height 12
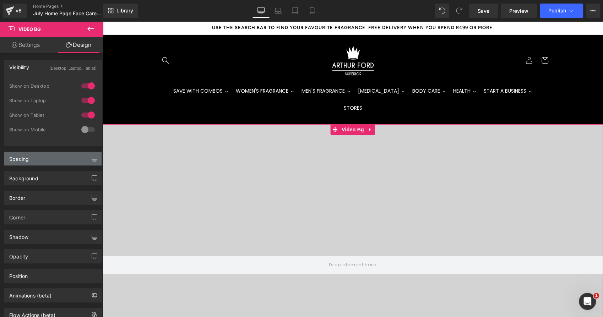
click at [34, 153] on div "Spacing" at bounding box center [52, 158] width 97 height 13
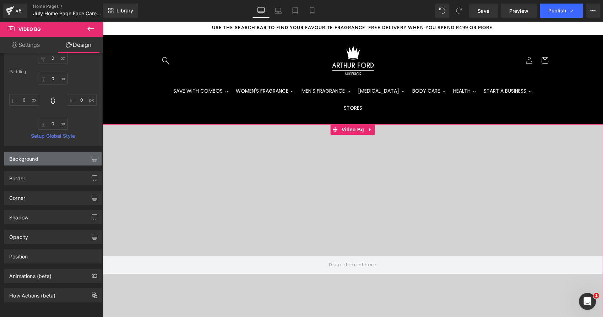
scroll to position [172, 0]
click at [39, 152] on div "Background" at bounding box center [52, 158] width 97 height 13
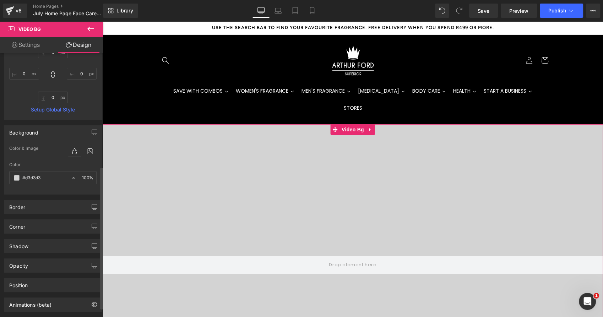
scroll to position [211, 0]
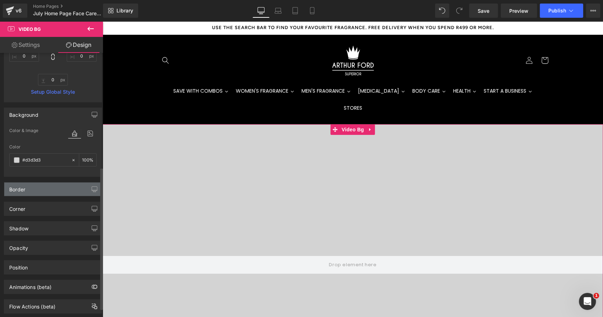
click at [50, 189] on div "Border" at bounding box center [52, 189] width 97 height 13
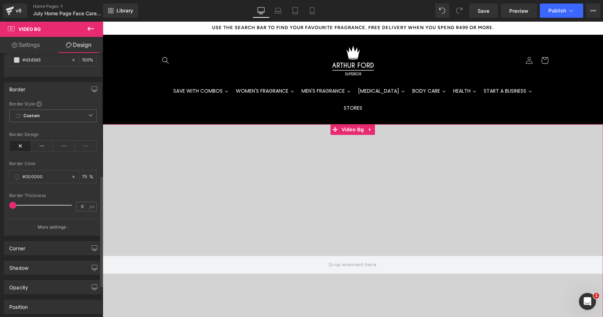
scroll to position [366, 0]
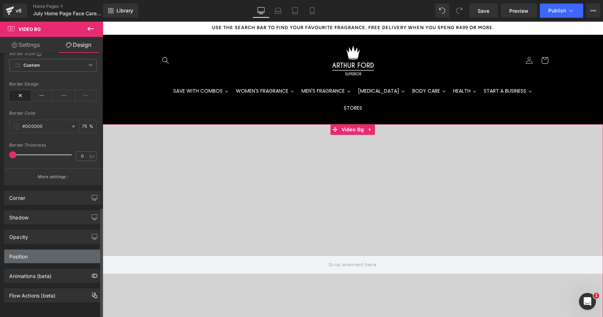
click at [51, 250] on div "Position" at bounding box center [52, 256] width 97 height 13
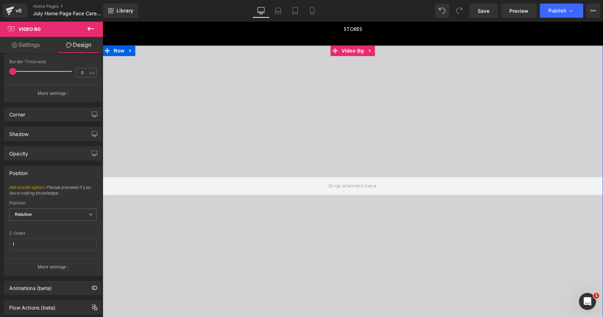
scroll to position [118, 0]
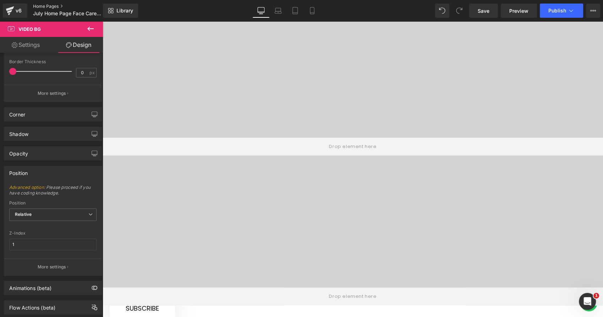
click at [51, 5] on link "Home Pages" at bounding box center [74, 7] width 82 height 6
